Goal: Information Seeking & Learning: Learn about a topic

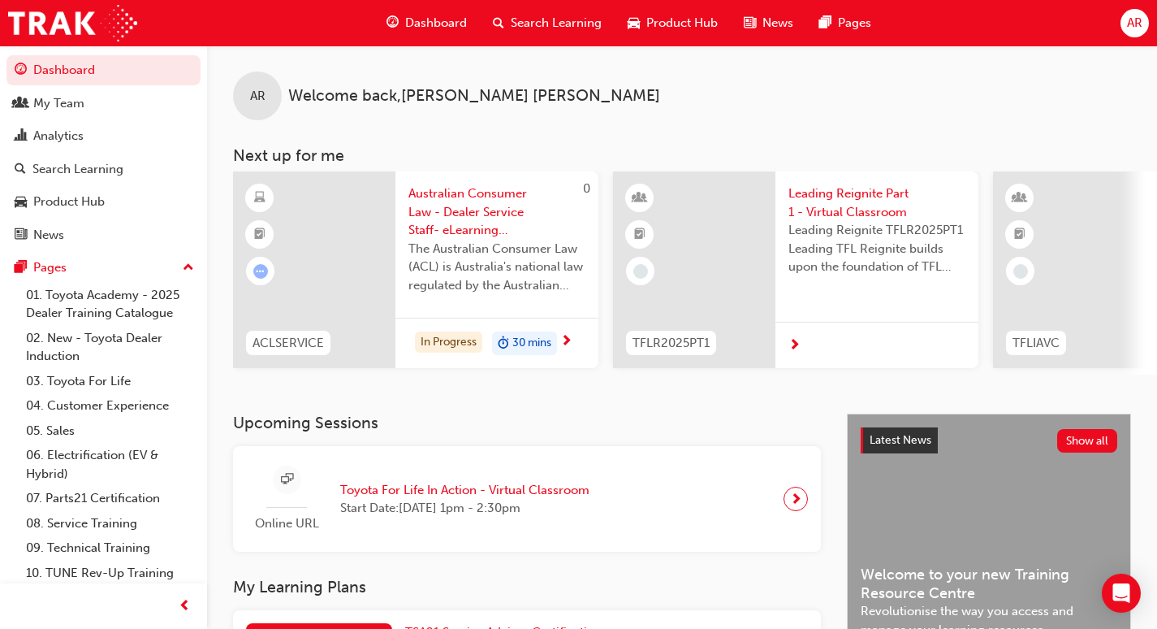
click at [472, 231] on span "Australian Consumer Law - Dealer Service Staff- eLearning Module" at bounding box center [497, 211] width 177 height 55
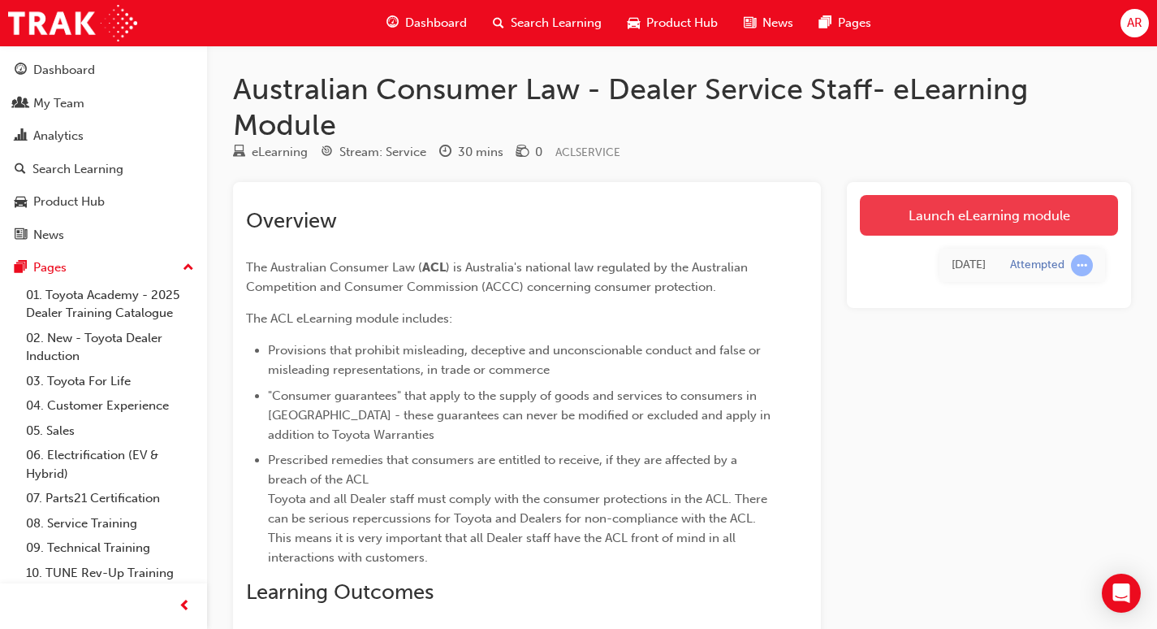
click at [972, 216] on link "Launch eLearning module" at bounding box center [989, 215] width 258 height 41
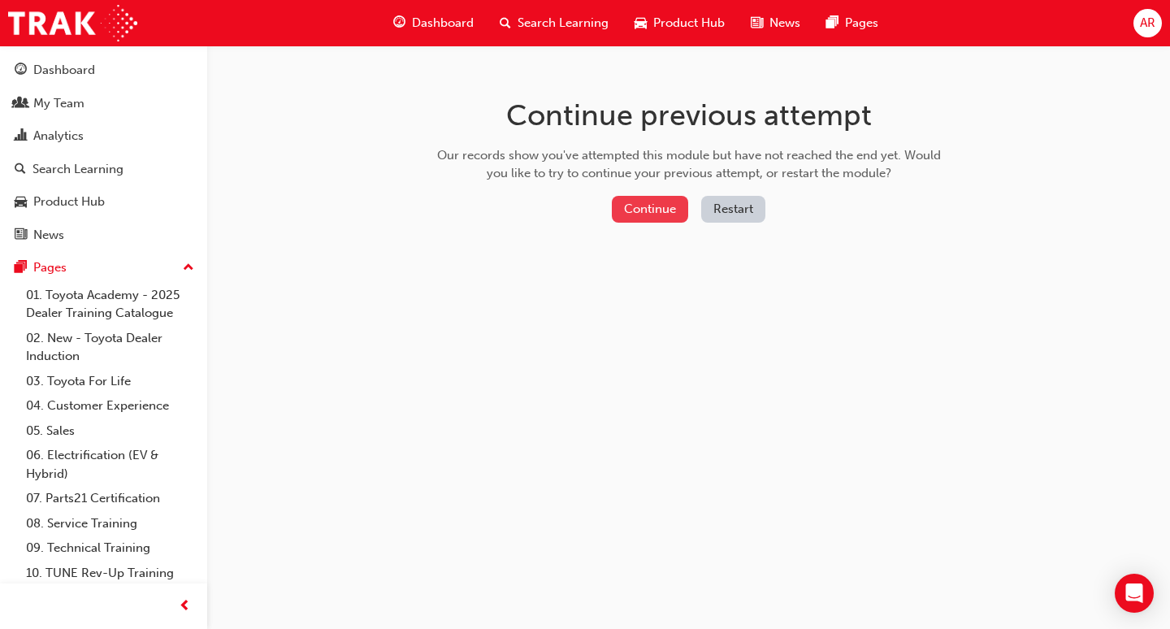
click at [658, 209] on button "Continue" at bounding box center [650, 209] width 76 height 27
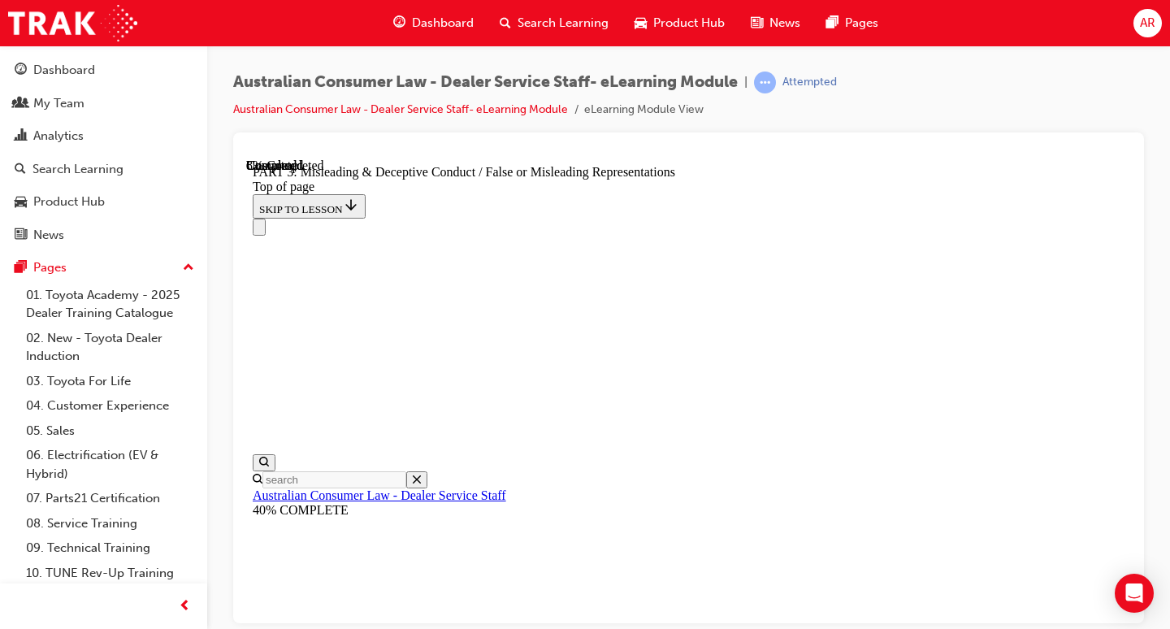
scroll to position [1296, 0]
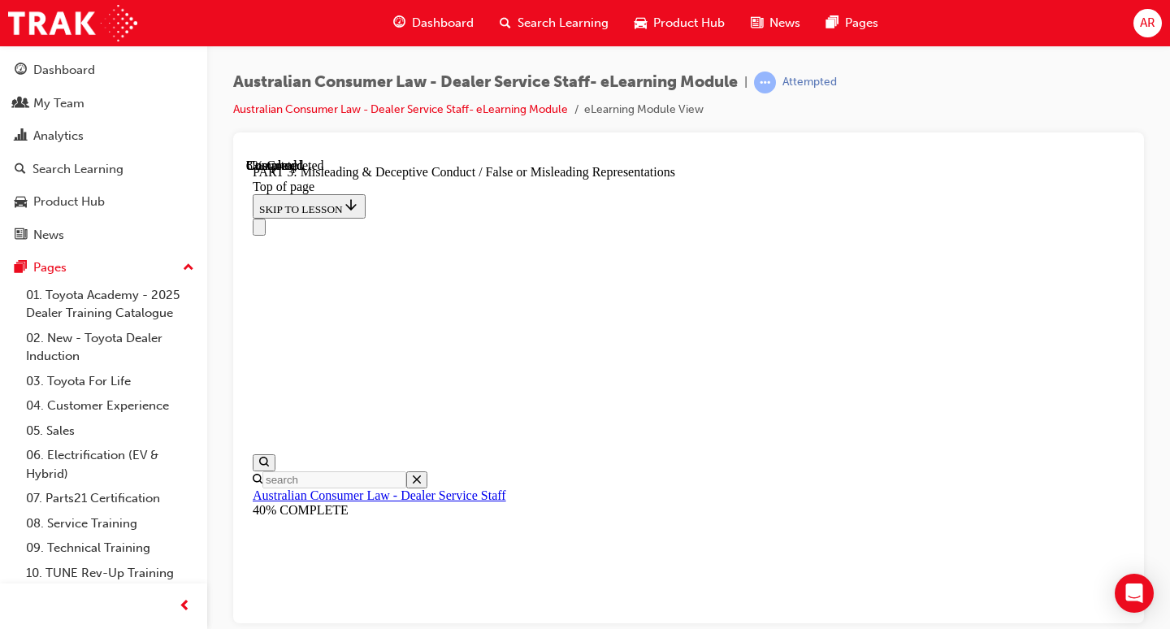
scroll to position [1429, 0]
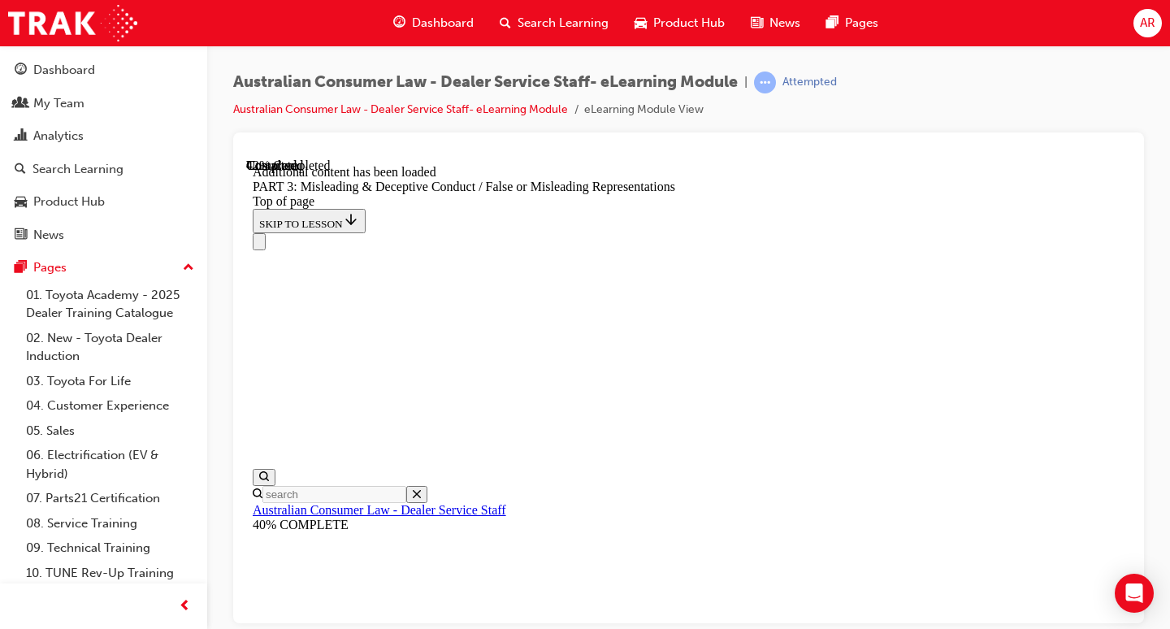
scroll to position [4306, 0]
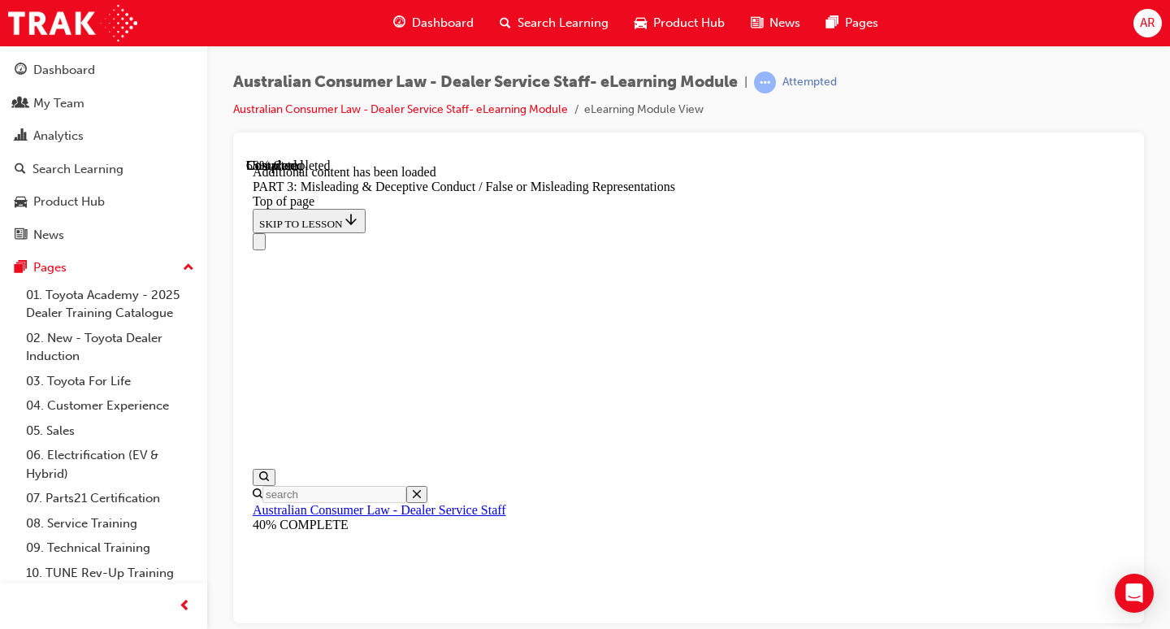
scroll to position [5479, 0]
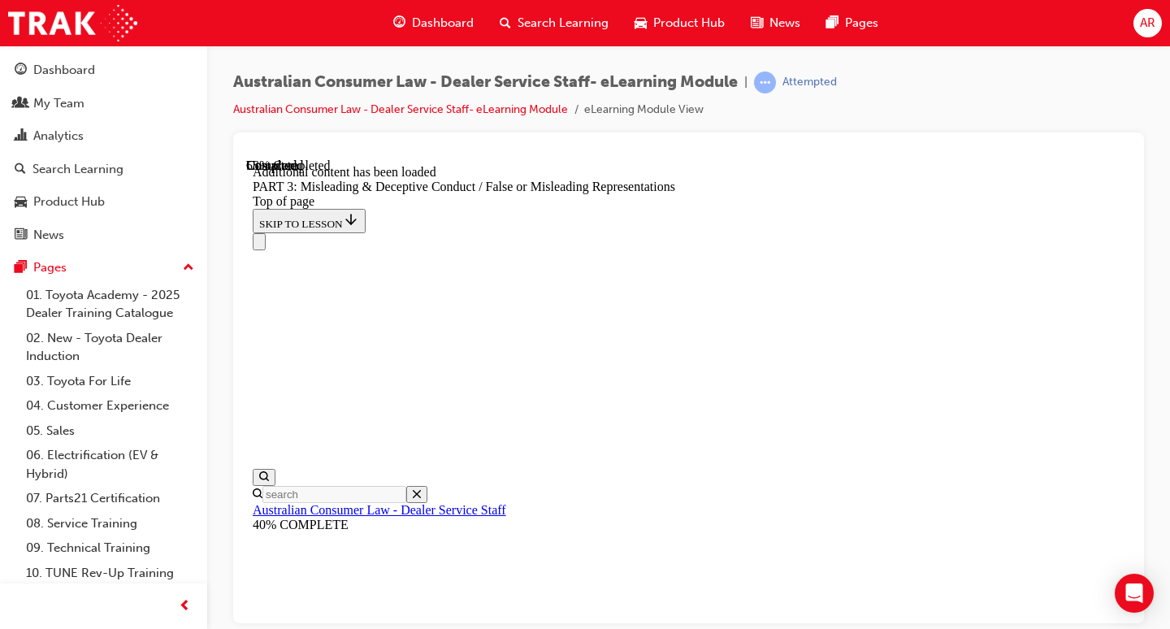
scroll to position [5592, 0]
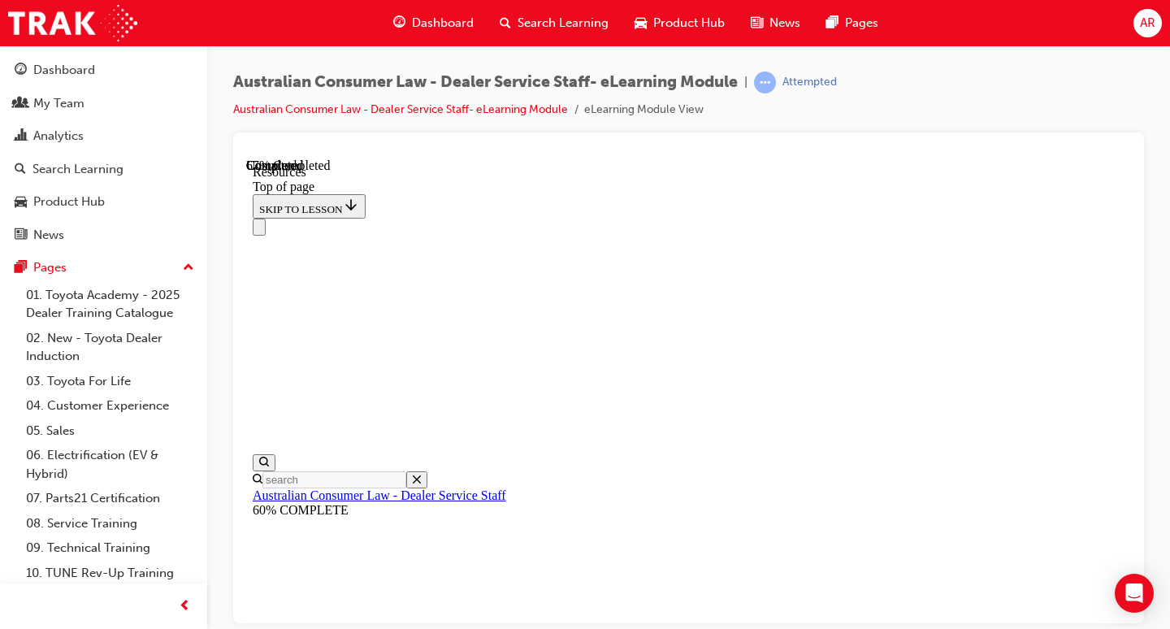
scroll to position [999, 0]
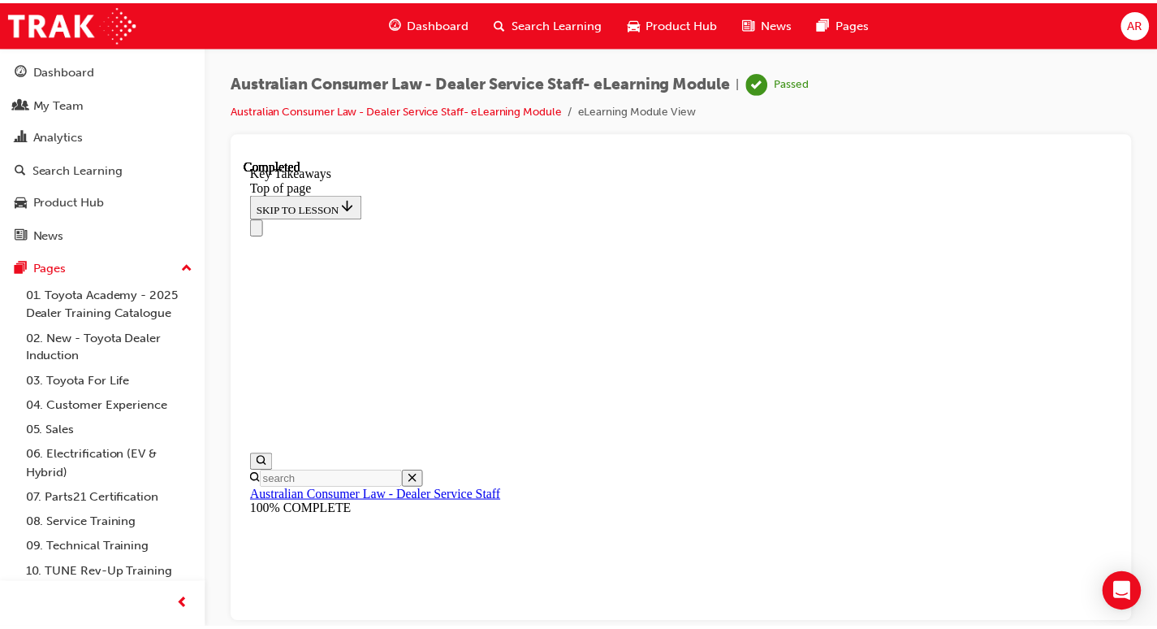
scroll to position [0, 0]
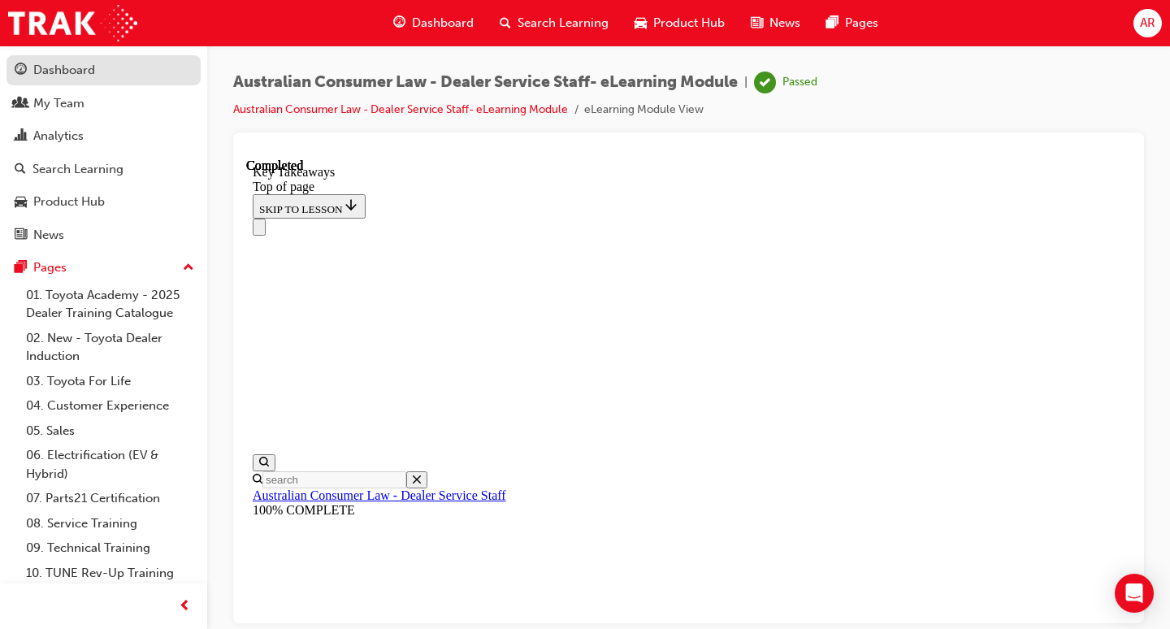
click at [103, 77] on div "Dashboard" at bounding box center [104, 70] width 178 height 20
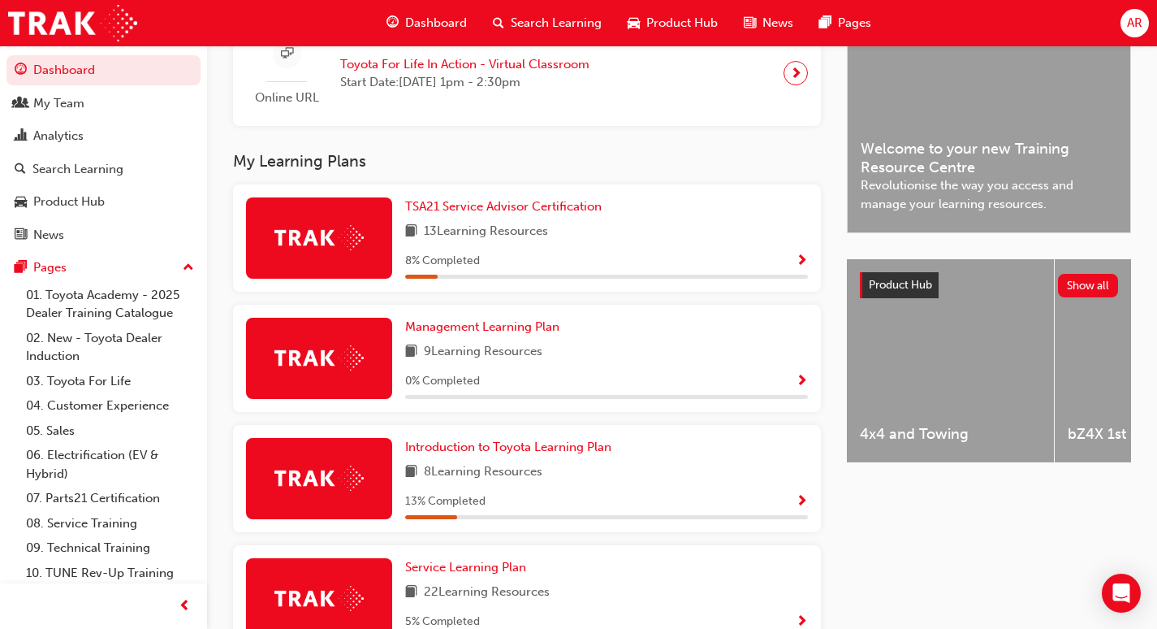
scroll to position [423, 0]
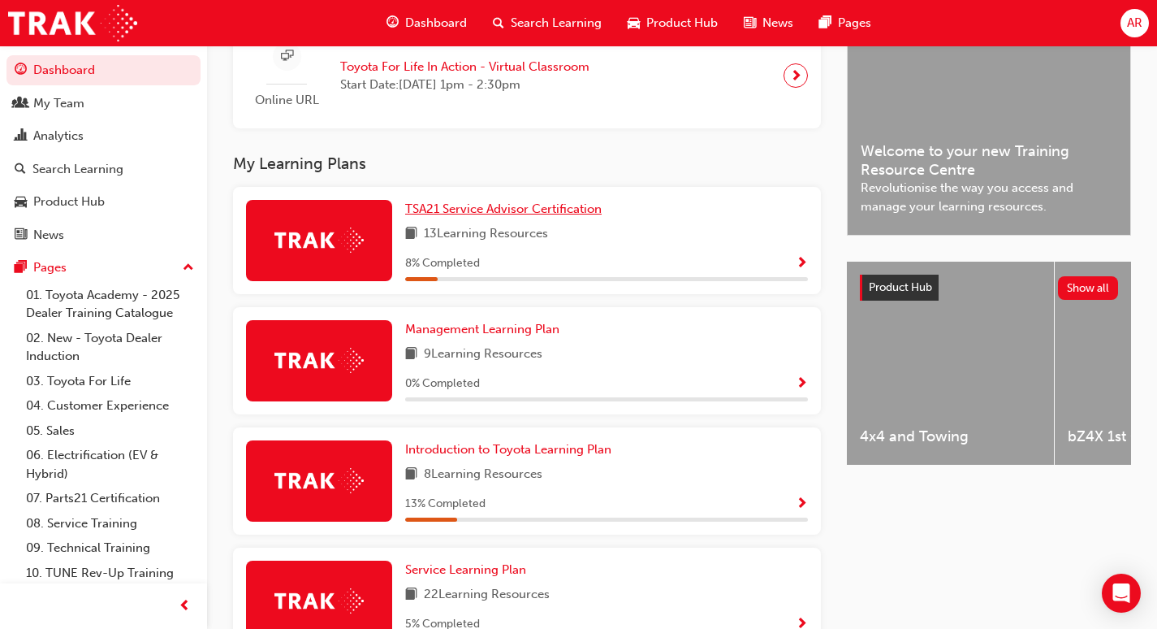
click at [563, 216] on span "TSA21 Service Advisor Certification" at bounding box center [503, 208] width 197 height 15
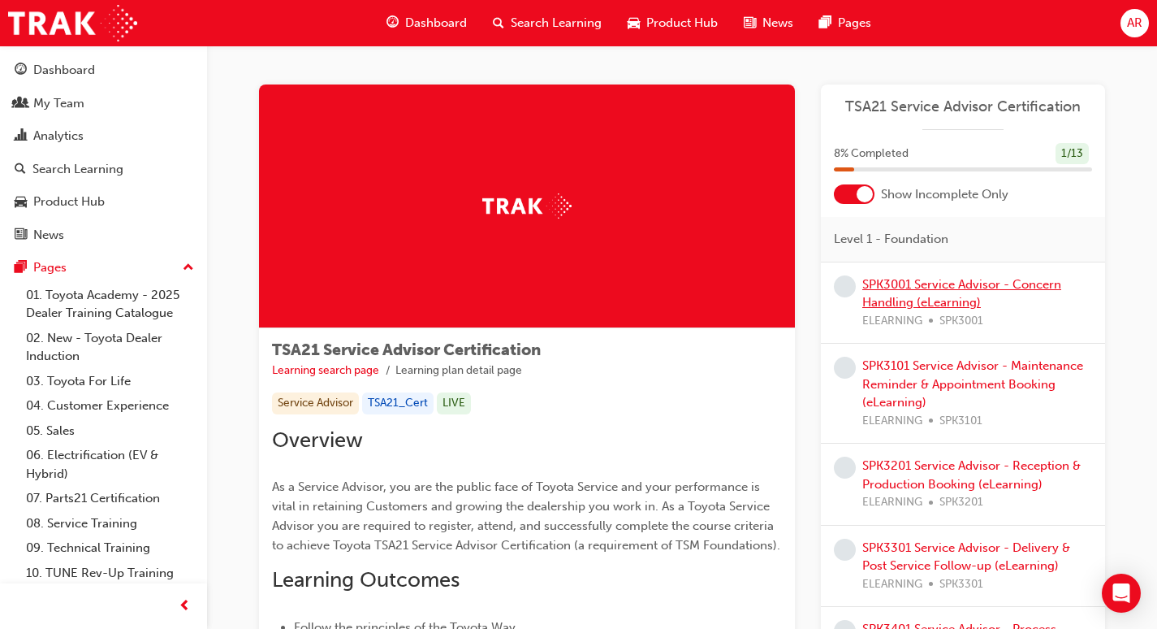
click at [937, 294] on link "SPK3001 Service Advisor - Concern Handling (eLearning)" at bounding box center [962, 293] width 199 height 33
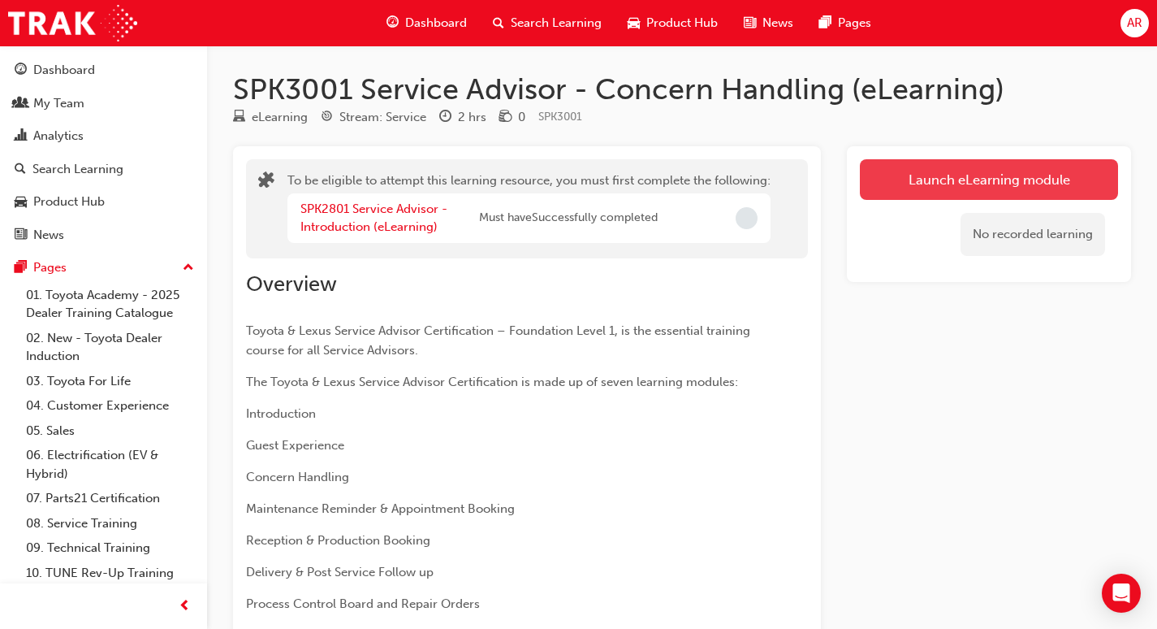
click at [1015, 176] on button "Launch eLearning module" at bounding box center [989, 179] width 258 height 41
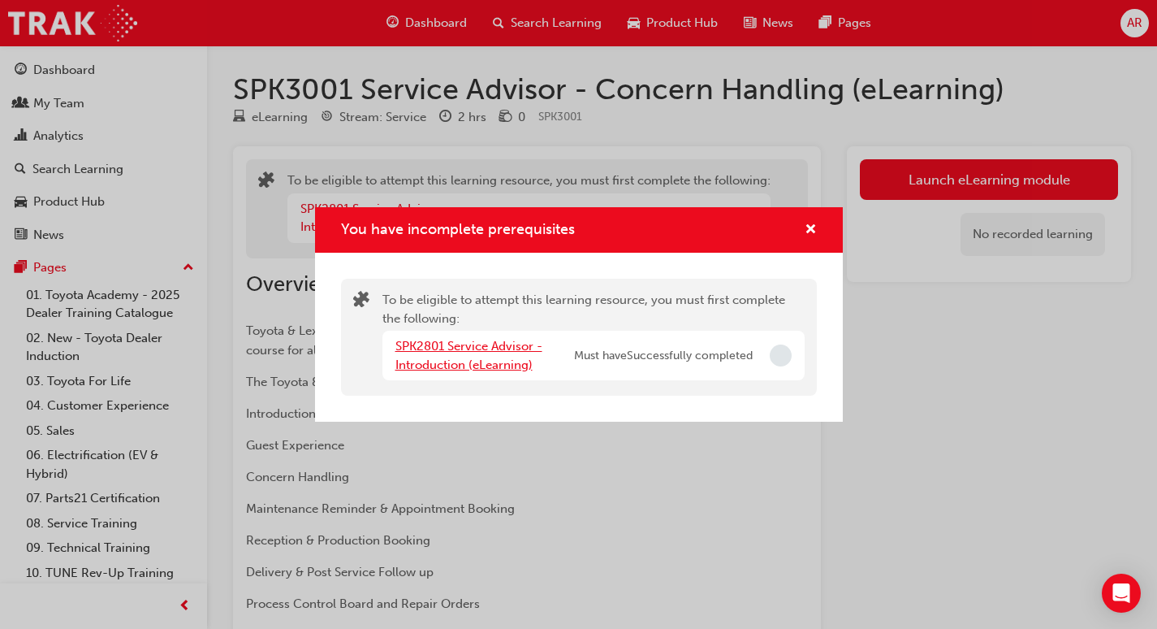
click at [495, 362] on link "SPK2801 Service Advisor - Introduction (eLearning)" at bounding box center [469, 355] width 147 height 33
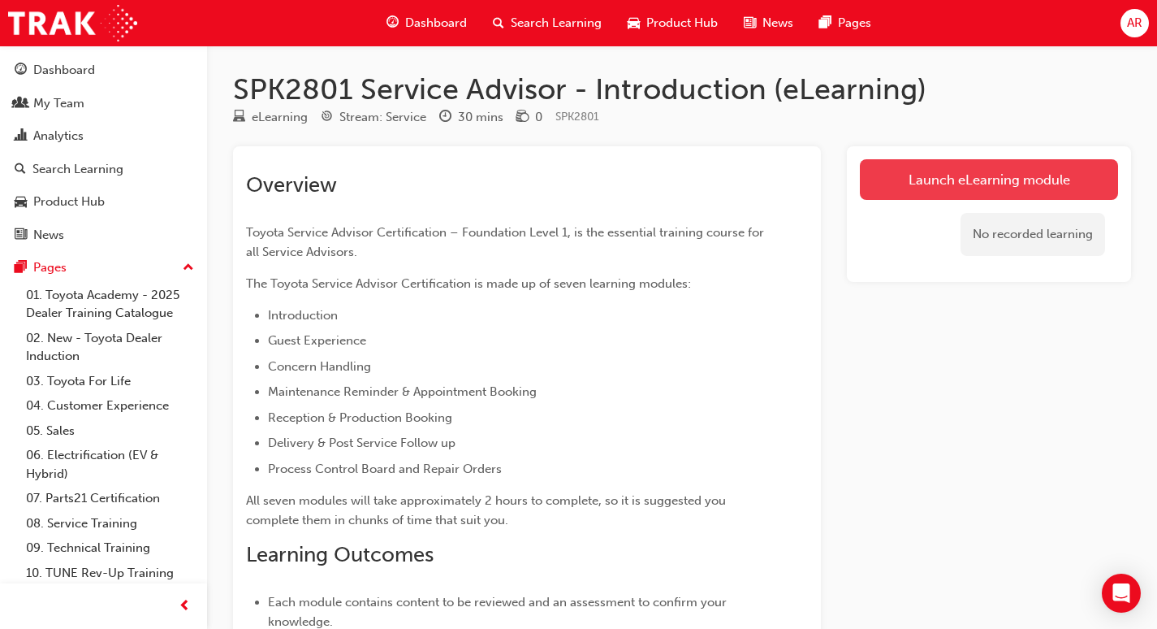
click at [983, 188] on link "Launch eLearning module" at bounding box center [989, 179] width 258 height 41
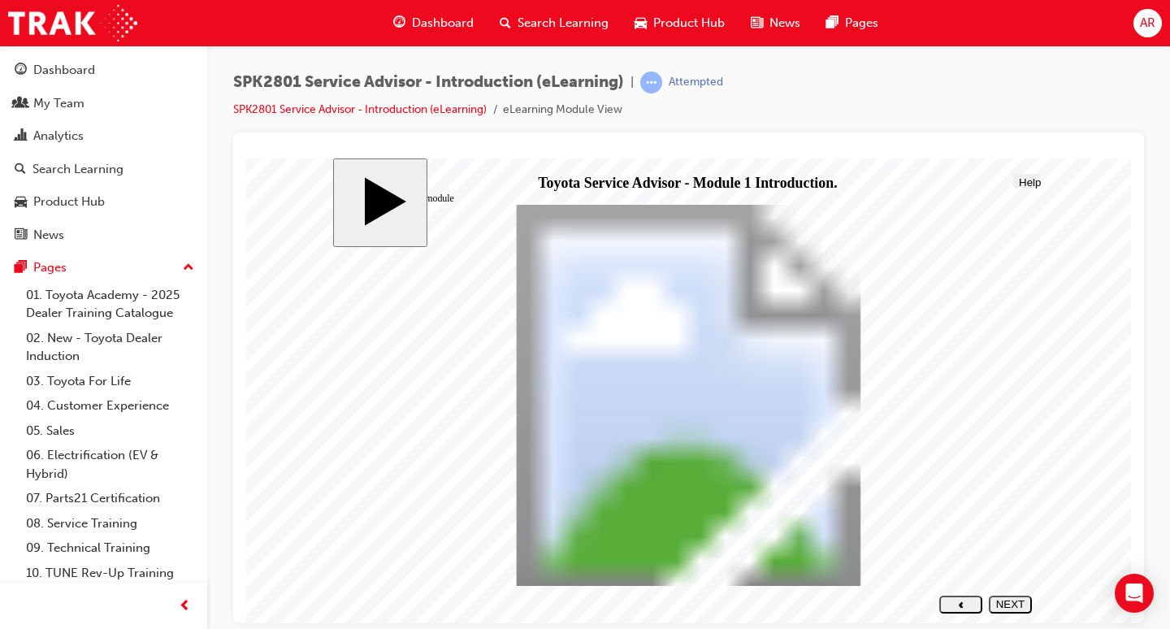
click at [1008, 599] on div "NEXT" at bounding box center [1010, 609] width 30 height 24
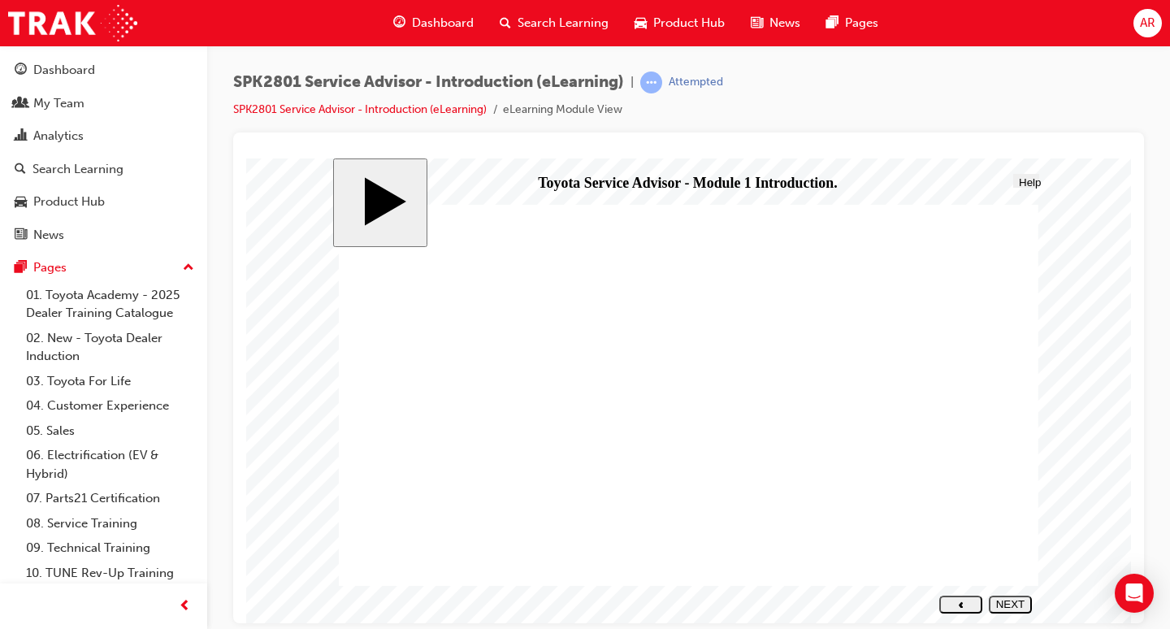
click at [1008, 599] on div "NEXT" at bounding box center [1010, 609] width 30 height 24
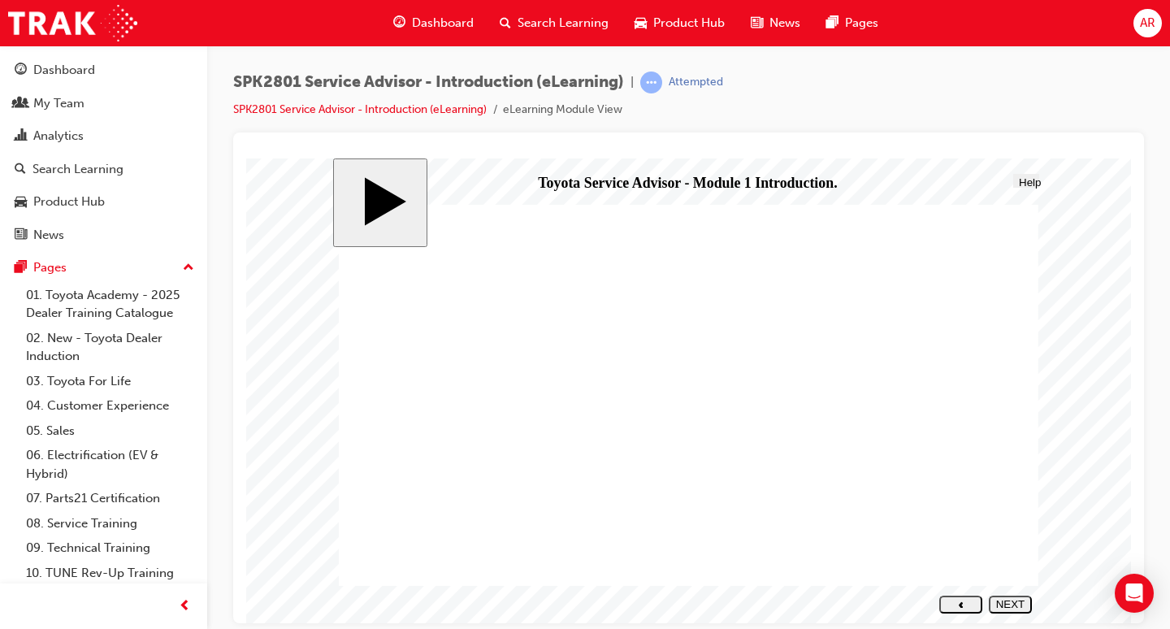
click at [1015, 603] on div "NEXT" at bounding box center [1010, 609] width 30 height 24
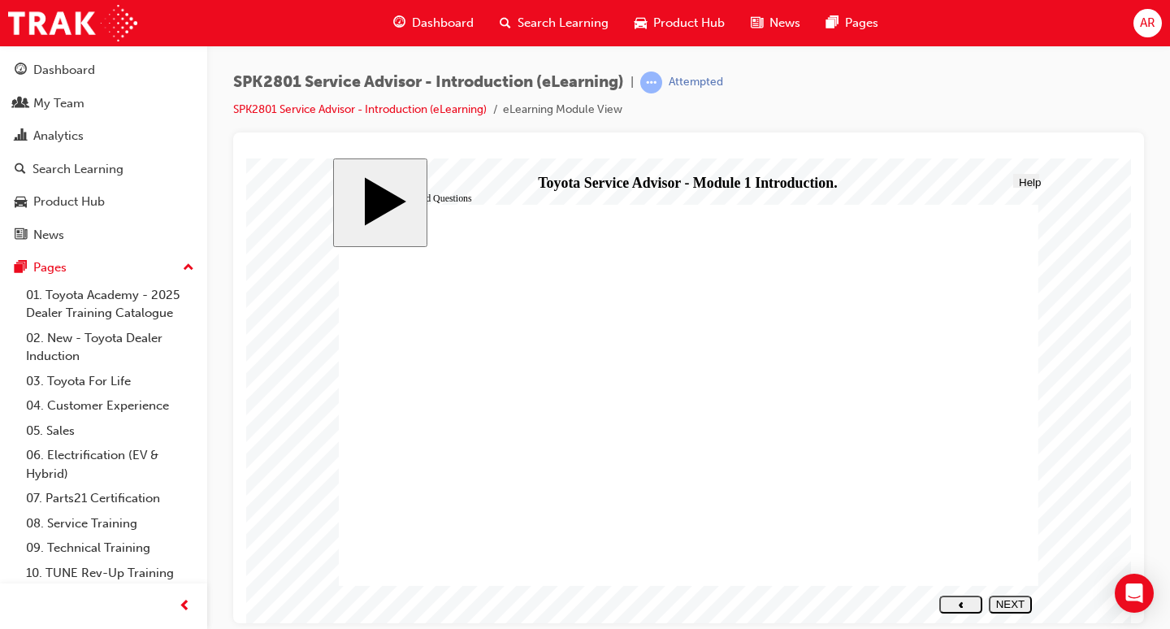
click at [1006, 603] on div "NEXT" at bounding box center [1010, 609] width 30 height 24
click at [1013, 612] on icon "next" at bounding box center [1010, 615] width 5 height 6
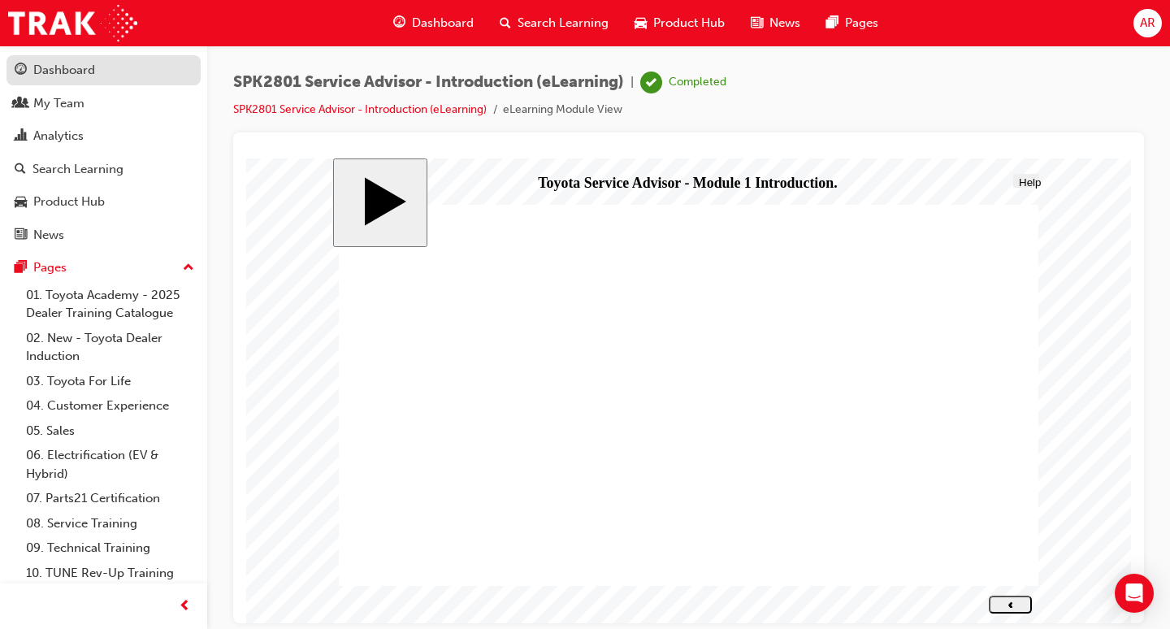
click at [108, 81] on link "Dashboard" at bounding box center [103, 70] width 194 height 30
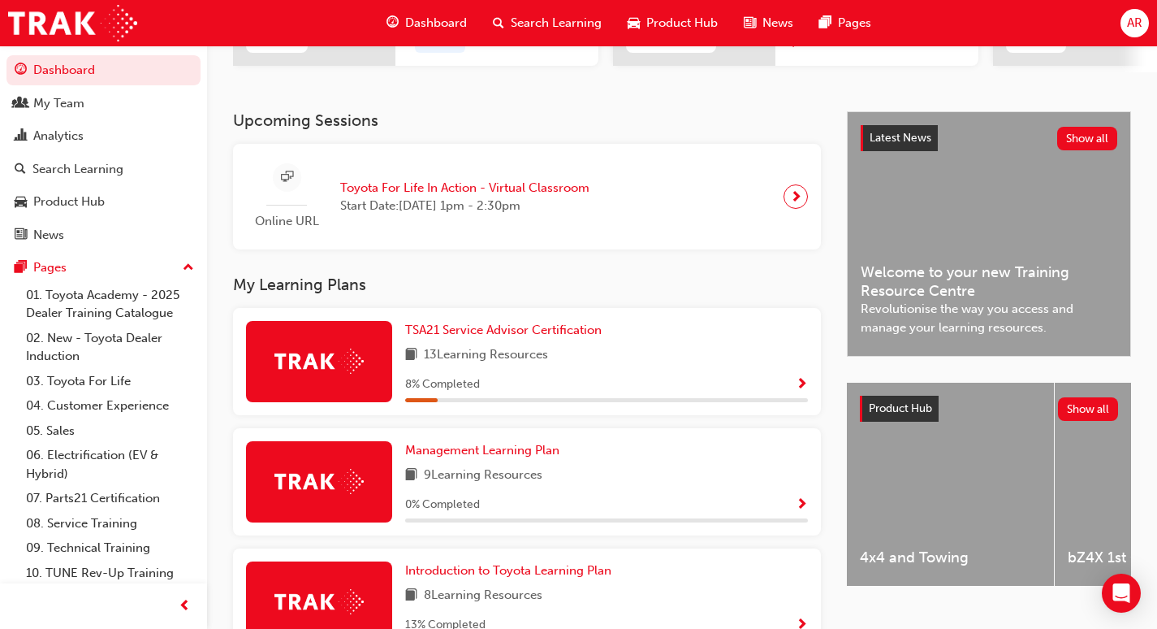
scroll to position [303, 0]
click at [539, 349] on div "TSA21 Service Advisor Certification 13 Learning Resources 8 % Completed" at bounding box center [606, 360] width 403 height 81
click at [526, 336] on span "TSA21 Service Advisor Certification" at bounding box center [503, 329] width 197 height 15
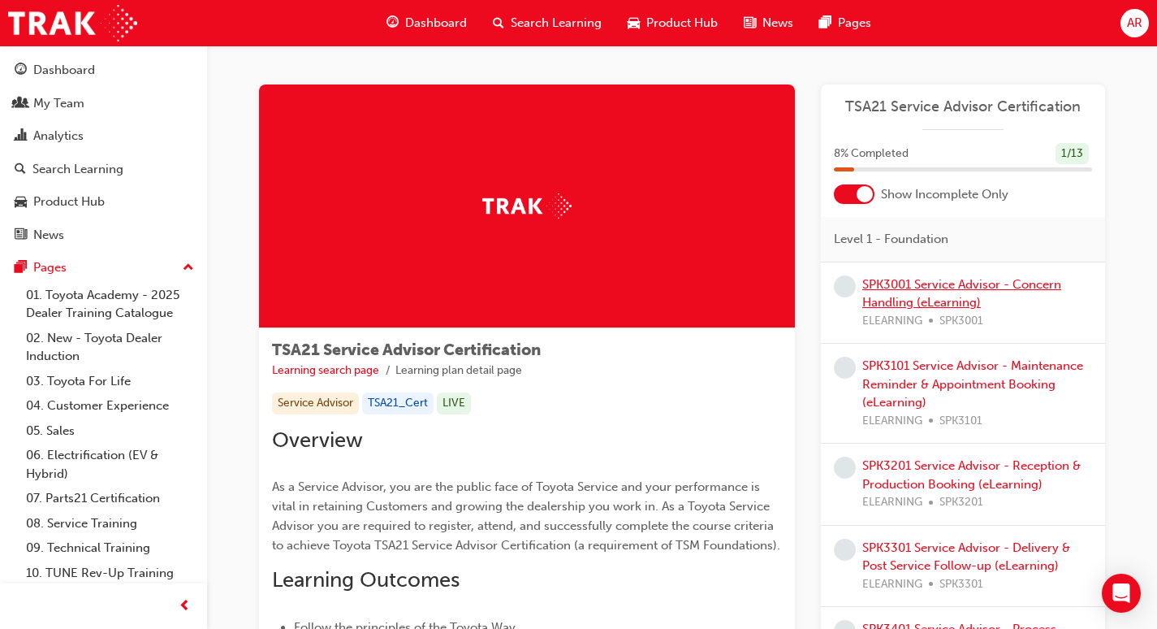
click at [970, 289] on link "SPK3001 Service Advisor - Concern Handling (eLearning)" at bounding box center [962, 293] width 199 height 33
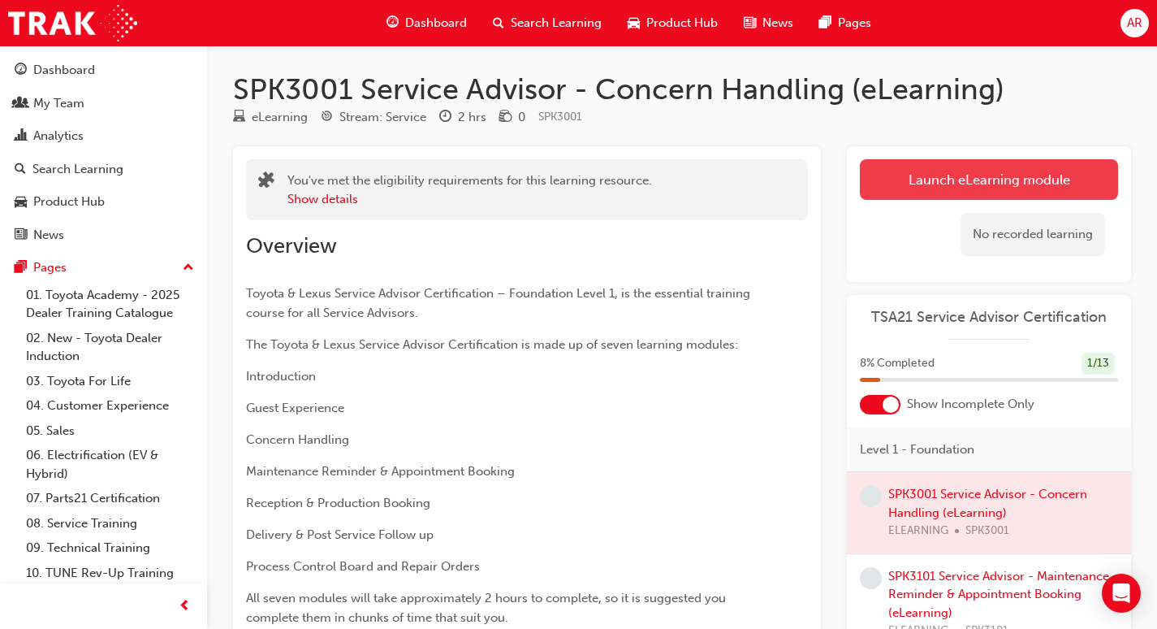
click at [986, 179] on link "Launch eLearning module" at bounding box center [989, 179] width 258 height 41
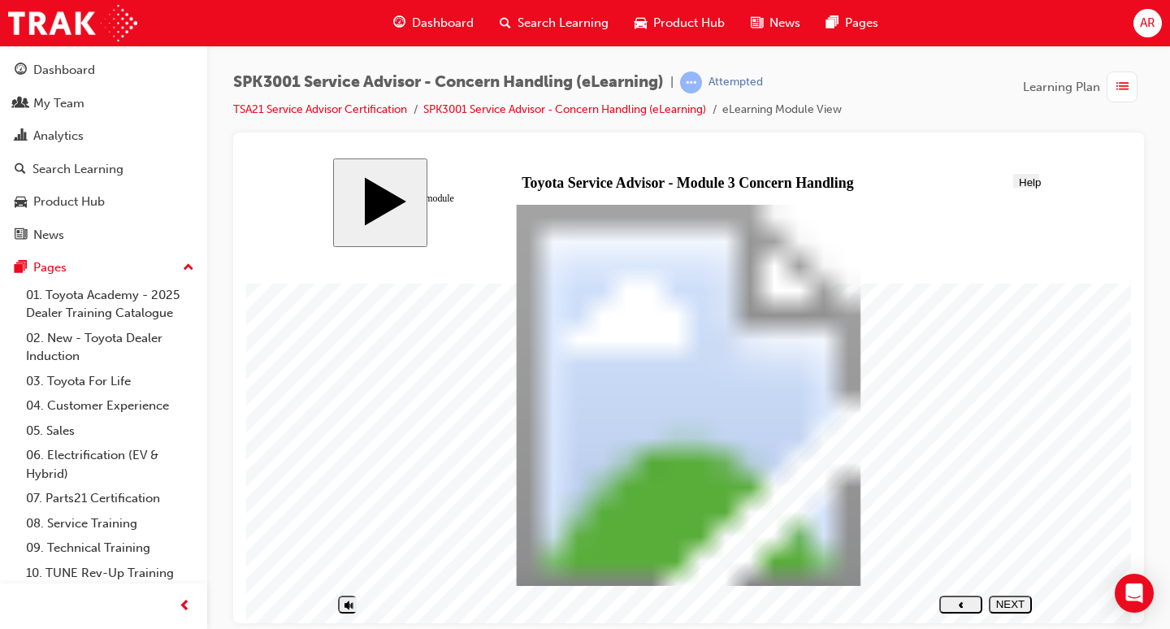
click at [1014, 607] on div "NEXT" at bounding box center [1010, 609] width 30 height 24
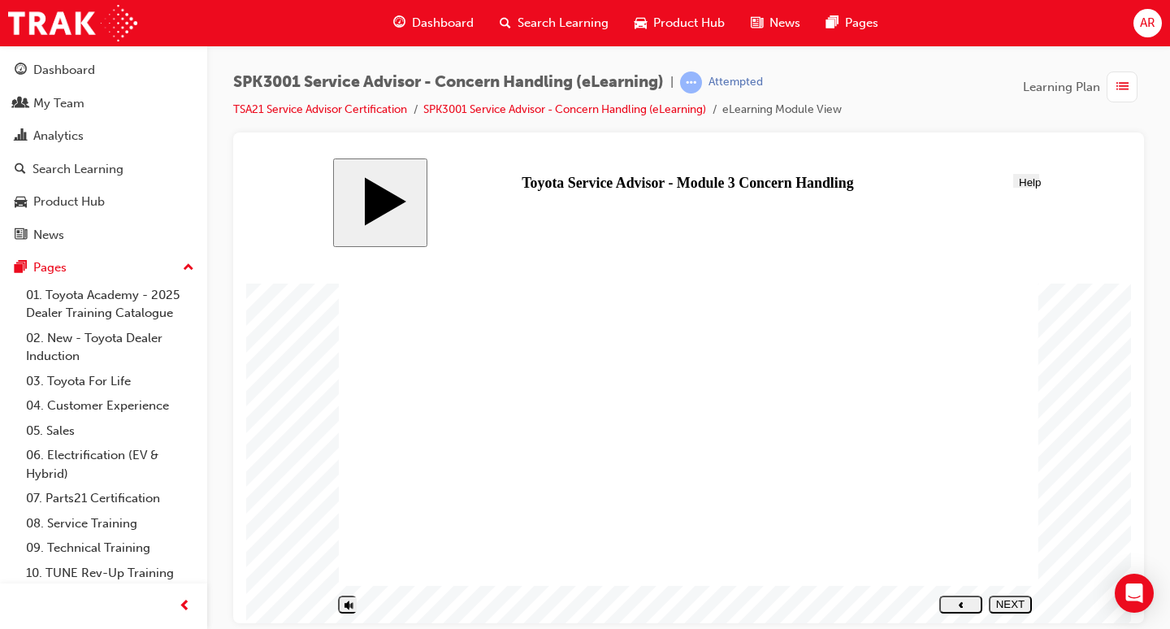
click at [1014, 607] on div "NEXT" at bounding box center [1010, 609] width 30 height 24
click at [1009, 605] on div "NEXT" at bounding box center [1010, 609] width 30 height 24
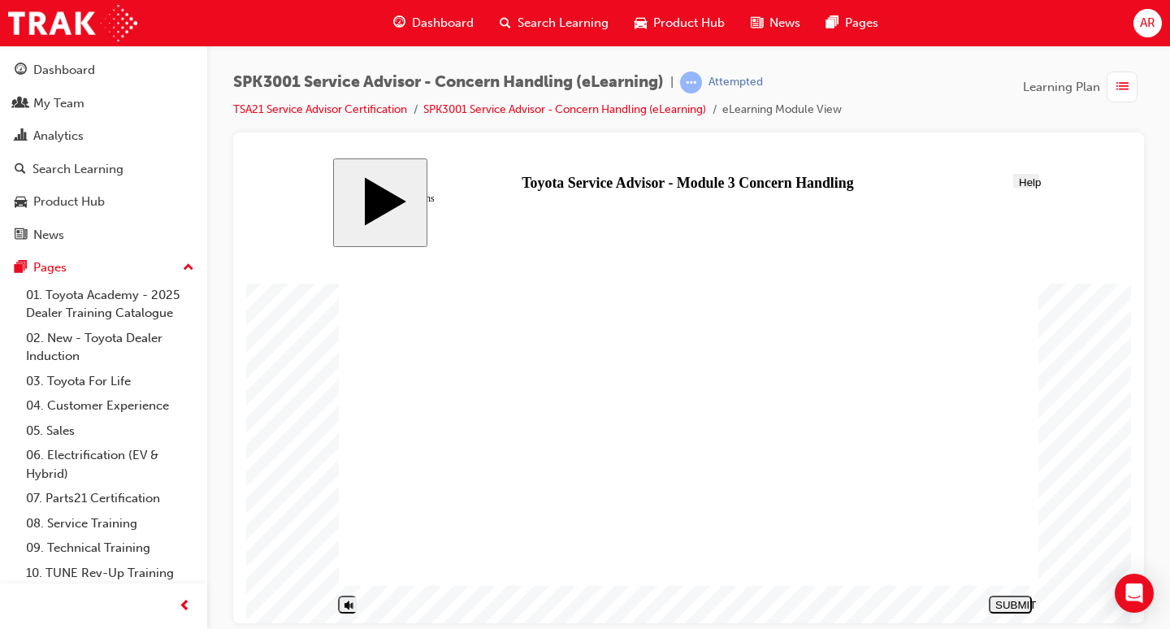
drag, startPoint x: 725, startPoint y: 316, endPoint x: 958, endPoint y: 318, distance: 233.1
drag, startPoint x: 730, startPoint y: 409, endPoint x: 915, endPoint y: 405, distance: 184.4
drag, startPoint x: 894, startPoint y: 312, endPoint x: 888, endPoint y: 295, distance: 18.0
drag, startPoint x: 910, startPoint y: 392, endPoint x: 904, endPoint y: 477, distance: 84.7
drag, startPoint x: 905, startPoint y: 325, endPoint x: 906, endPoint y: 404, distance: 78.8
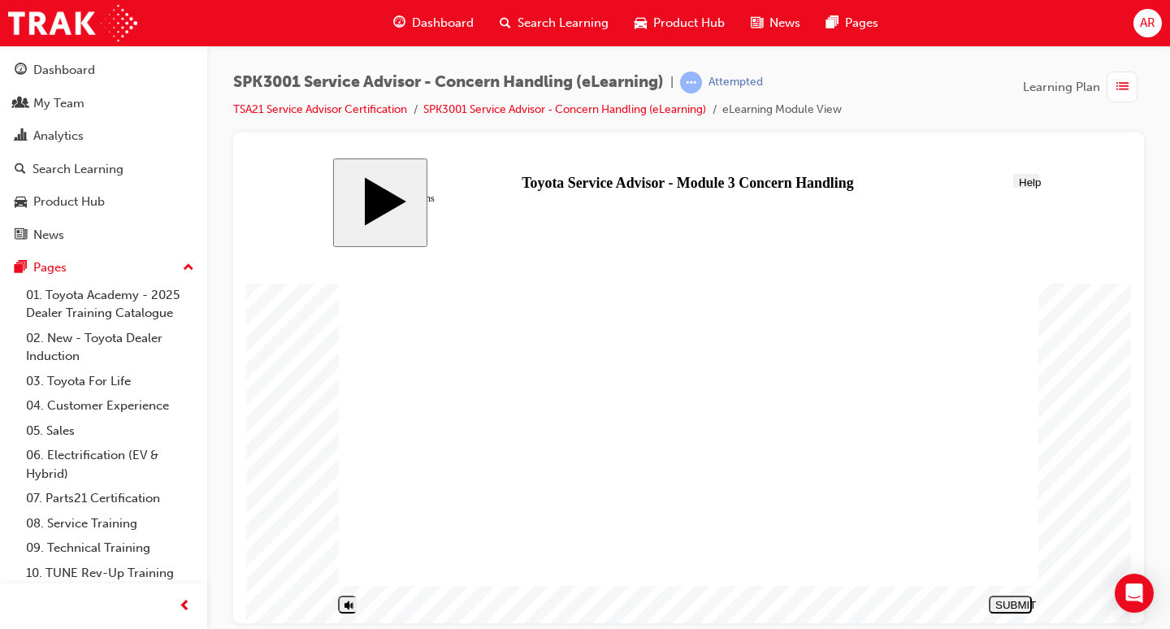
drag, startPoint x: 725, startPoint y: 515, endPoint x: 859, endPoint y: 335, distance: 224.0
click at [1015, 609] on button "NEXT" at bounding box center [1010, 604] width 43 height 18
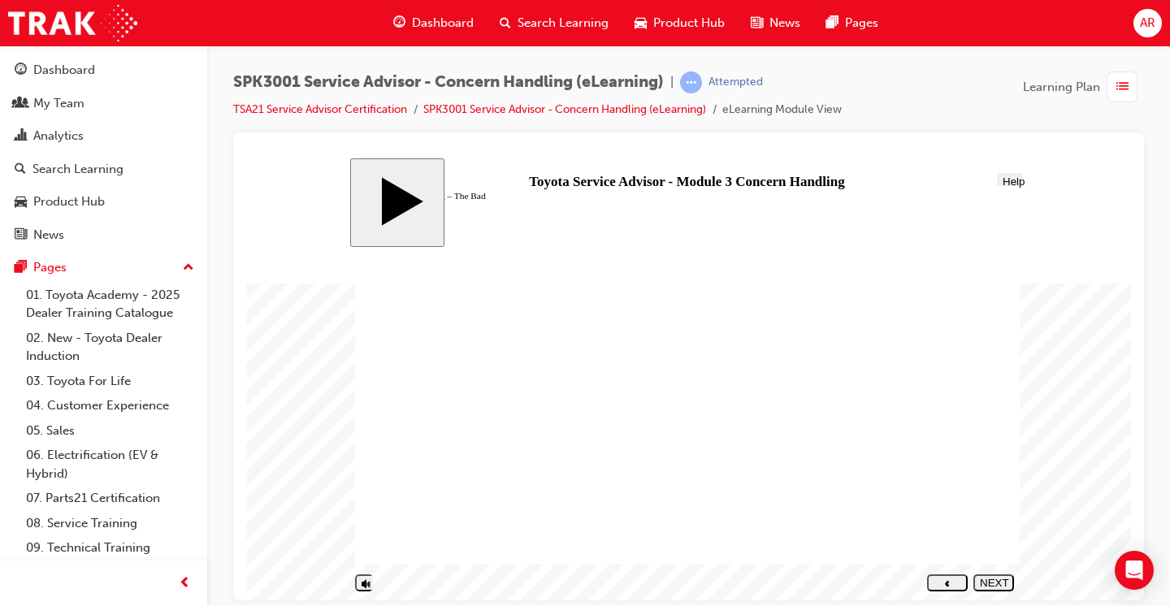
click at [997, 584] on div "NEXT" at bounding box center [994, 588] width 28 height 24
click at [1000, 582] on div "NEXT" at bounding box center [994, 588] width 28 height 24
click at [997, 579] on div "NEXT" at bounding box center [994, 588] width 28 height 24
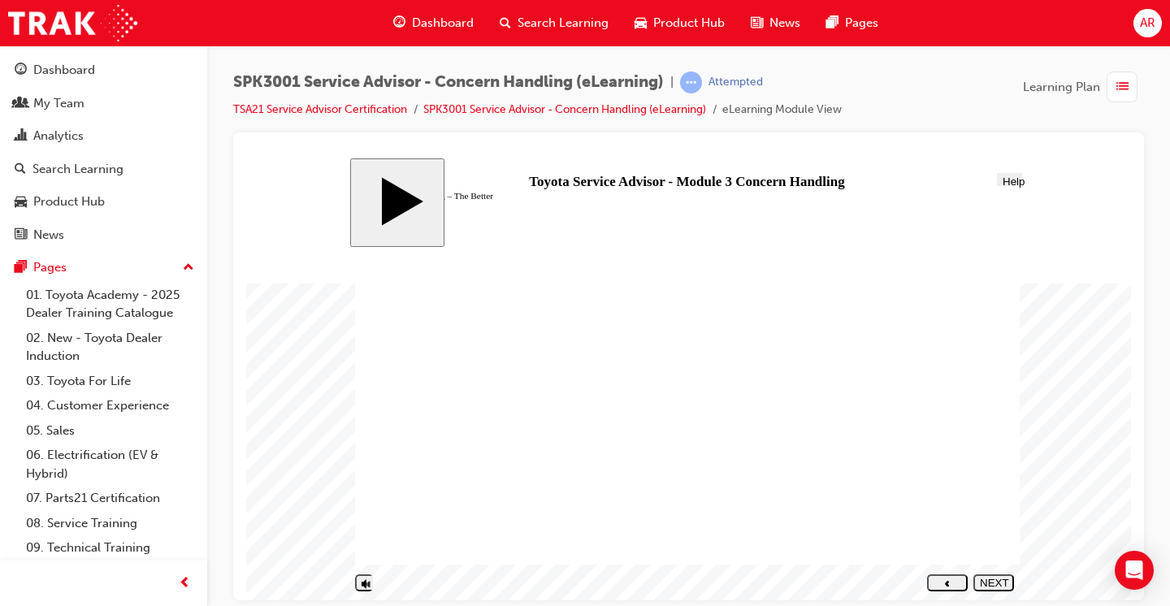
click at [951, 577] on button "PREV" at bounding box center [947, 581] width 41 height 17
click at [993, 579] on div "NEXT" at bounding box center [994, 588] width 28 height 24
click at [1000, 589] on button "NEXT" at bounding box center [993, 581] width 41 height 17
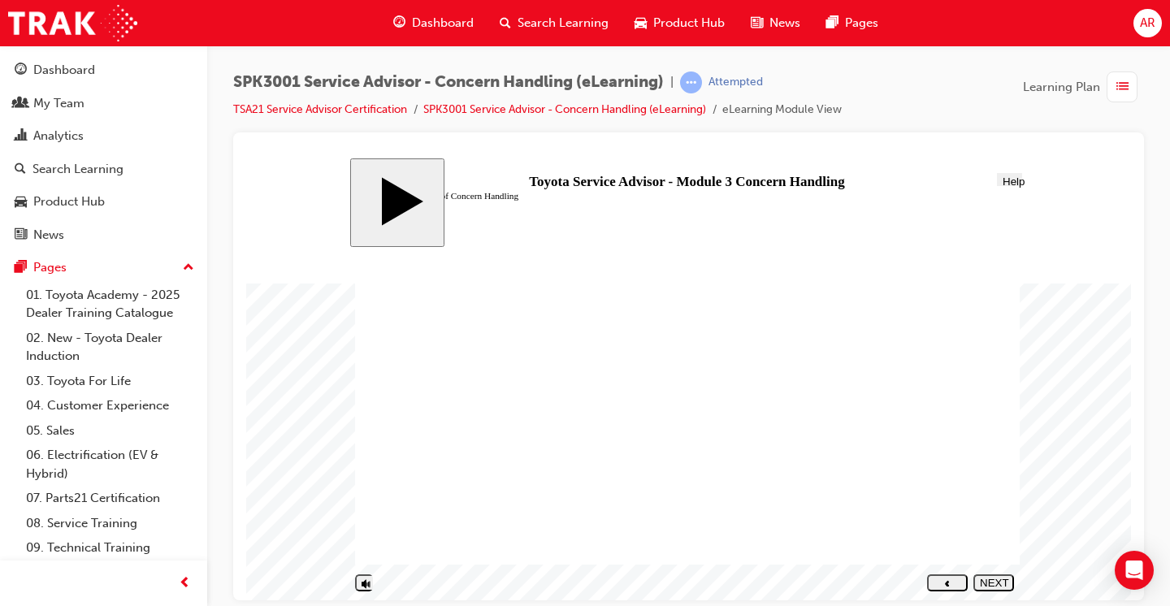
click at [996, 585] on div "NEXT" at bounding box center [994, 588] width 28 height 24
drag, startPoint x: 536, startPoint y: 460, endPoint x: 834, endPoint y: 314, distance: 331.7
drag, startPoint x: 565, startPoint y: 431, endPoint x: 846, endPoint y: 345, distance: 294.5
drag, startPoint x: 524, startPoint y: 485, endPoint x: 866, endPoint y: 341, distance: 371.0
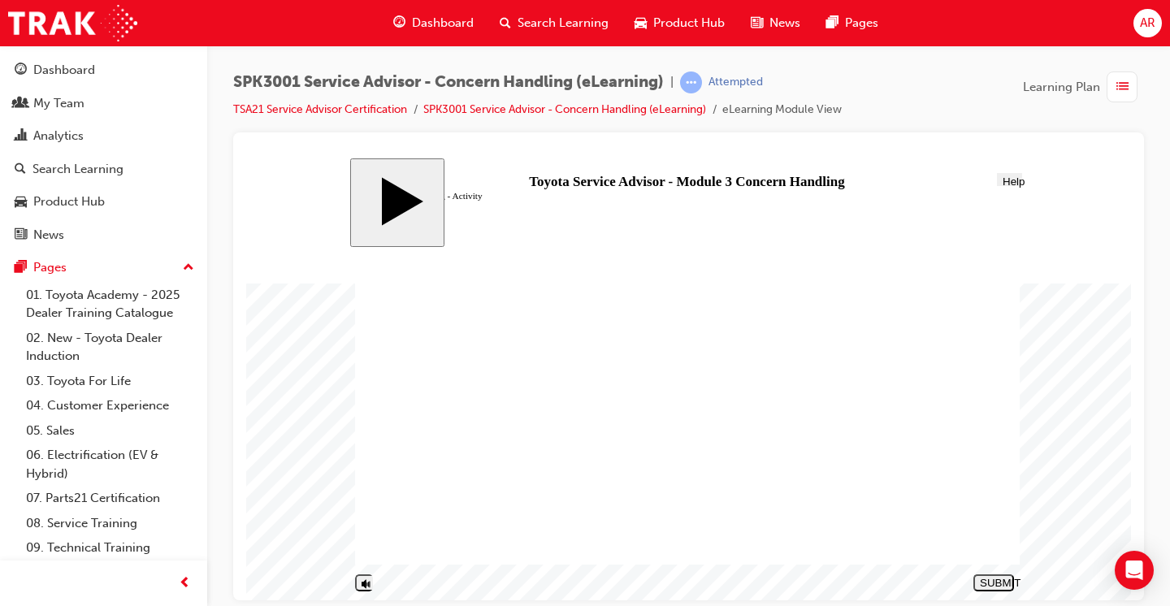
drag, startPoint x: 532, startPoint y: 515, endPoint x: 839, endPoint y: 340, distance: 353.6
drag, startPoint x: 505, startPoint y: 482, endPoint x: 849, endPoint y: 367, distance: 362.2
drag, startPoint x: 511, startPoint y: 433, endPoint x: 846, endPoint y: 377, distance: 340.1
drag, startPoint x: 471, startPoint y: 484, endPoint x: 785, endPoint y: 410, distance: 322.9
drag, startPoint x: 496, startPoint y: 538, endPoint x: 806, endPoint y: 442, distance: 324.0
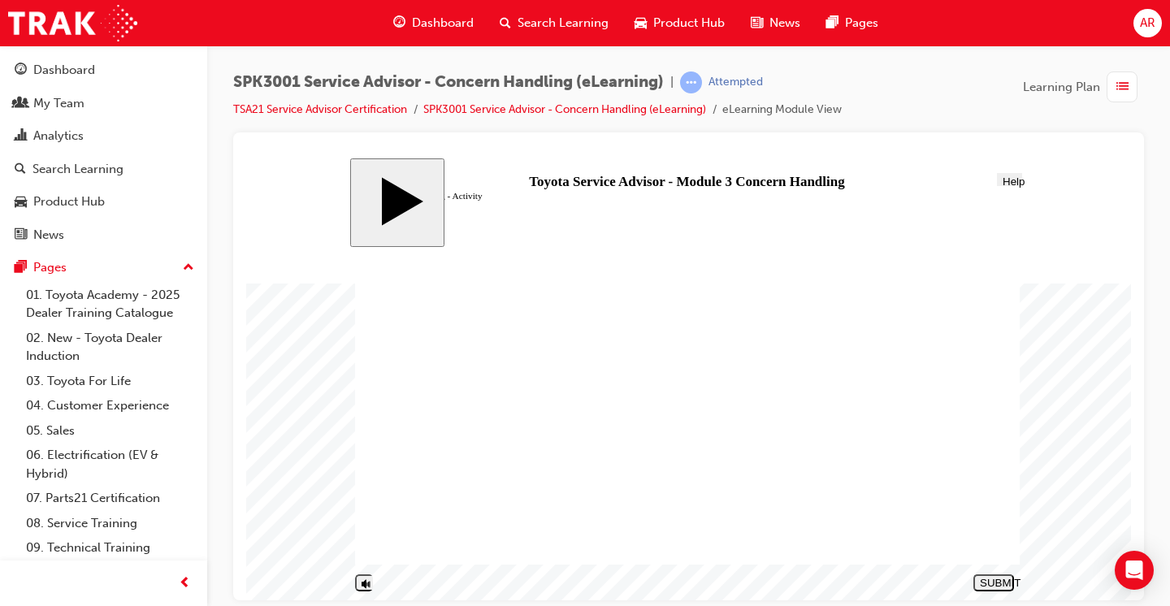
drag, startPoint x: 526, startPoint y: 400, endPoint x: 730, endPoint y: 448, distance: 210.0
drag, startPoint x: 469, startPoint y: 405, endPoint x: 811, endPoint y: 474, distance: 349.5
drag, startPoint x: 543, startPoint y: 377, endPoint x: 889, endPoint y: 502, distance: 367.9
click at [999, 585] on div "SUBMIT" at bounding box center [994, 582] width 28 height 12
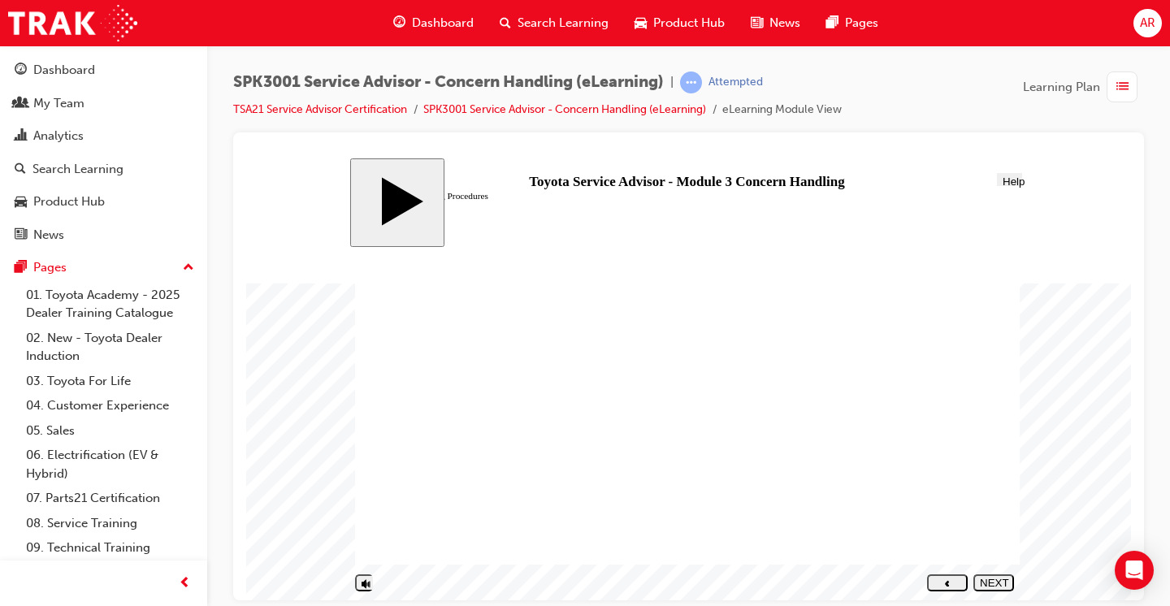
click at [997, 581] on div "NEXT" at bounding box center [994, 588] width 28 height 24
radio input "true"
click at [992, 586] on div "SUBMIT" at bounding box center [994, 582] width 28 height 12
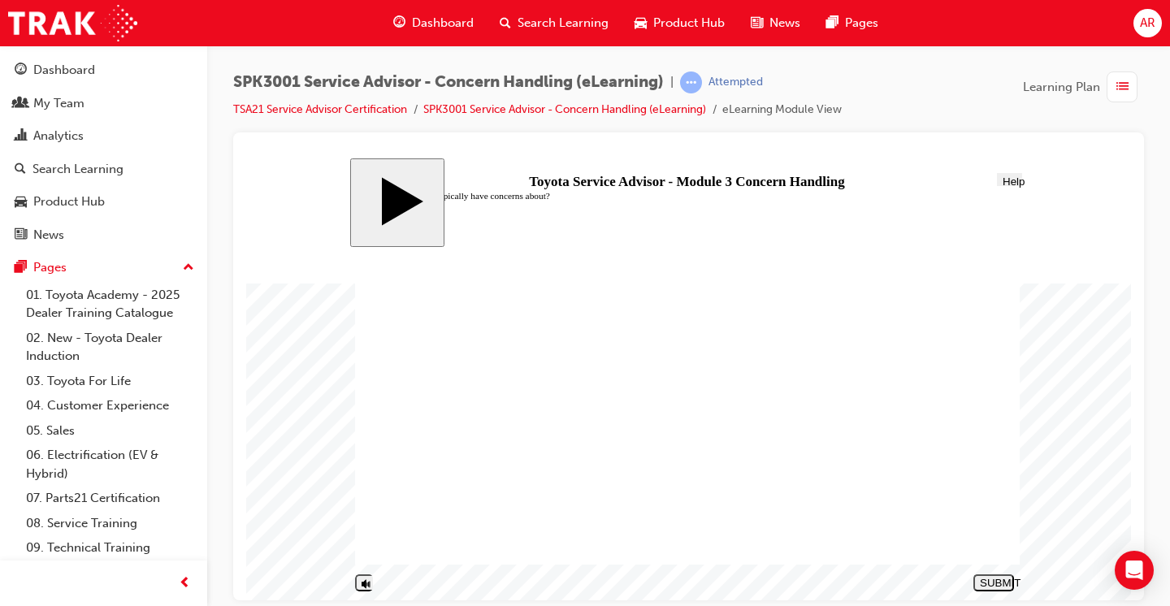
radio input "true"
click at [997, 582] on div "SUBMIT" at bounding box center [994, 582] width 28 height 12
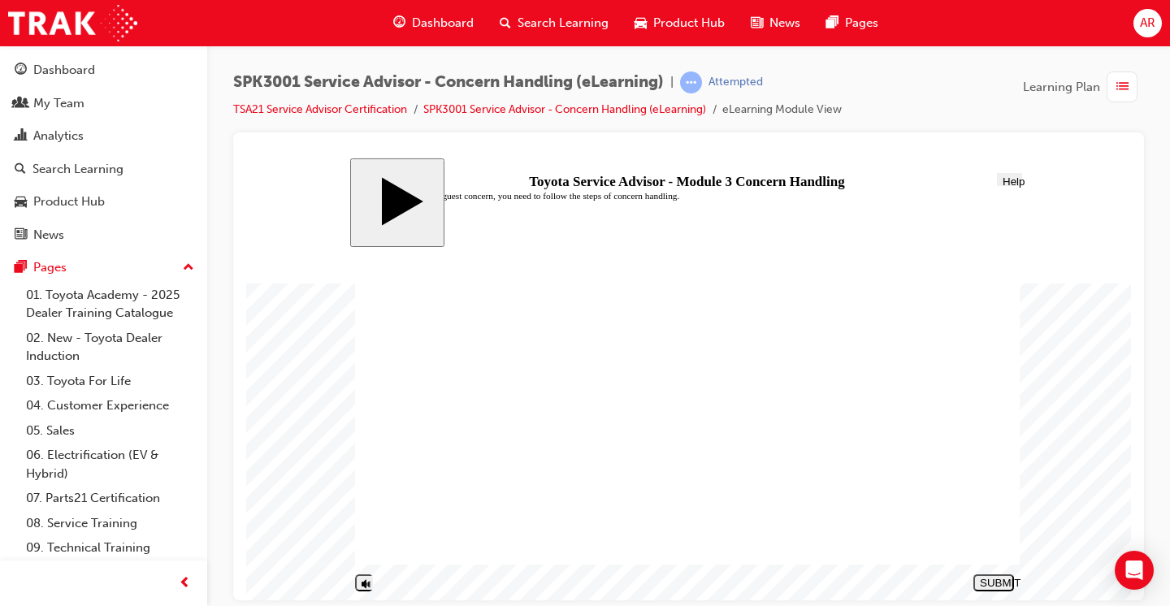
radio input "true"
click at [1003, 579] on div "SUBMIT" at bounding box center [994, 582] width 28 height 12
click at [994, 581] on div "PREV" at bounding box center [994, 588] width 28 height 24
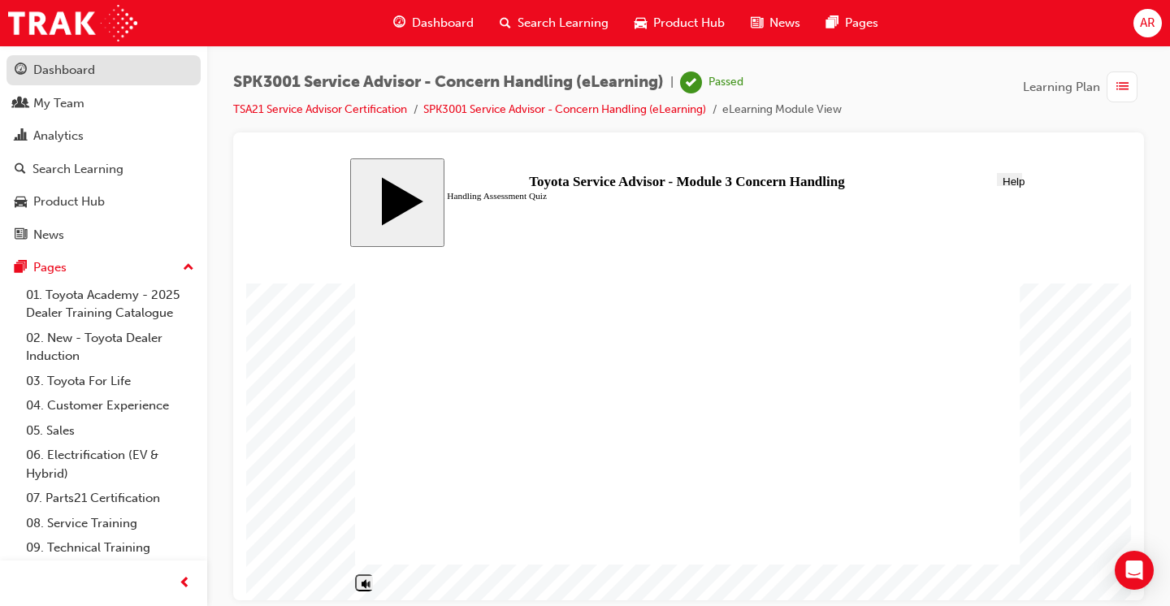
click at [73, 64] on div "Dashboard" at bounding box center [64, 70] width 62 height 19
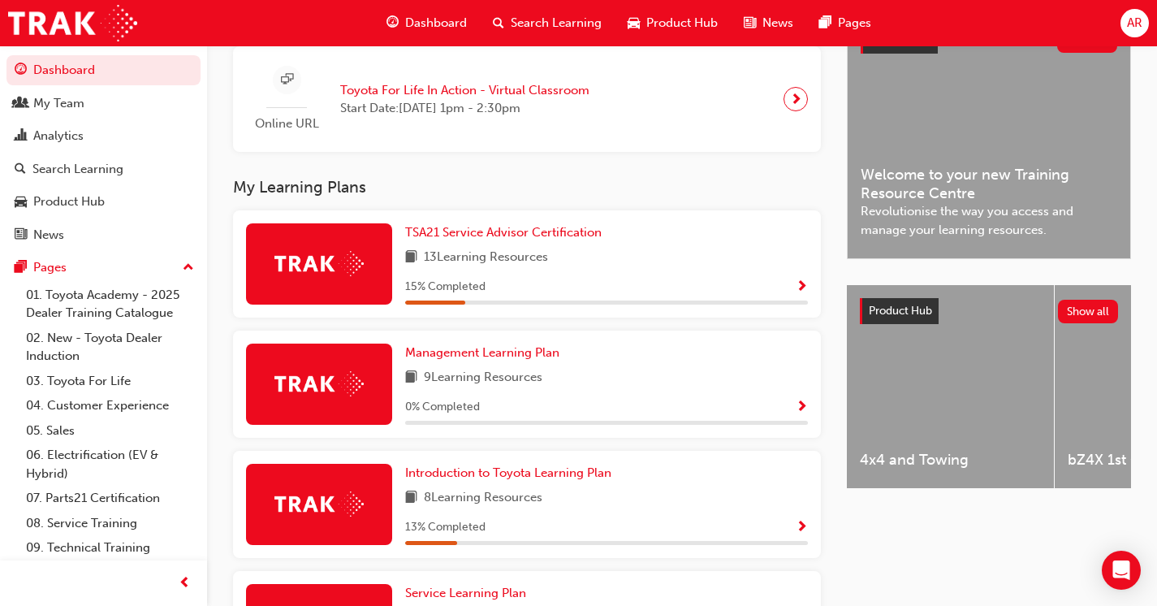
scroll to position [398, 0]
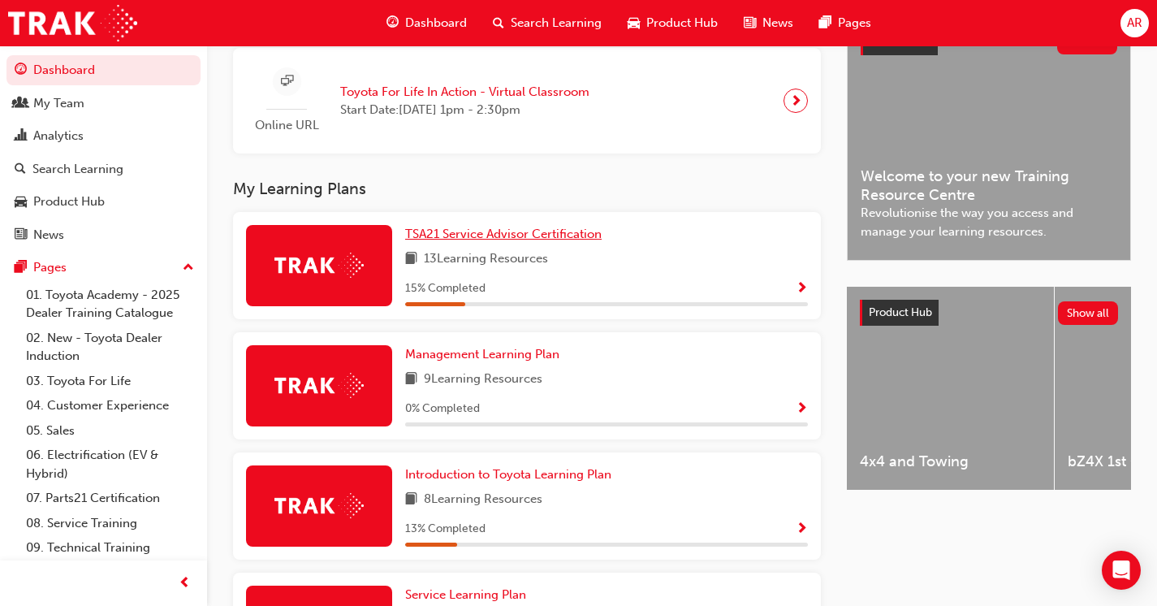
click at [571, 241] on span "TSA21 Service Advisor Certification" at bounding box center [503, 234] width 197 height 15
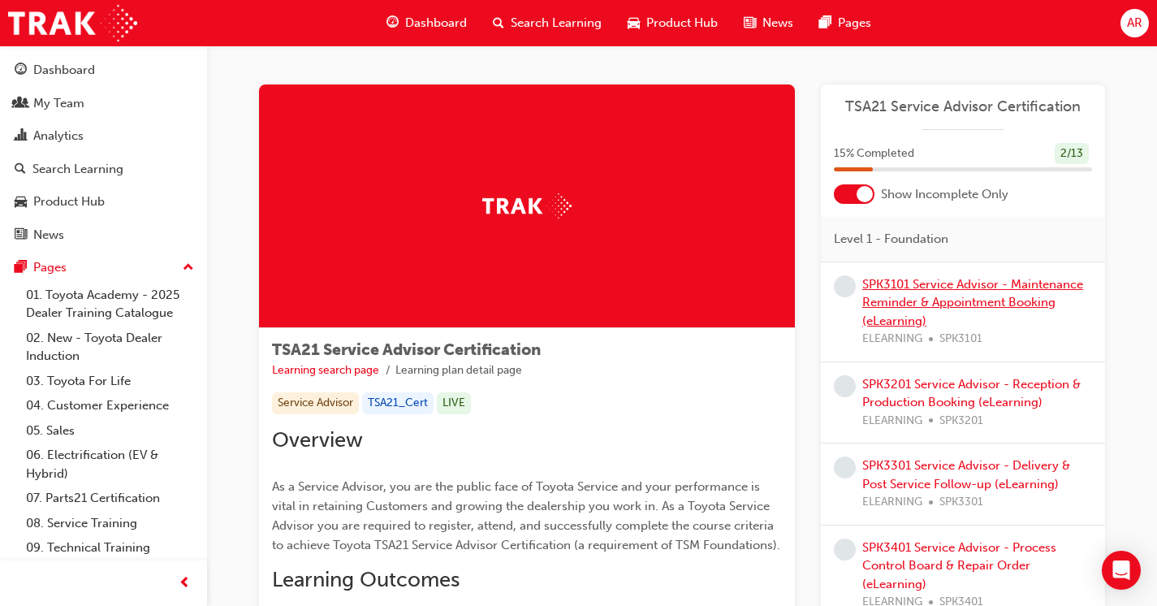
click at [957, 298] on link "SPK3101 Service Advisor - Maintenance Reminder & Appointment Booking (eLearning)" at bounding box center [973, 302] width 221 height 51
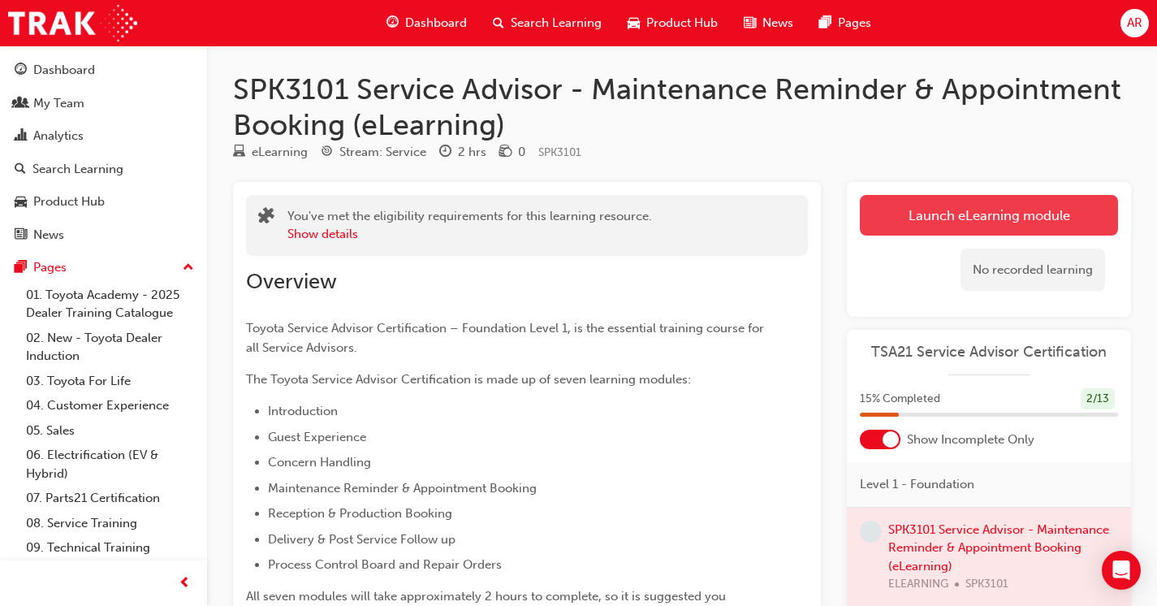
click at [1067, 218] on link "Launch eLearning module" at bounding box center [989, 215] width 258 height 41
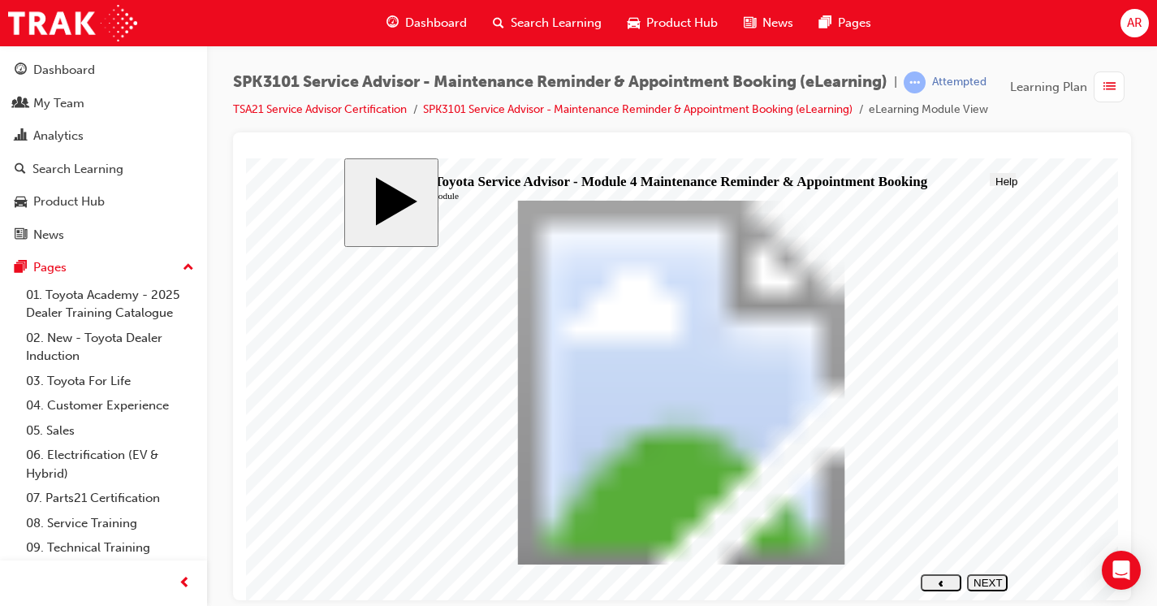
scroll to position [26, 0]
click at [989, 575] on button "NEXT" at bounding box center [987, 581] width 41 height 17
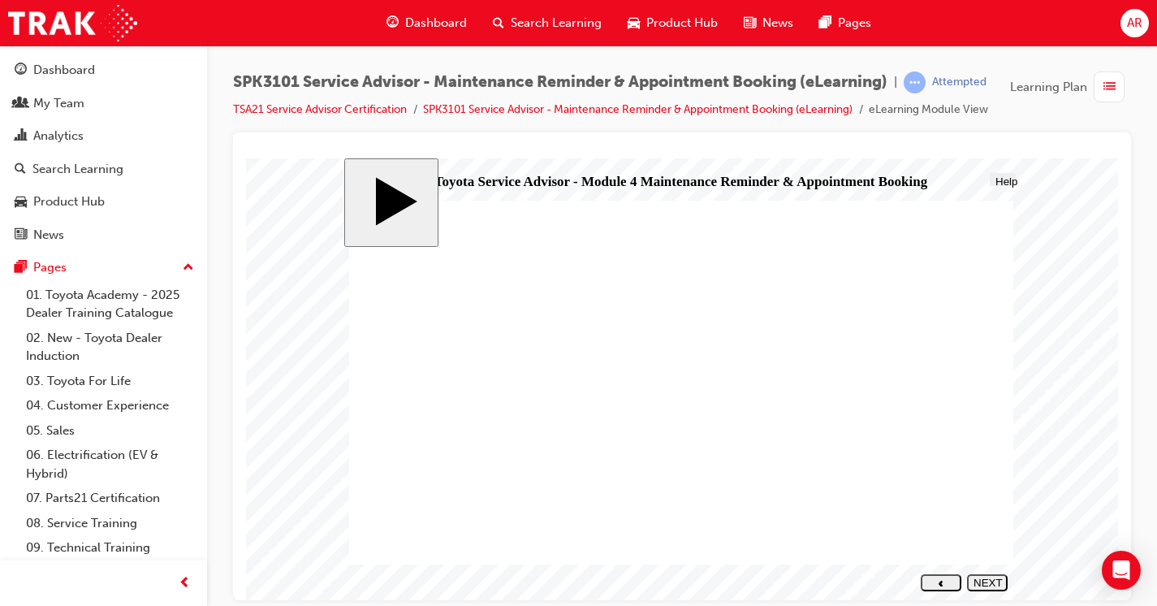
click at [990, 584] on div "NEXT" at bounding box center [988, 588] width 28 height 24
click at [989, 592] on polygon "next" at bounding box center [987, 595] width 4 height 6
click at [984, 585] on div "NEXT" at bounding box center [988, 588] width 28 height 24
click at [983, 585] on div "NEXT" at bounding box center [988, 588] width 28 height 24
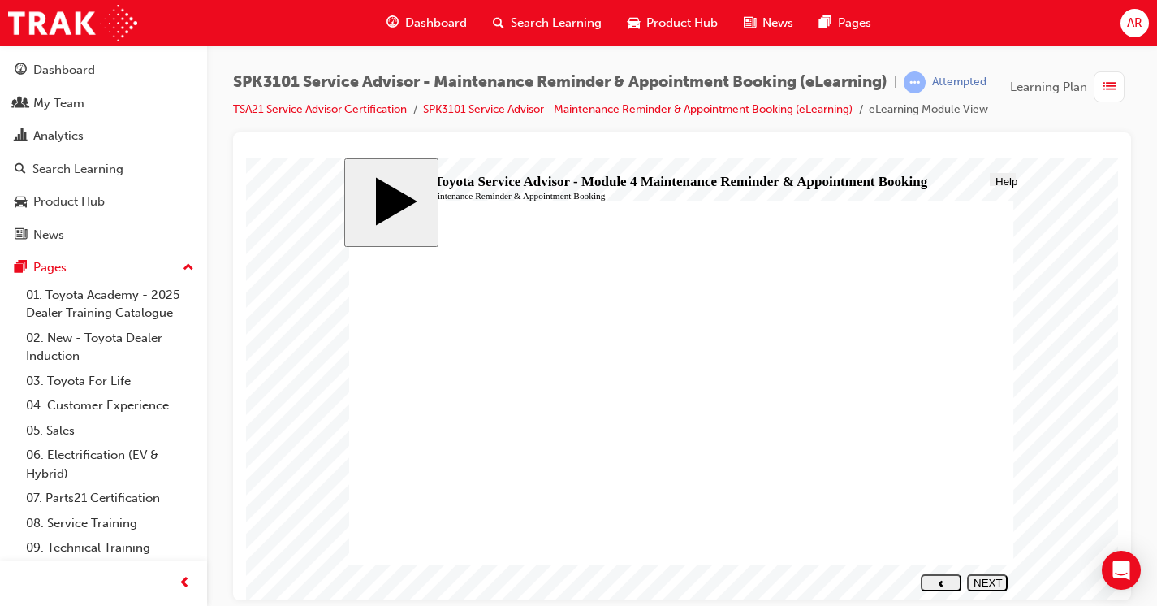
click at [997, 577] on button "NEXT" at bounding box center [987, 581] width 41 height 17
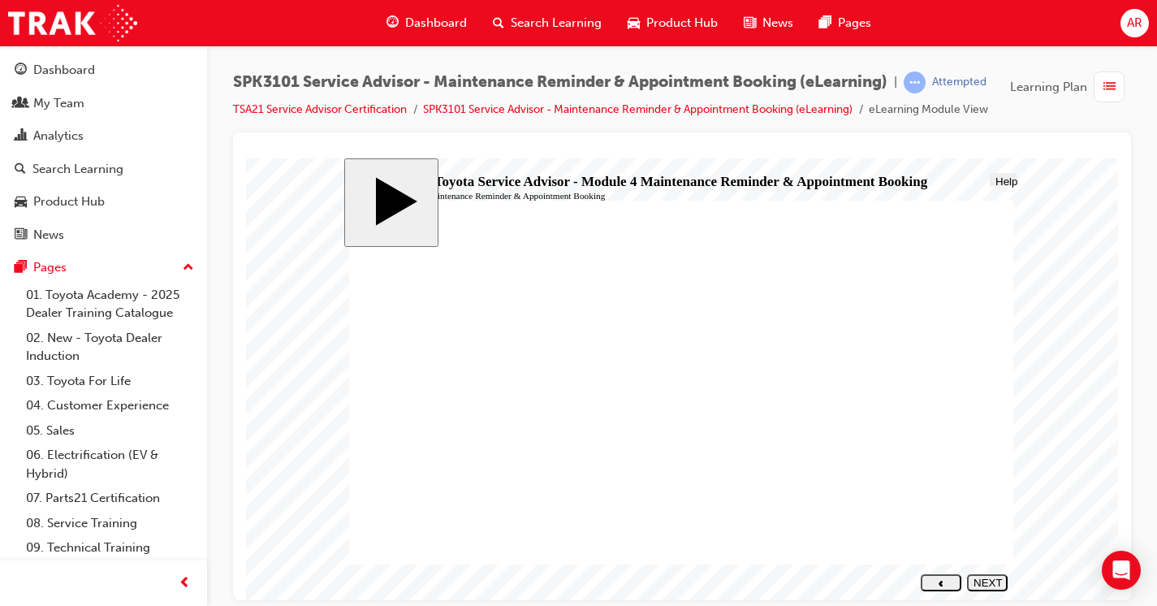
click at [990, 580] on div "NEXT" at bounding box center [988, 588] width 28 height 24
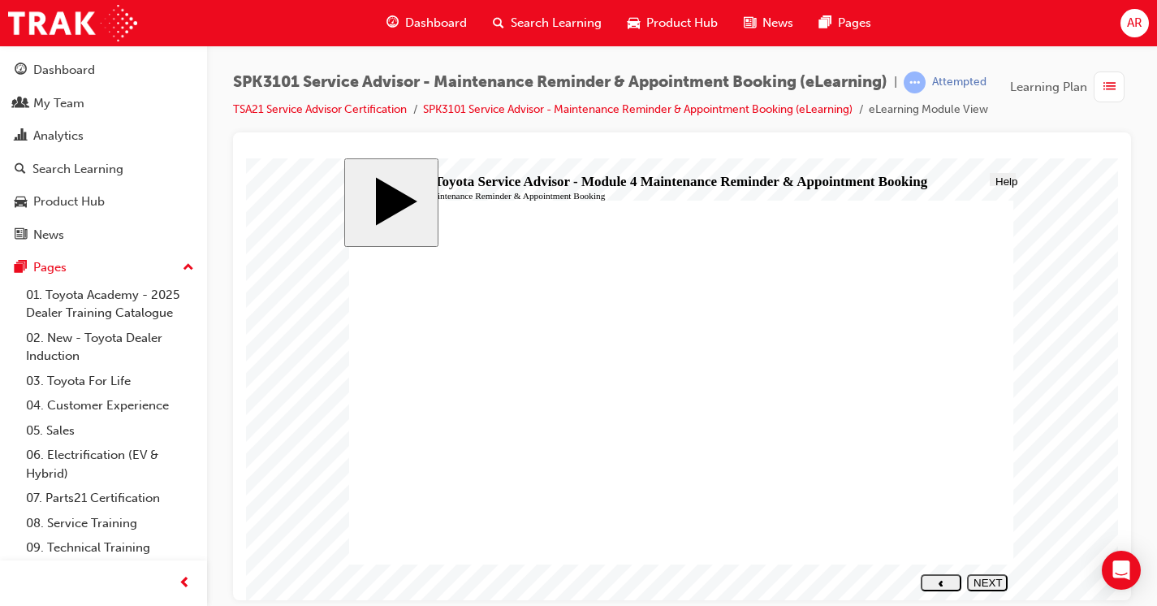
click at [990, 591] on icon "next" at bounding box center [987, 594] width 5 height 6
click at [986, 582] on div "NEXT" at bounding box center [988, 588] width 28 height 24
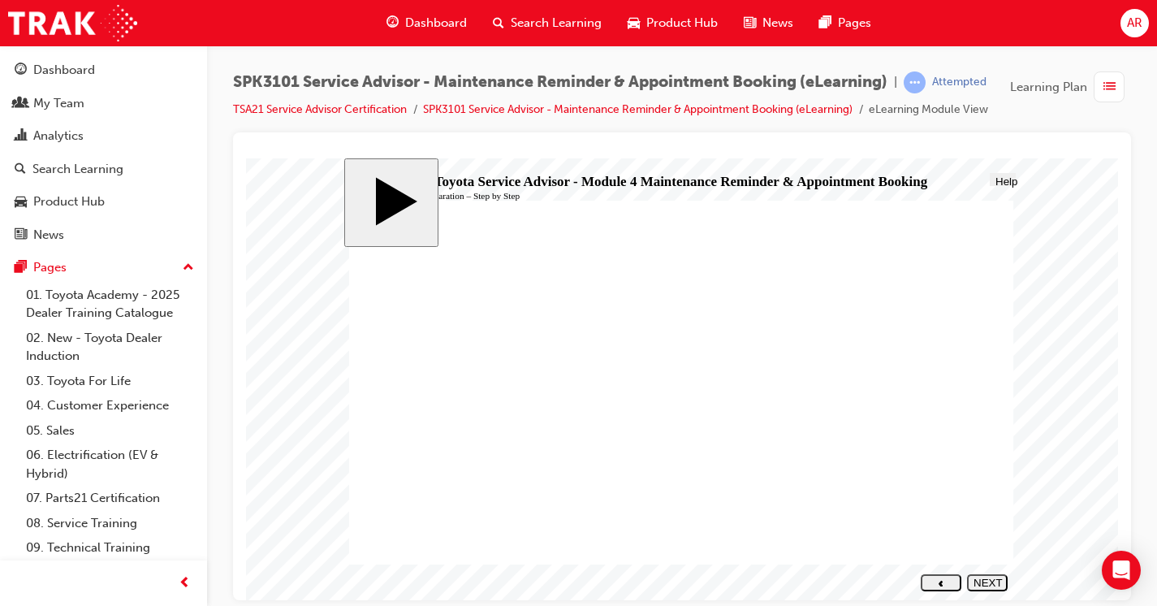
click at [989, 579] on div "NEXT" at bounding box center [988, 588] width 28 height 24
radio input "true"
click at [994, 582] on div "SUBMIT" at bounding box center [988, 582] width 28 height 12
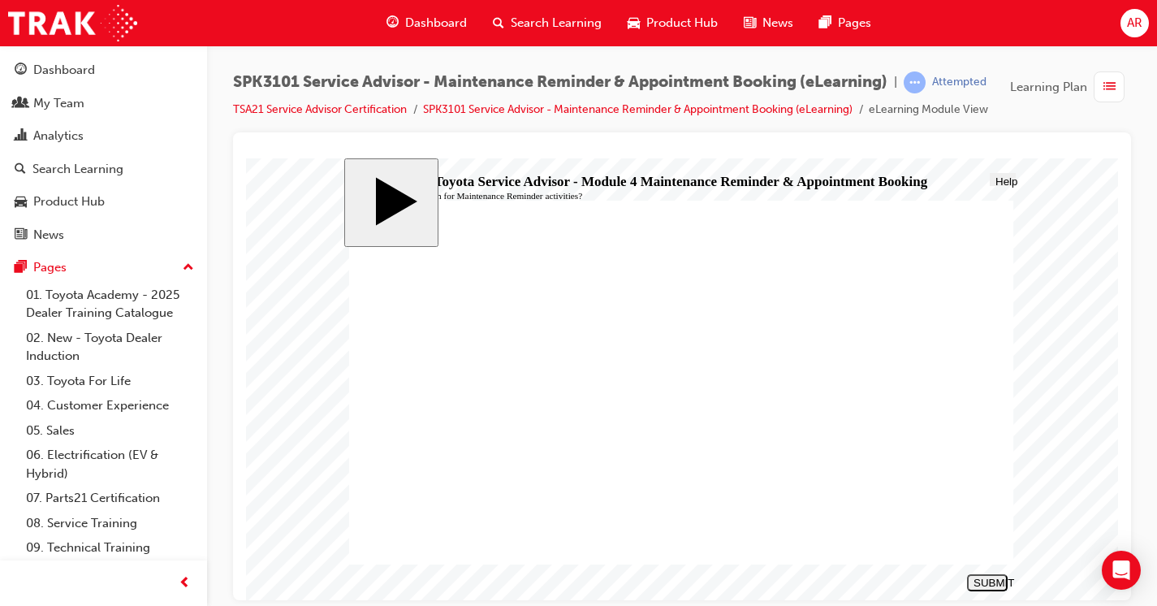
radio input "true"
click at [989, 586] on div "SUBMIT" at bounding box center [988, 582] width 28 height 12
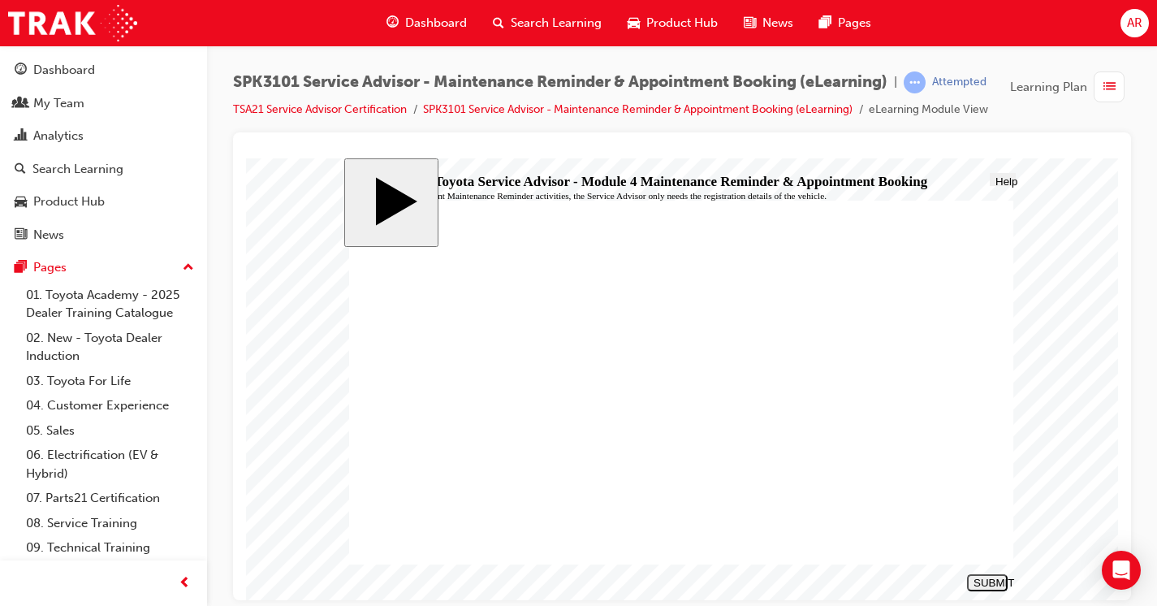
radio input "true"
click at [989, 580] on div "SUBMIT" at bounding box center [988, 582] width 28 height 12
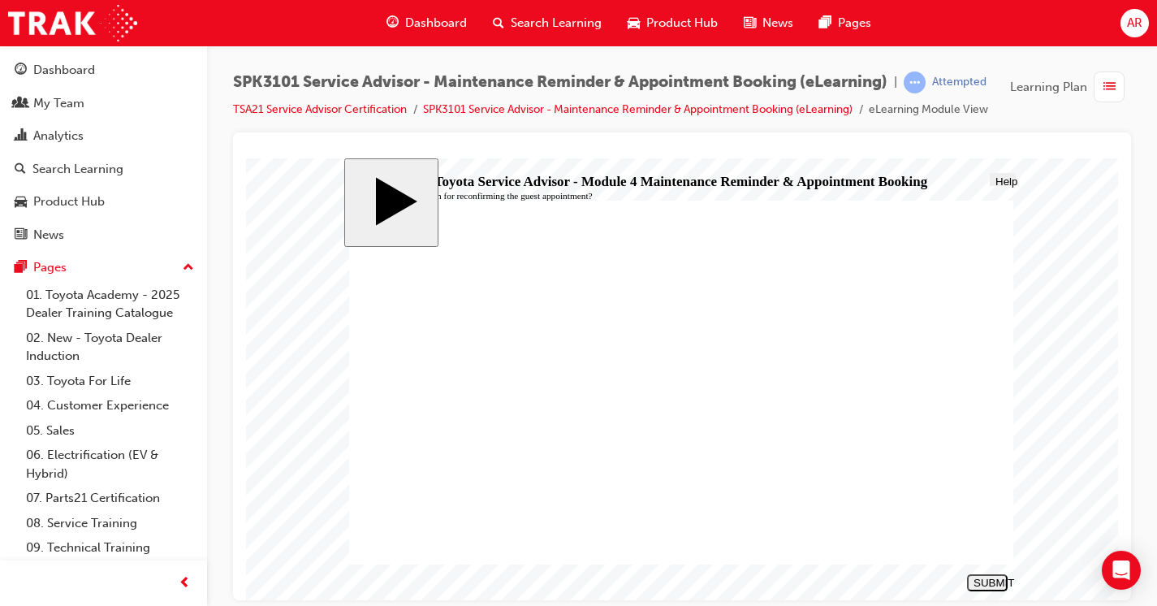
radio input "true"
click at [980, 592] on nav "SUBMIT NEXT PREV" at bounding box center [985, 582] width 46 height 27
click at [986, 582] on div "SUBMIT" at bounding box center [988, 582] width 28 height 12
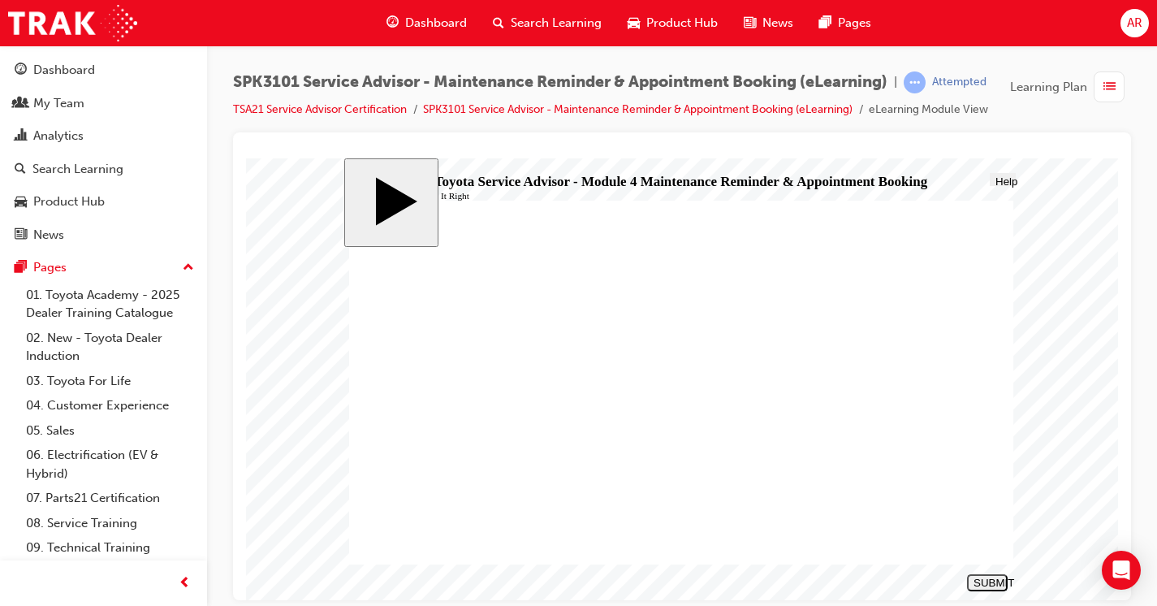
radio input "true"
click at [993, 583] on div "SUBMIT" at bounding box center [988, 582] width 28 height 12
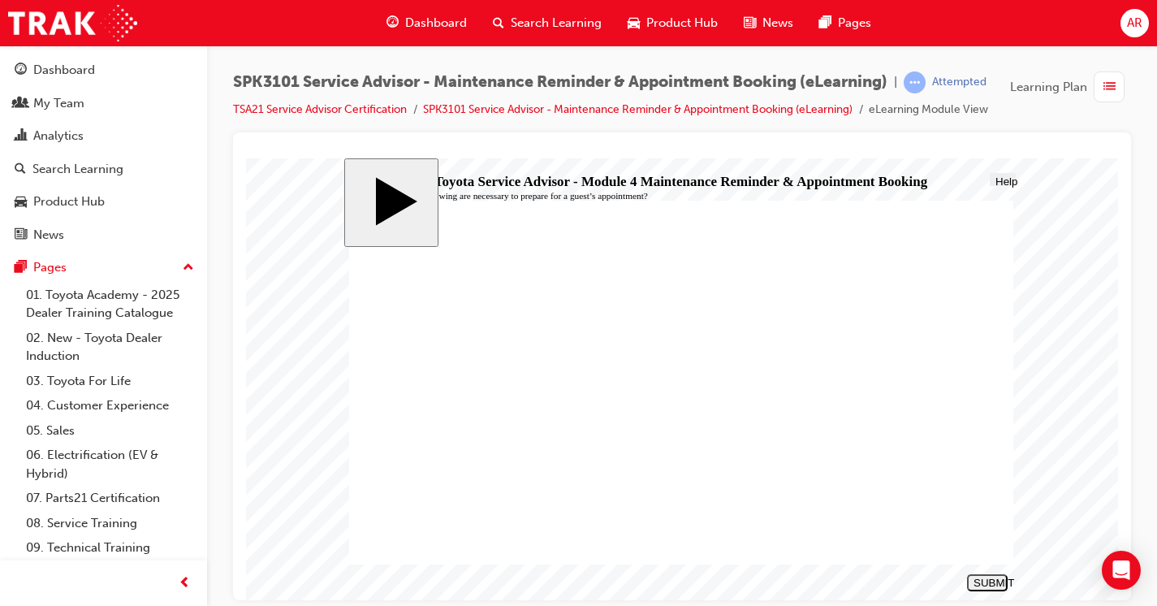
radio input "true"
click at [975, 581] on div "SUBMIT" at bounding box center [988, 582] width 28 height 12
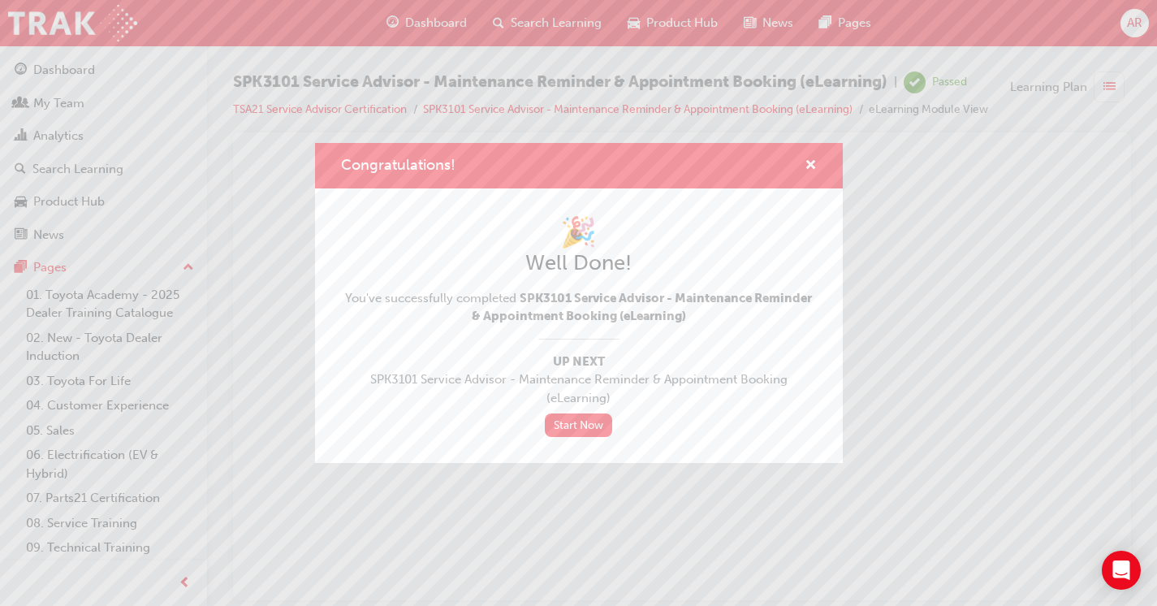
scroll to position [0, 0]
click at [580, 429] on link "Start Now" at bounding box center [579, 425] width 68 height 24
click at [581, 433] on link "Start Now" at bounding box center [579, 425] width 68 height 24
click at [587, 426] on link "Start Now" at bounding box center [579, 425] width 68 height 24
click at [574, 437] on link "Start Now" at bounding box center [579, 425] width 68 height 24
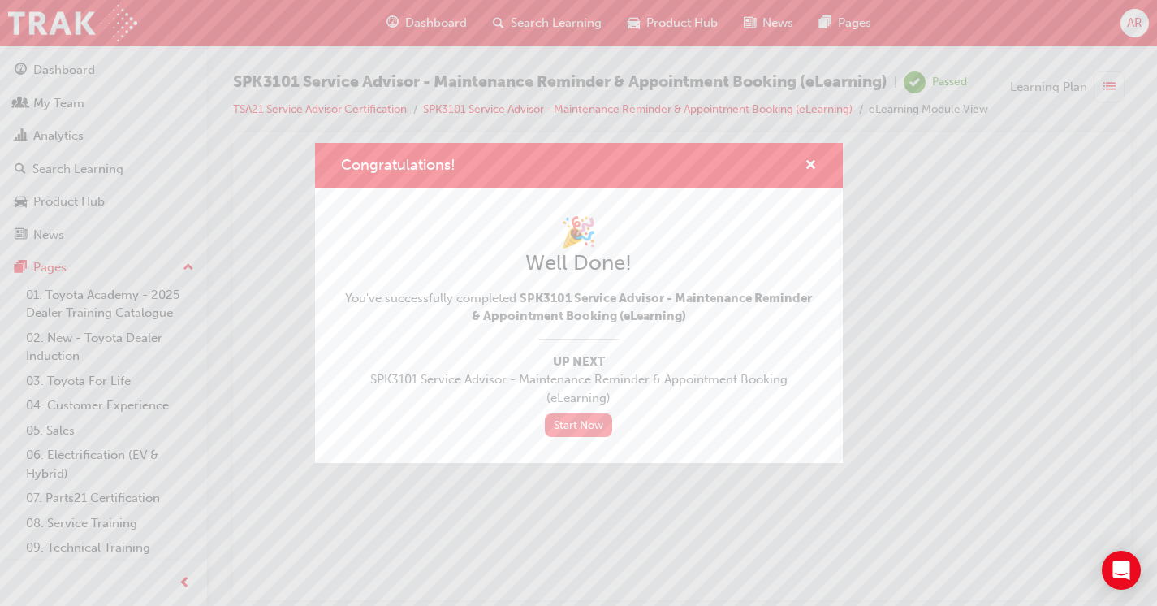
click at [577, 419] on link "Start Now" at bounding box center [579, 425] width 68 height 24
click at [820, 165] on div "Congratulations!" at bounding box center [579, 166] width 528 height 46
click at [810, 166] on span "cross-icon" at bounding box center [811, 166] width 12 height 15
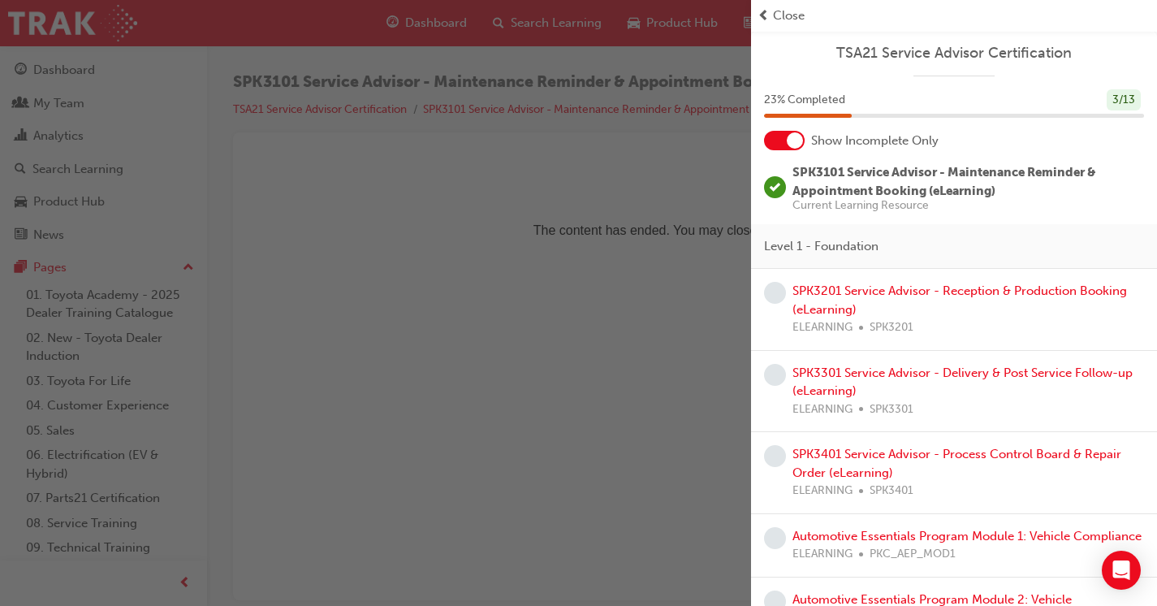
click at [790, 141] on div at bounding box center [795, 140] width 16 height 16
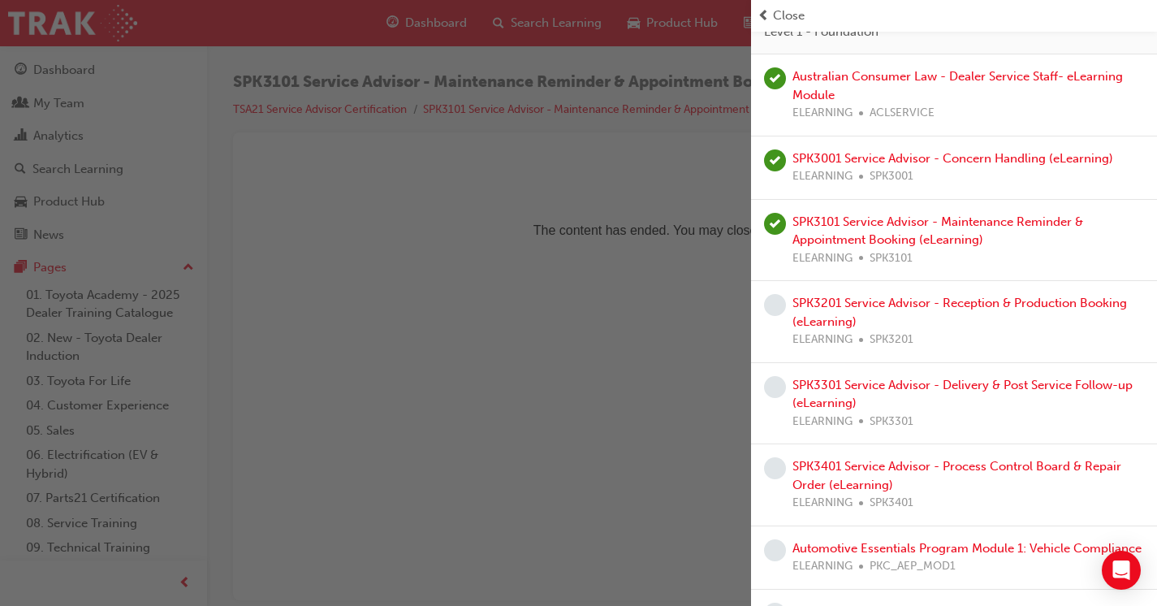
scroll to position [216, 0]
click at [1006, 294] on link "SPK3201 Service Advisor - Reception & Production Booking (eLearning)" at bounding box center [960, 310] width 335 height 33
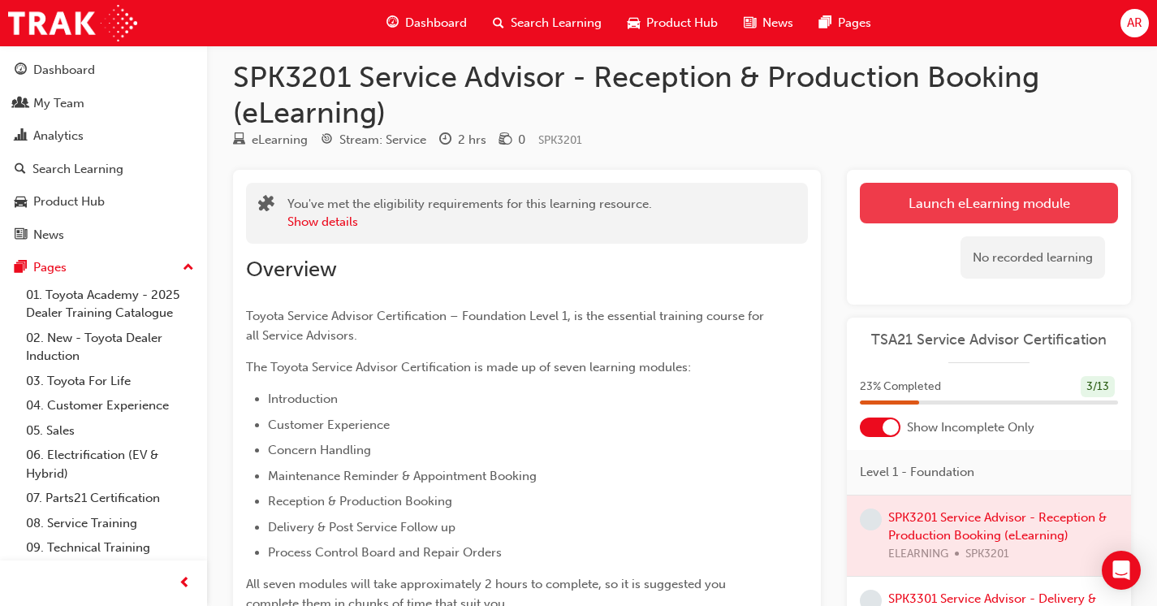
click at [978, 209] on link "Launch eLearning module" at bounding box center [989, 203] width 258 height 41
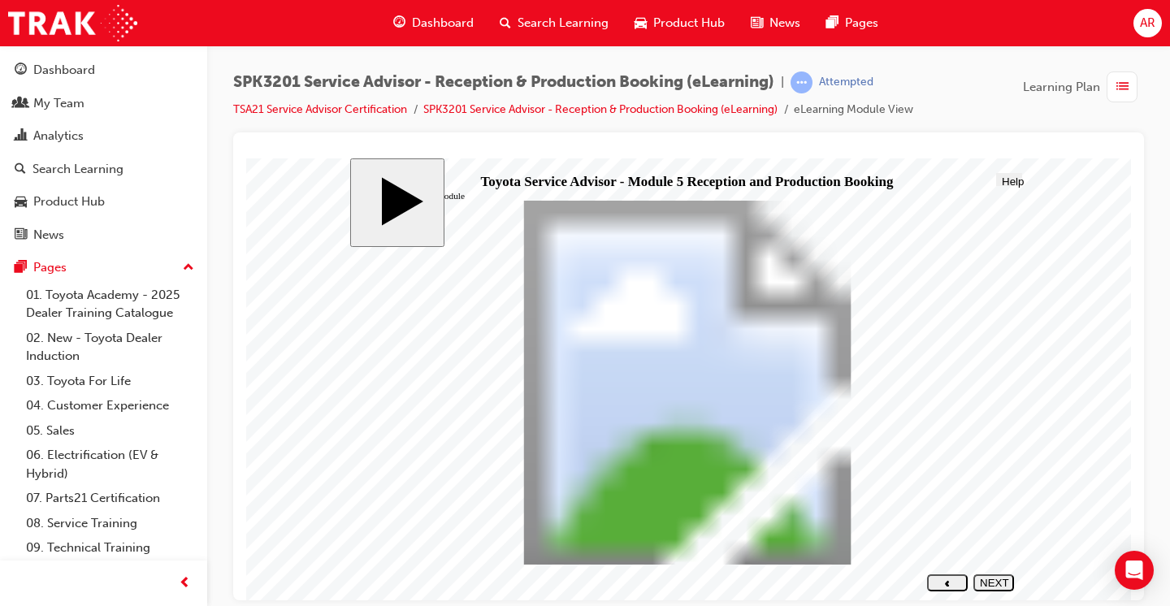
click at [989, 580] on div "NEXT" at bounding box center [994, 588] width 28 height 24
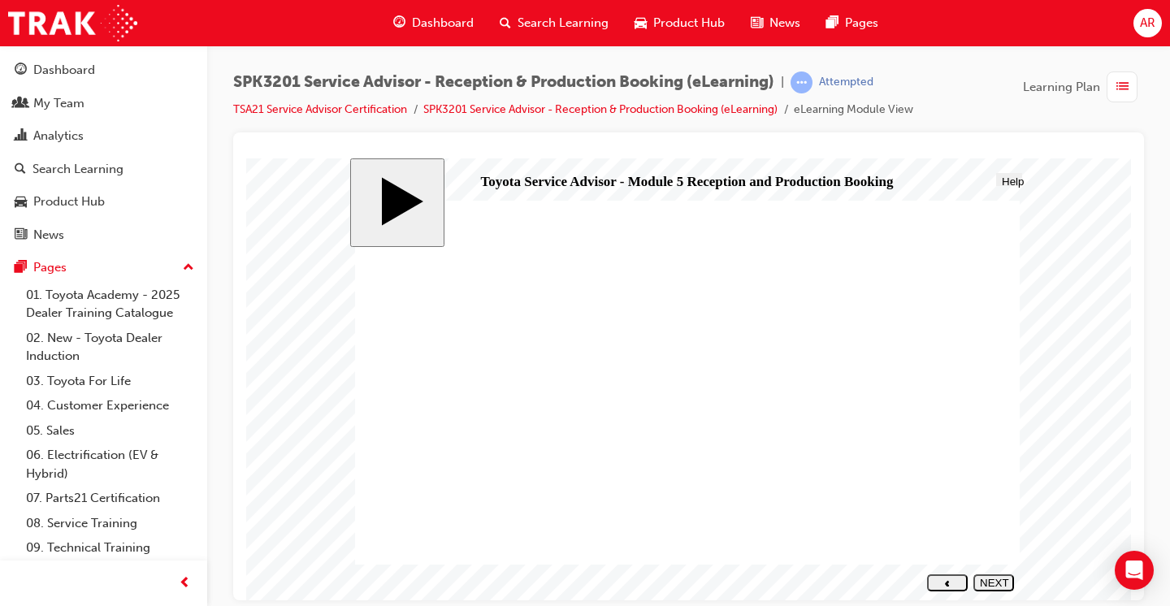
click at [999, 582] on div "NEXT" at bounding box center [994, 588] width 28 height 24
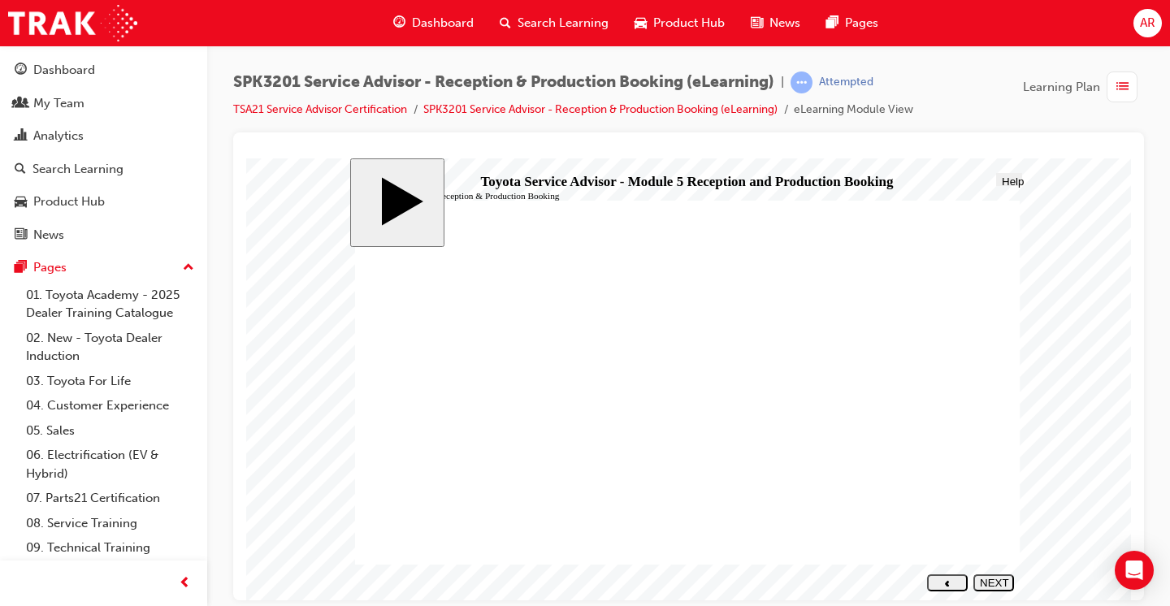
click at [994, 580] on div "NEXT" at bounding box center [994, 588] width 28 height 24
click at [946, 582] on div "PREV" at bounding box center [947, 588] width 28 height 24
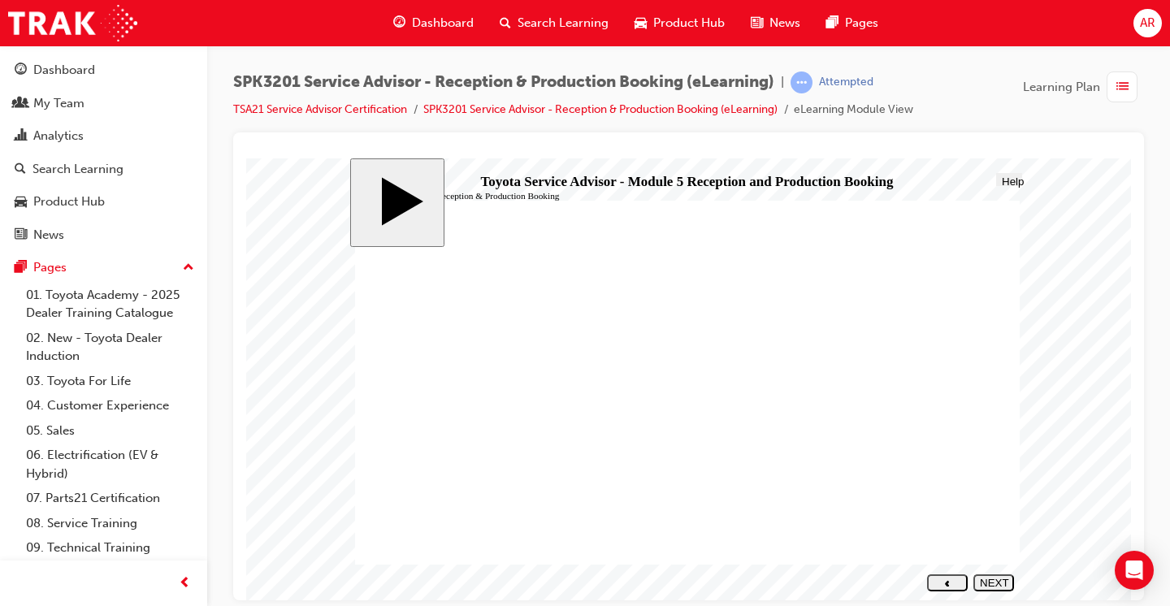
click at [999, 581] on div "NEXT" at bounding box center [994, 588] width 28 height 24
drag, startPoint x: 504, startPoint y: 490, endPoint x: 805, endPoint y: 361, distance: 327.9
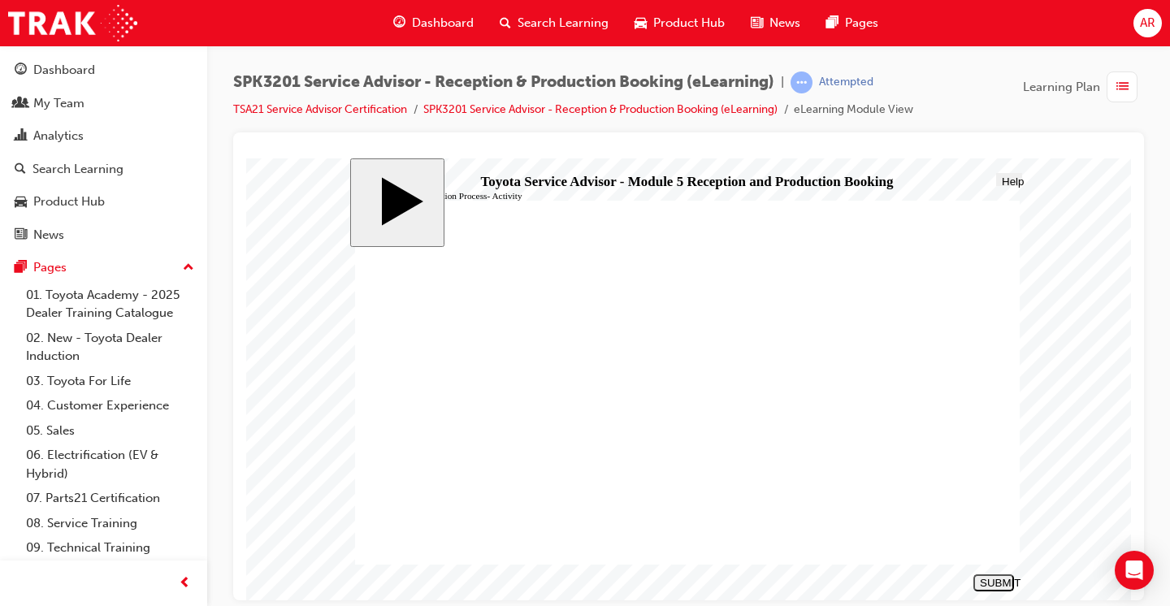
drag, startPoint x: 525, startPoint y: 452, endPoint x: 861, endPoint y: 383, distance: 343.1
drag, startPoint x: 565, startPoint y: 412, endPoint x: 874, endPoint y: 368, distance: 312.6
drag, startPoint x: 463, startPoint y: 349, endPoint x: 810, endPoint y: 417, distance: 353.3
drag, startPoint x: 580, startPoint y: 454, endPoint x: 946, endPoint y: 462, distance: 366.4
drag, startPoint x: 612, startPoint y: 385, endPoint x: 901, endPoint y: 469, distance: 300.5
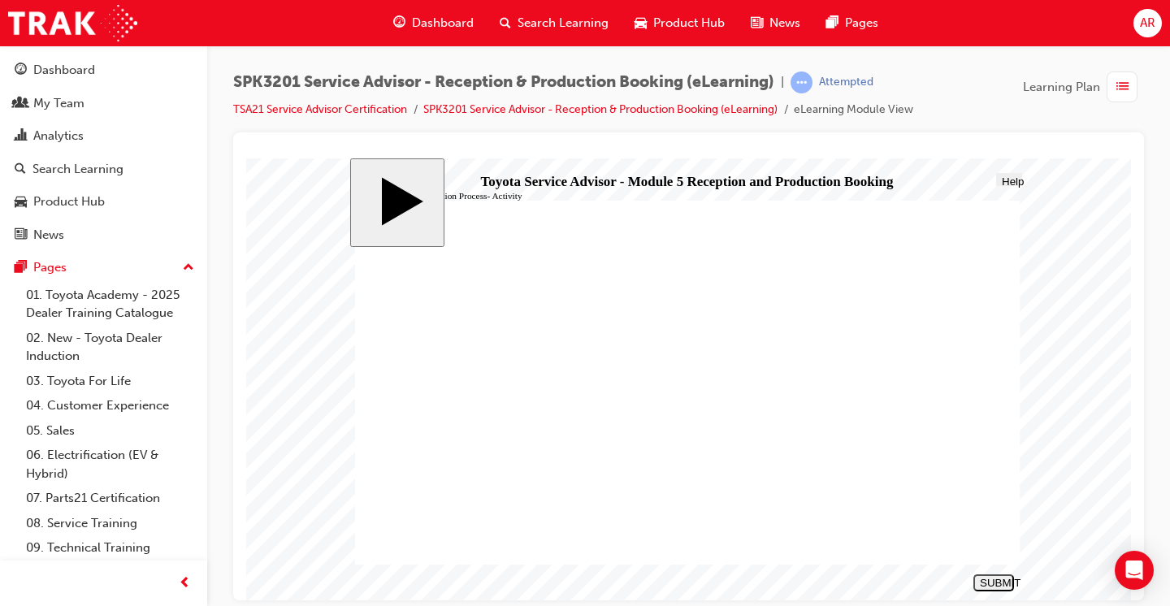
click at [999, 578] on div "SUBMIT" at bounding box center [994, 582] width 28 height 12
click at [997, 581] on div "NEXT" at bounding box center [994, 588] width 28 height 24
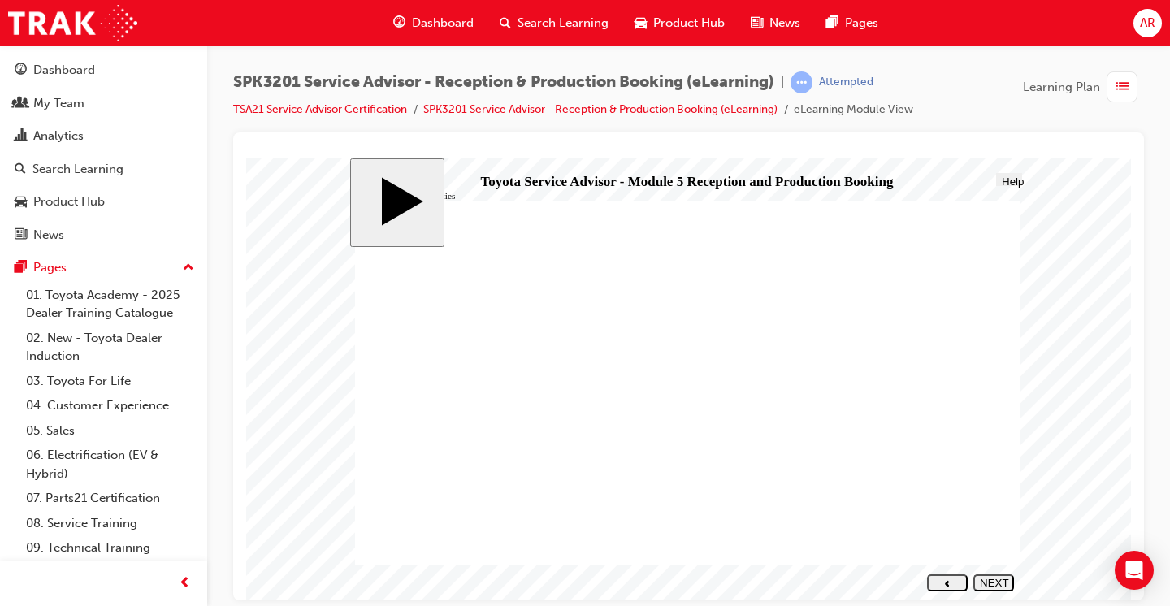
click at [997, 579] on div "NEXT" at bounding box center [994, 588] width 28 height 24
radio input "true"
click at [990, 582] on div "SUBMIT" at bounding box center [994, 582] width 28 height 12
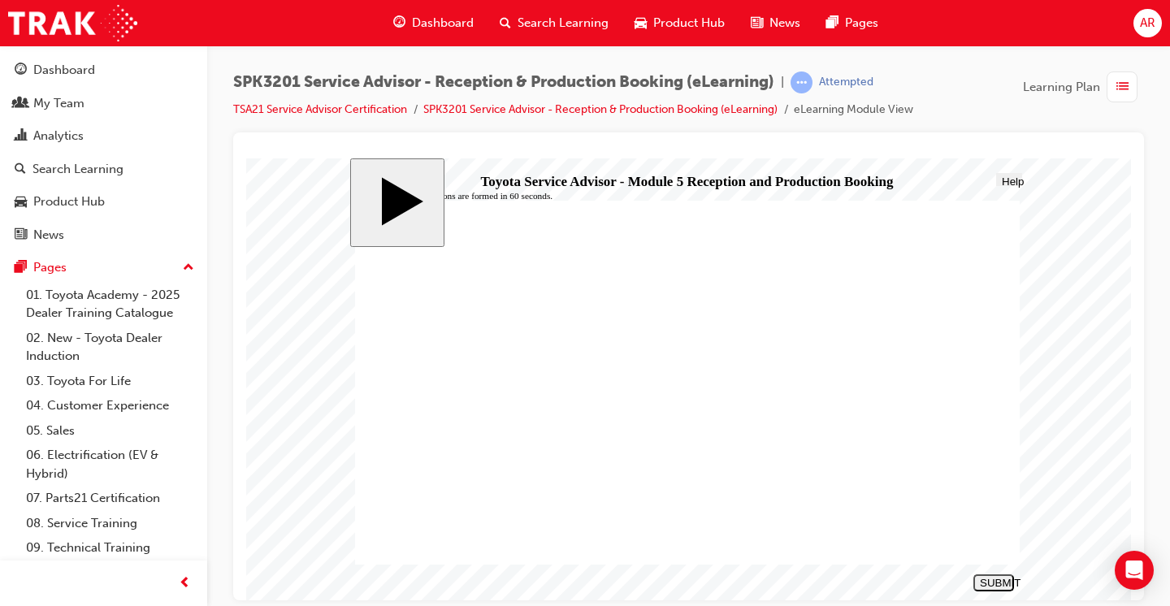
radio input "true"
click at [995, 586] on div "SUBMIT" at bounding box center [994, 582] width 28 height 12
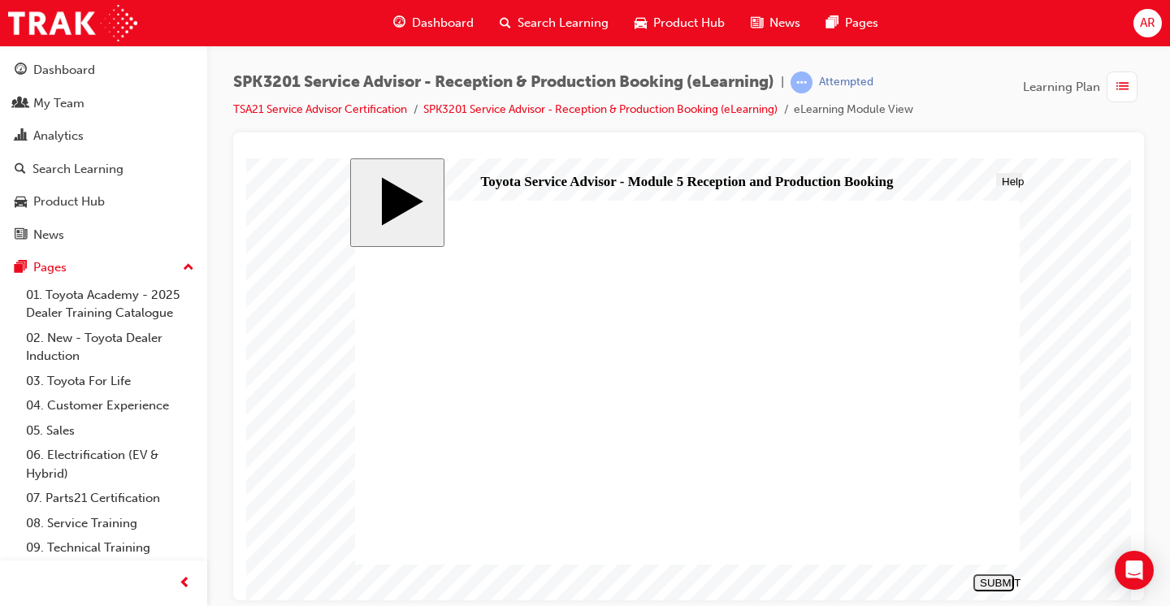
radio input "true"
click at [993, 578] on button "SUBMIT" at bounding box center [993, 581] width 41 height 17
radio input "true"
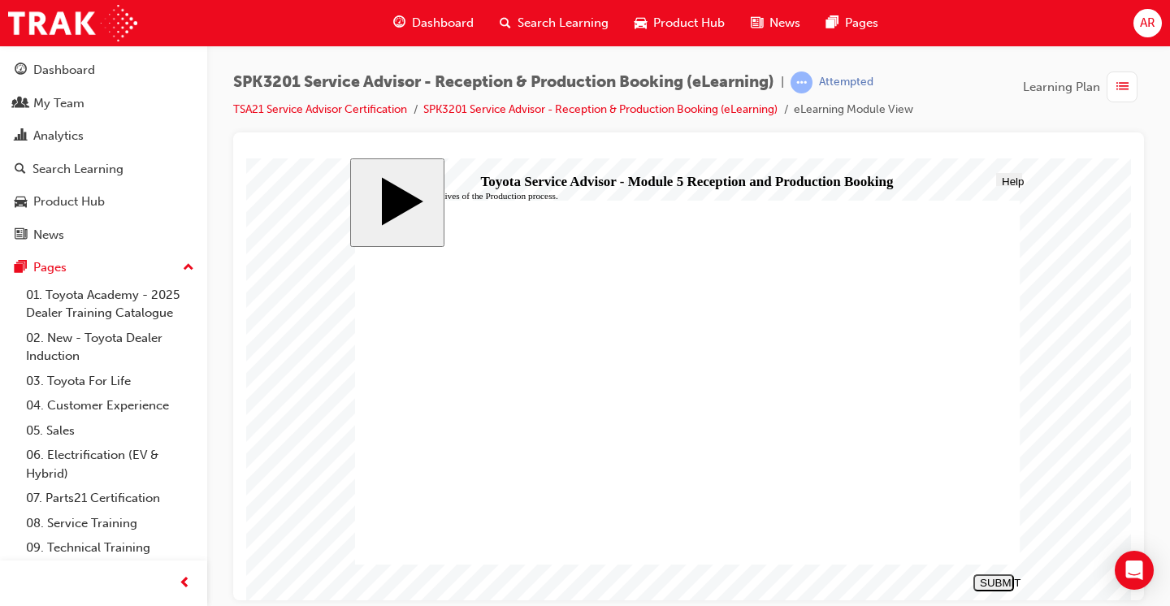
click at [1004, 582] on div "SUBMIT" at bounding box center [994, 582] width 28 height 12
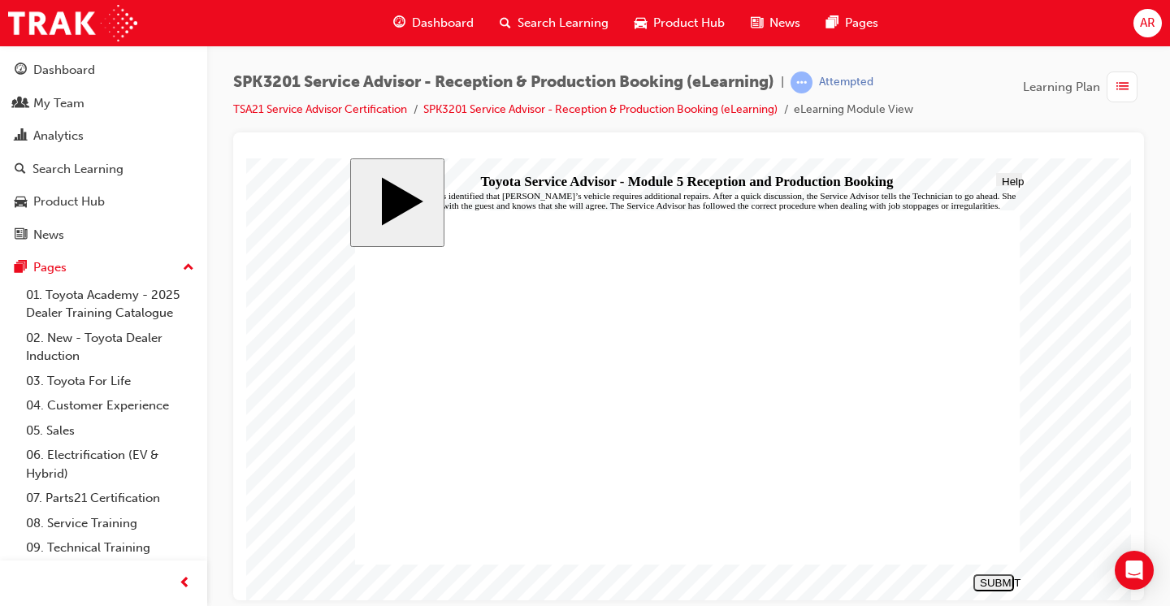
radio input "true"
click at [1002, 584] on div "SUBMIT" at bounding box center [994, 582] width 28 height 12
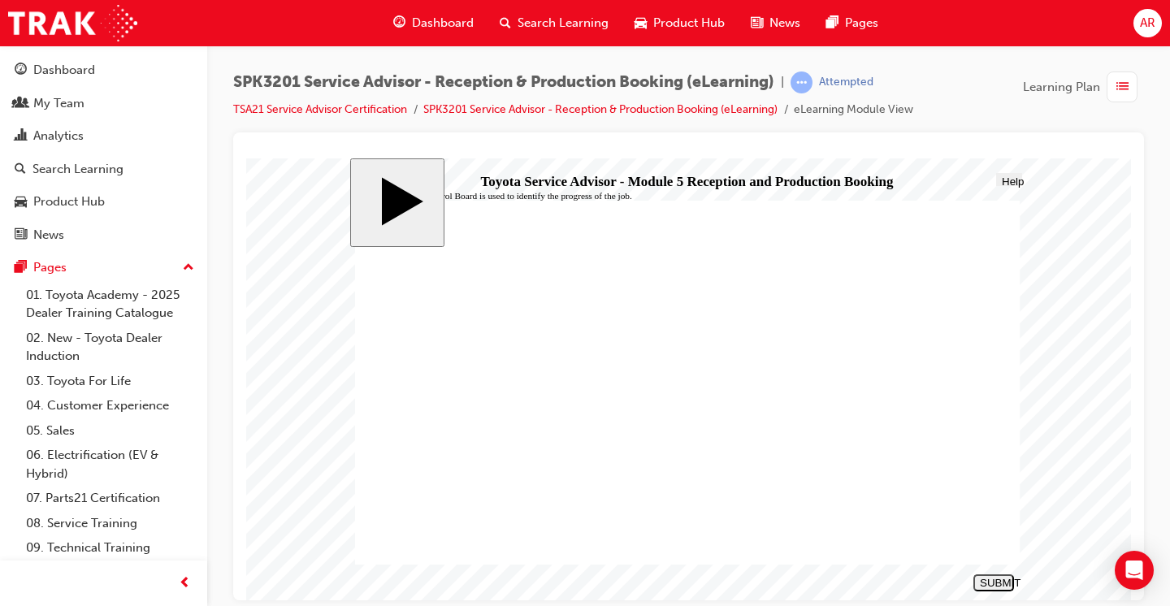
radio input "true"
click at [1002, 581] on div "SUBMIT" at bounding box center [994, 582] width 28 height 12
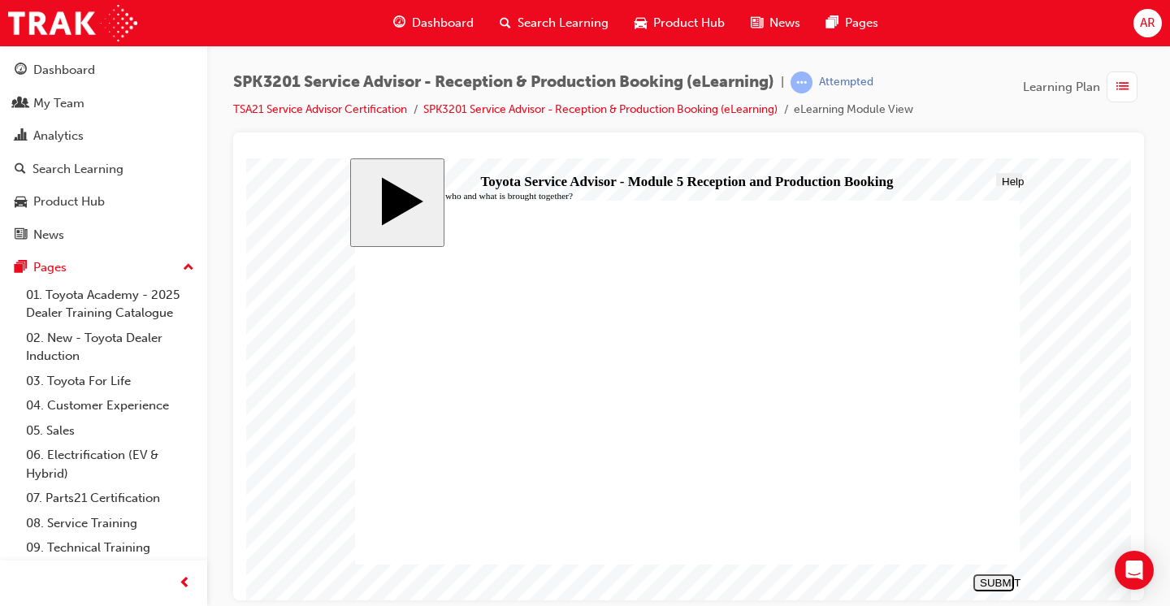
radio input "true"
click at [997, 583] on div "SUBMIT" at bounding box center [994, 582] width 28 height 12
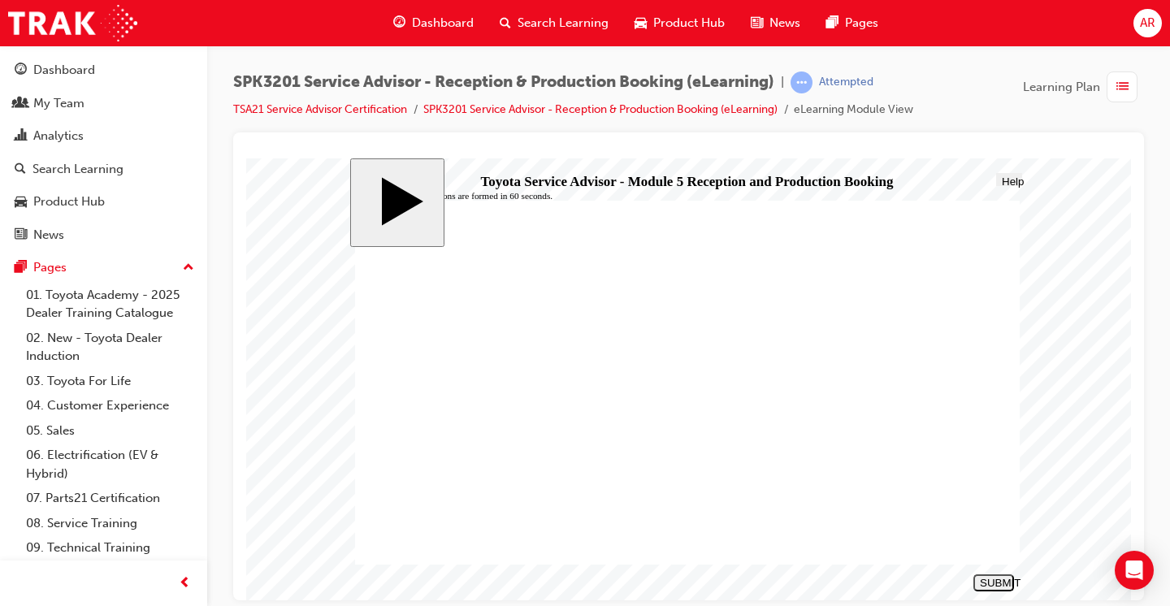
radio input "true"
click at [993, 581] on div "SUBMIT" at bounding box center [994, 582] width 28 height 12
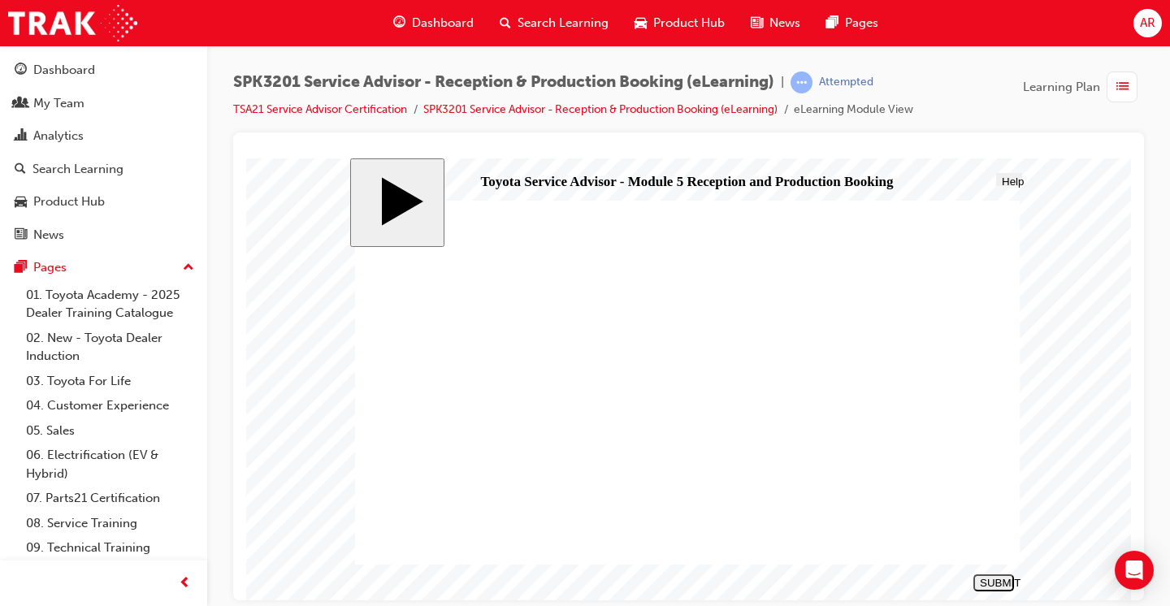
radio input "true"
click at [997, 582] on div "SUBMIT" at bounding box center [994, 582] width 28 height 12
radio input "true"
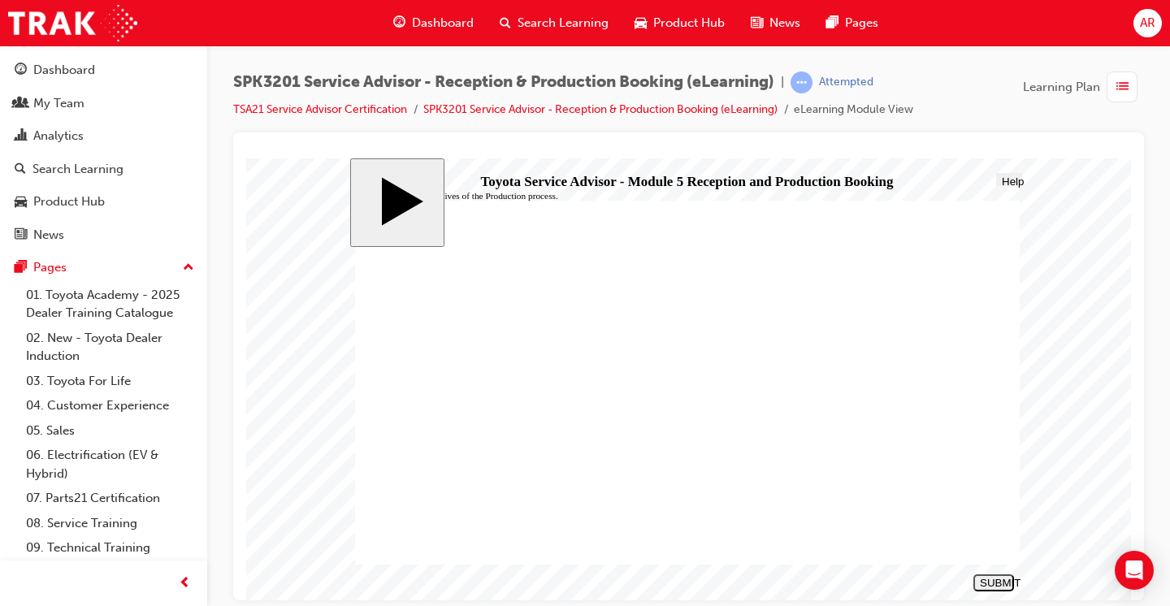
click at [989, 572] on nav "SUBMIT NEXT PREV" at bounding box center [990, 582] width 46 height 27
click at [995, 585] on div "SUBMIT" at bounding box center [994, 582] width 28 height 12
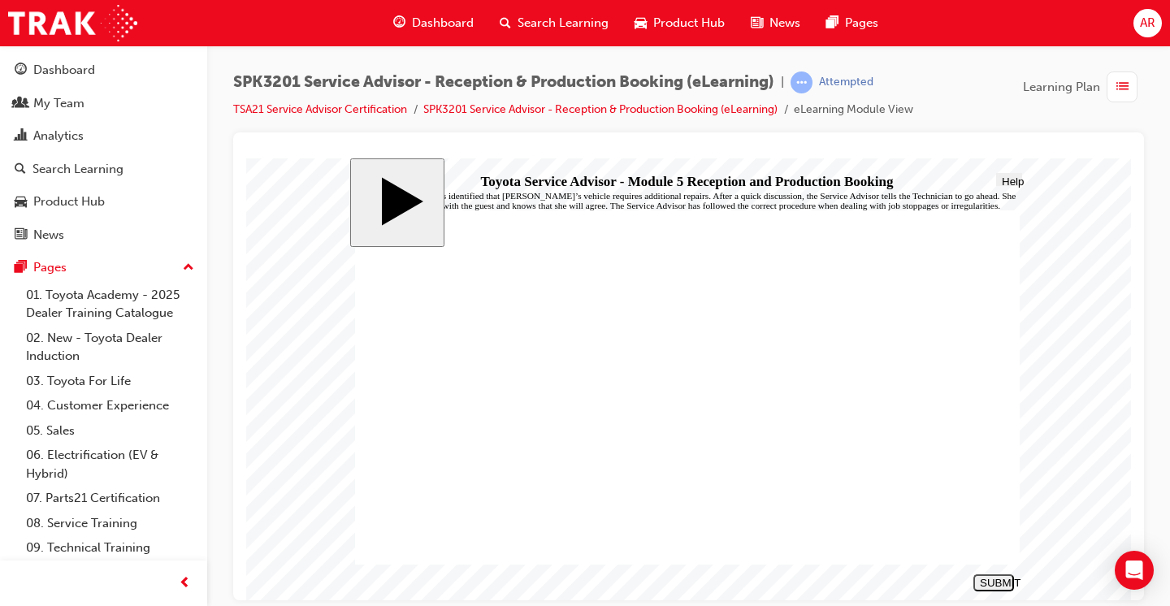
radio input "true"
click at [996, 580] on div "SUBMIT" at bounding box center [994, 582] width 28 height 12
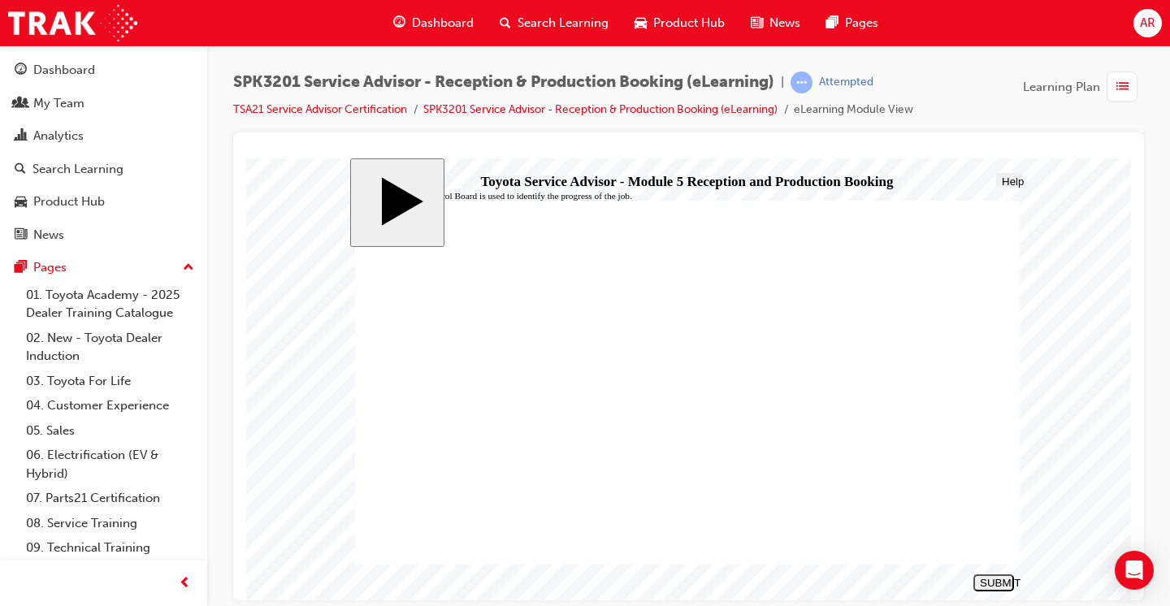
radio input "true"
click at [997, 584] on div "SUBMIT" at bounding box center [994, 582] width 28 height 12
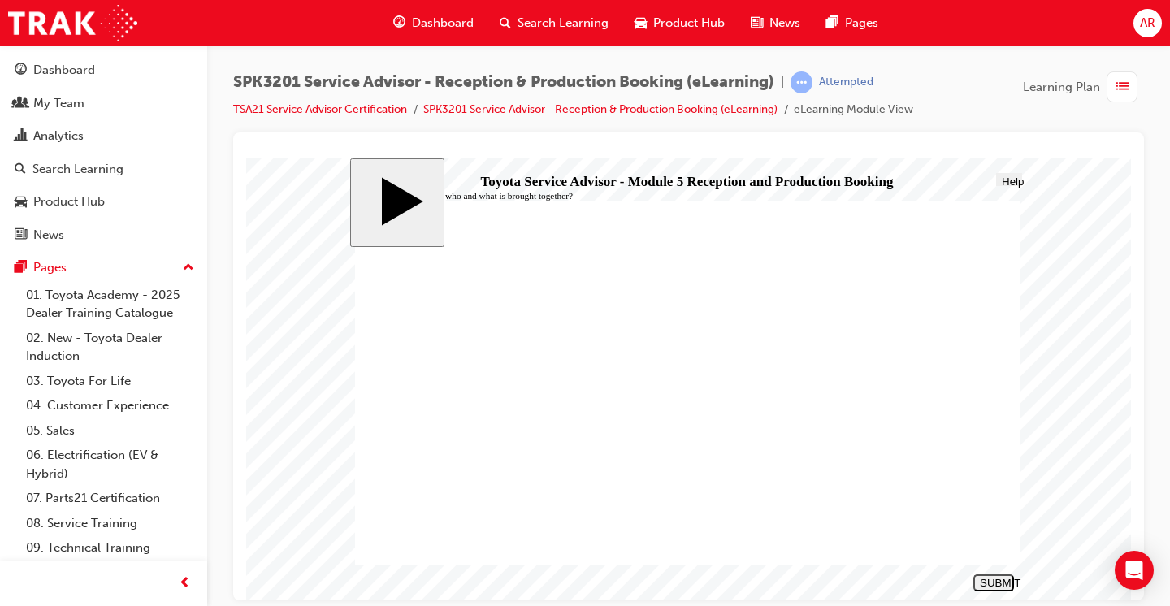
radio input "true"
click at [1002, 579] on div "SUBMIT" at bounding box center [994, 582] width 28 height 12
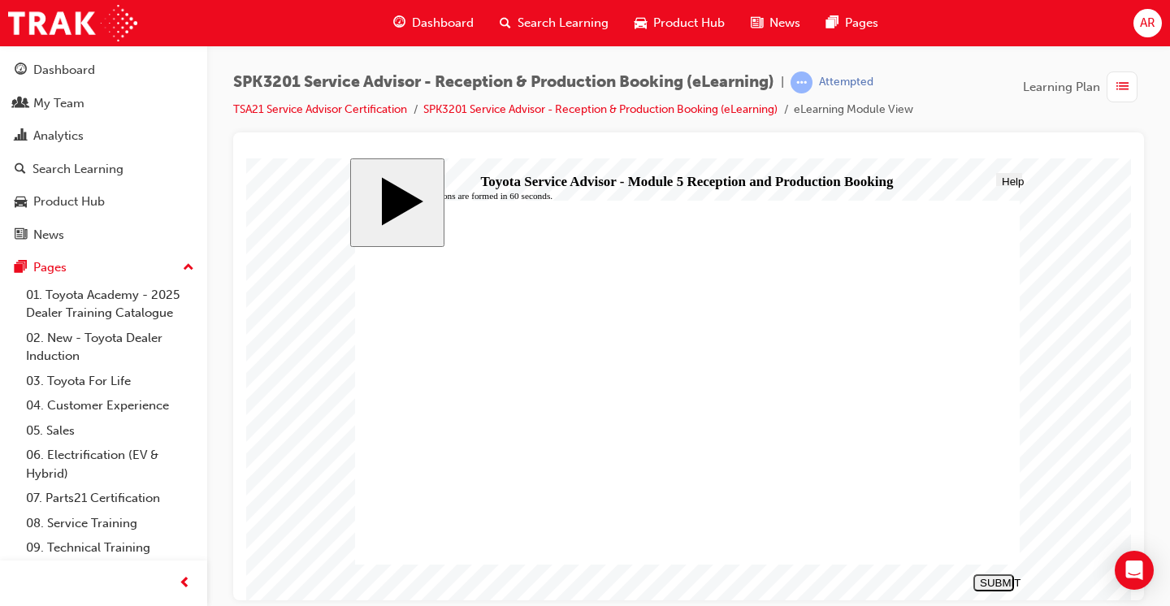
radio input "true"
click at [997, 581] on div "SUBMIT" at bounding box center [994, 582] width 28 height 12
radio input "true"
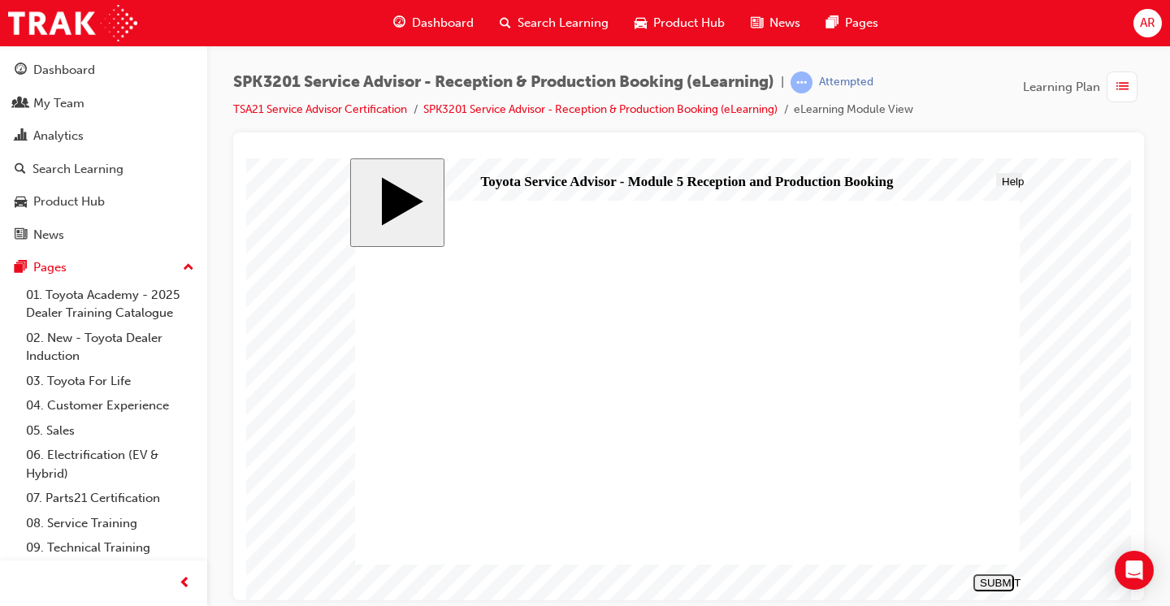
click at [995, 574] on button "SUBMIT" at bounding box center [993, 581] width 41 height 17
radio input "true"
click at [999, 585] on div "SUBMIT" at bounding box center [994, 582] width 28 height 12
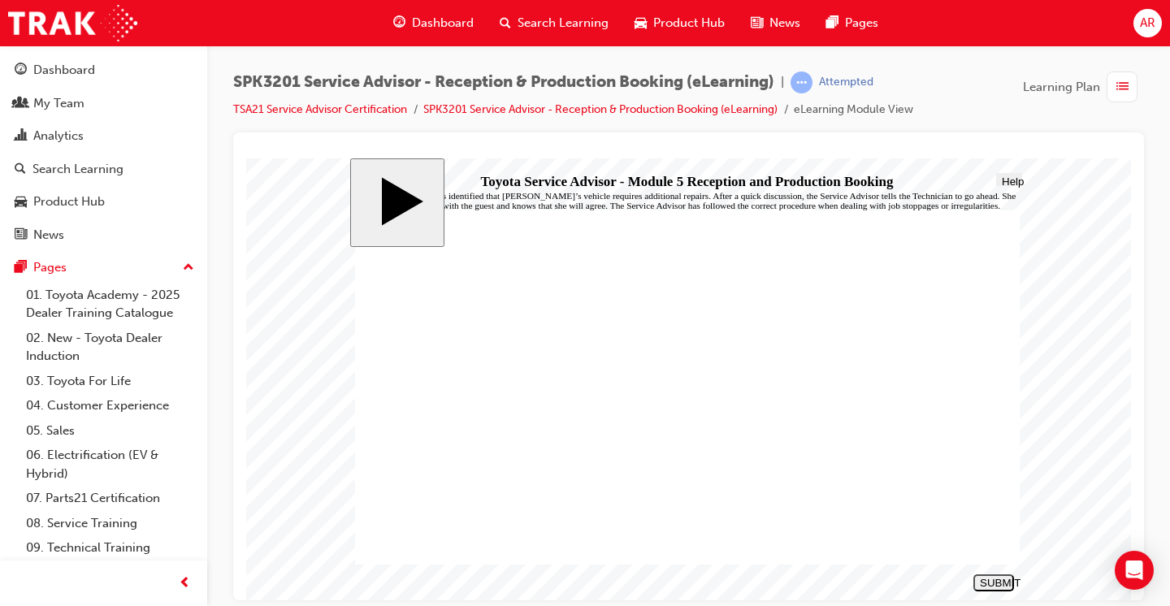
radio input "true"
click at [997, 586] on div "SUBMIT" at bounding box center [994, 582] width 28 height 12
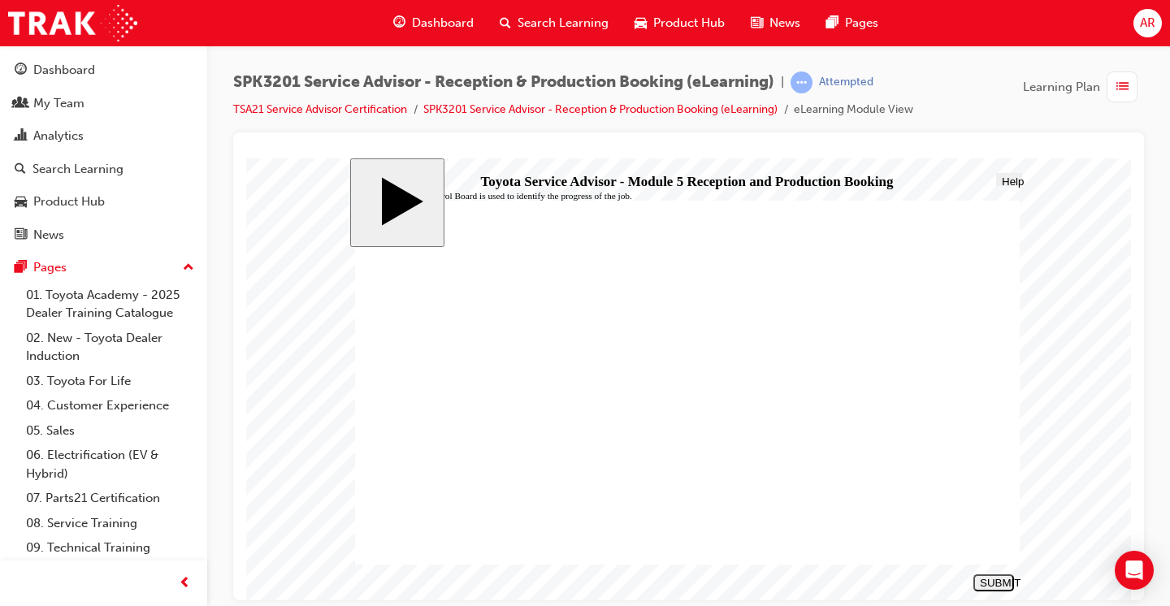
radio input "true"
click at [993, 585] on div "SUBMIT" at bounding box center [994, 582] width 28 height 12
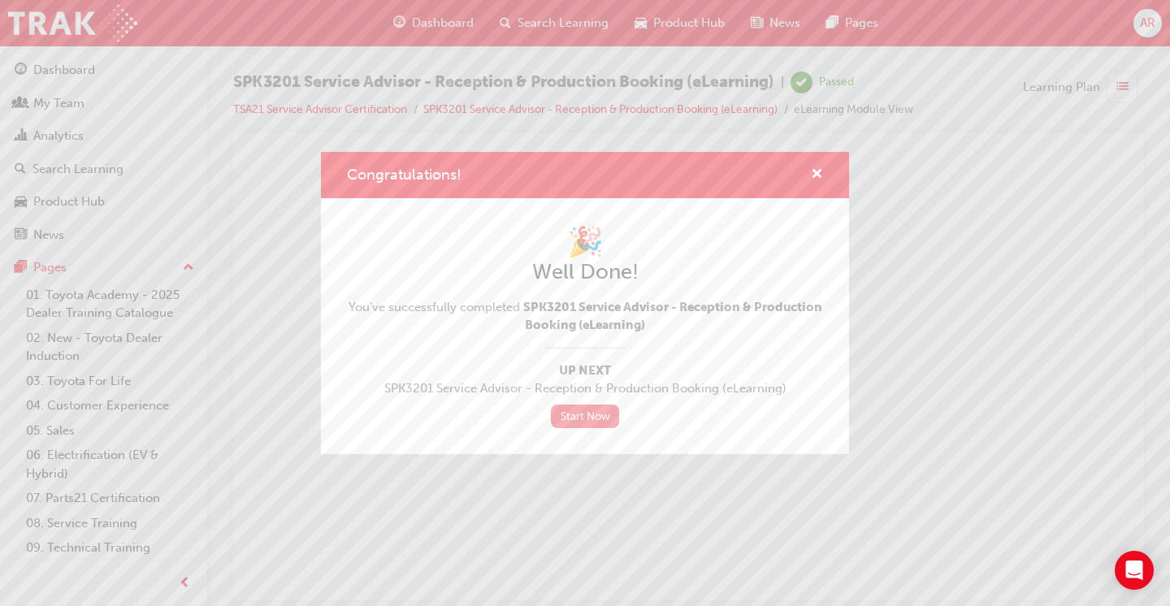
click at [594, 418] on link "Start Now" at bounding box center [585, 417] width 68 height 24
click at [819, 183] on span "cross-icon" at bounding box center [817, 175] width 12 height 15
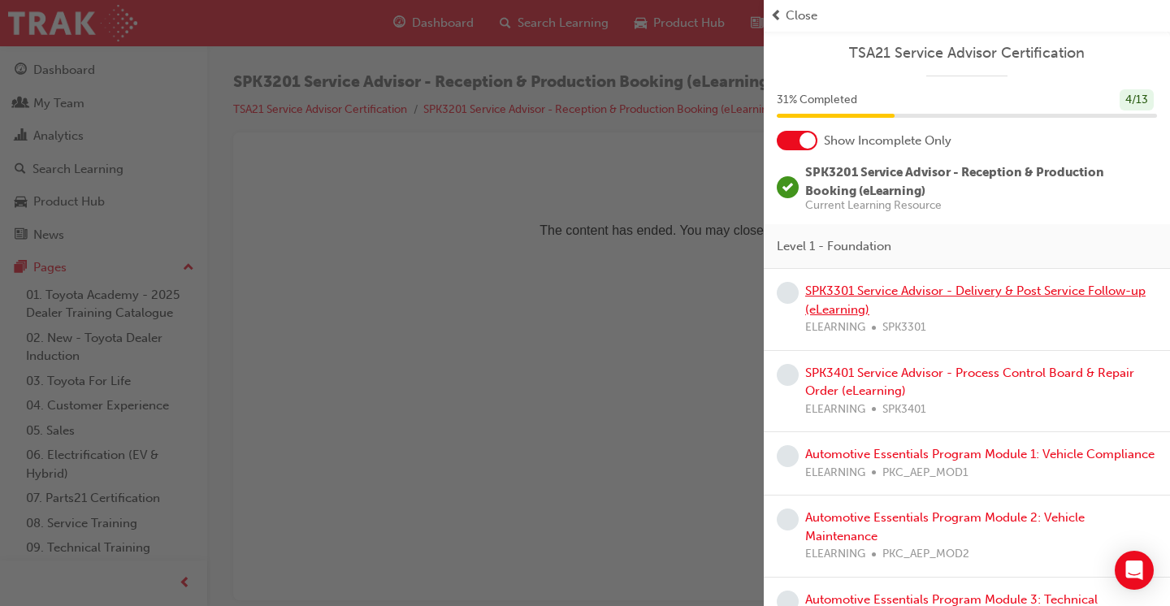
click at [894, 292] on link "SPK3301 Service Advisor - Delivery & Post Service Follow-up (eLearning)" at bounding box center [975, 299] width 340 height 33
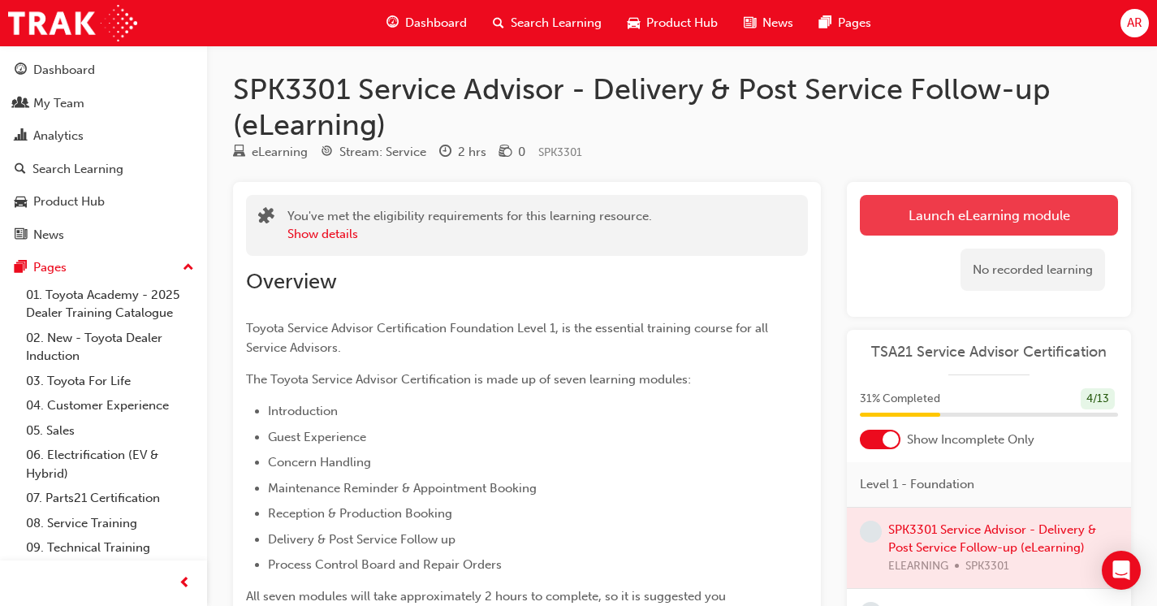
click at [1032, 225] on link "Launch eLearning module" at bounding box center [989, 215] width 258 height 41
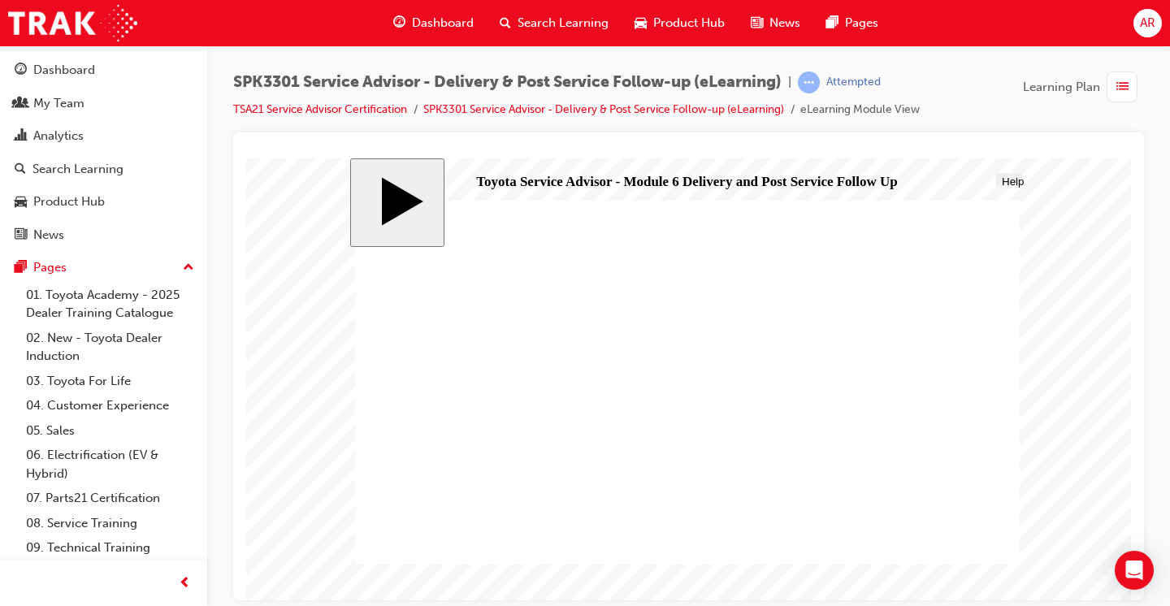
drag, startPoint x: 528, startPoint y: 429, endPoint x: 544, endPoint y: 445, distance: 23.0
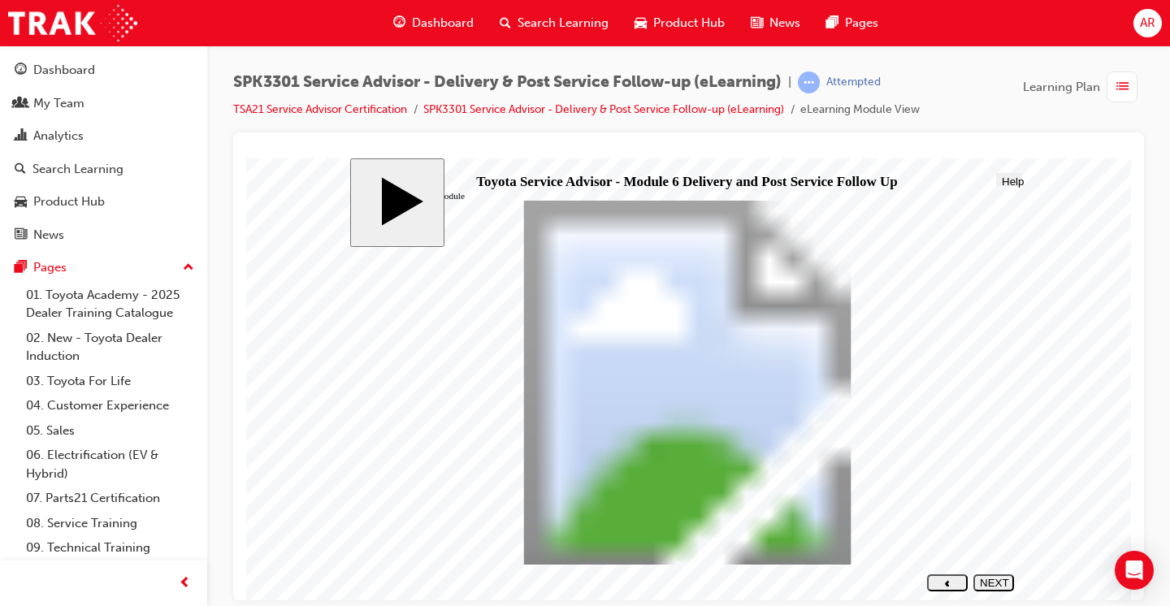
click at [982, 578] on div "NEXT" at bounding box center [994, 588] width 28 height 24
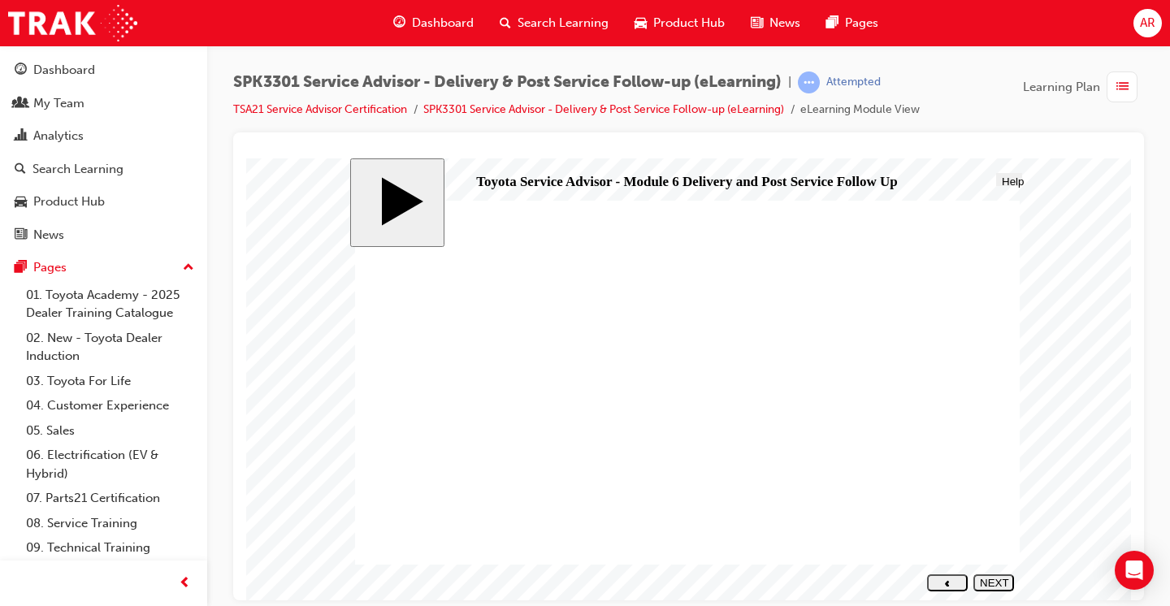
click at [998, 586] on div "NEXT" at bounding box center [994, 588] width 28 height 24
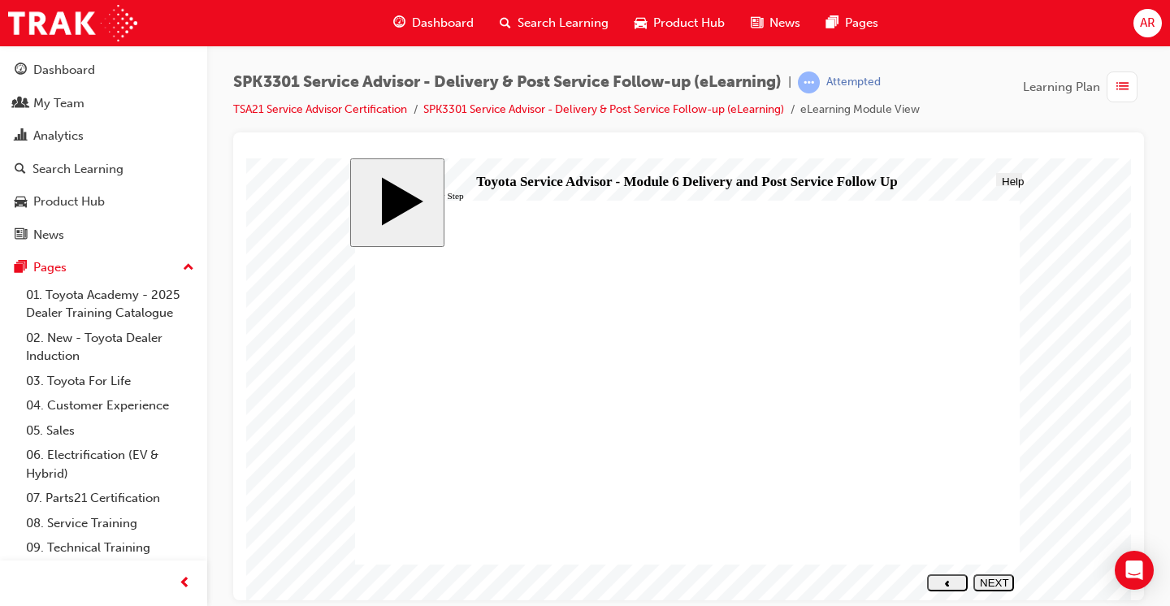
click at [996, 582] on div "NEXT" at bounding box center [994, 588] width 28 height 24
click at [996, 591] on icon "next" at bounding box center [993, 594] width 5 height 6
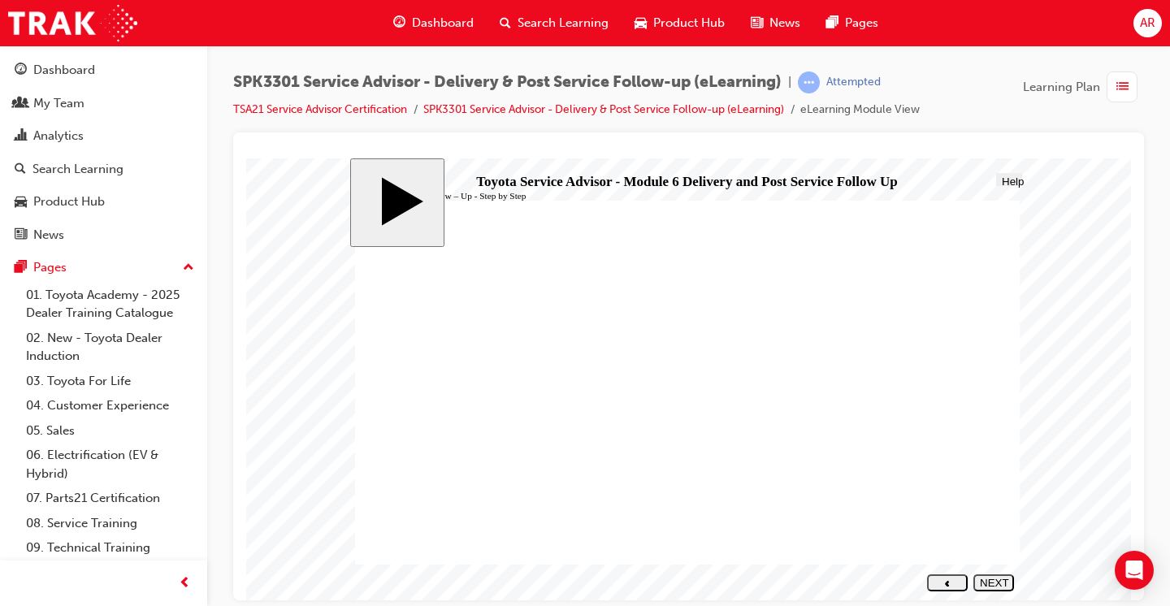
click at [1000, 582] on div "NEXT" at bounding box center [994, 588] width 28 height 24
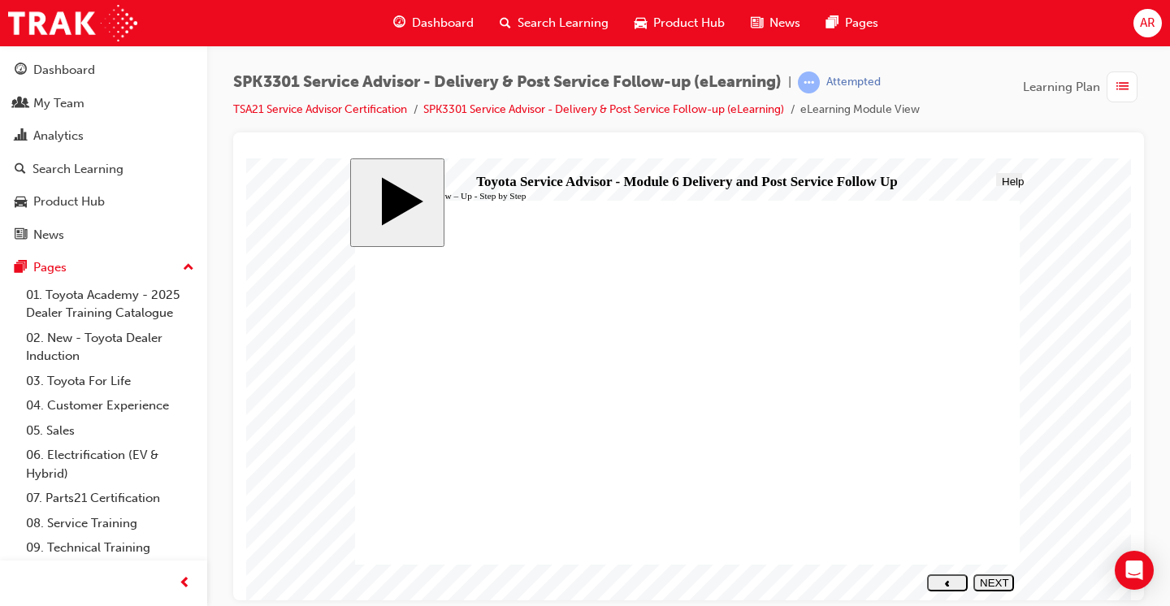
click at [997, 582] on div "NEXT" at bounding box center [994, 588] width 28 height 24
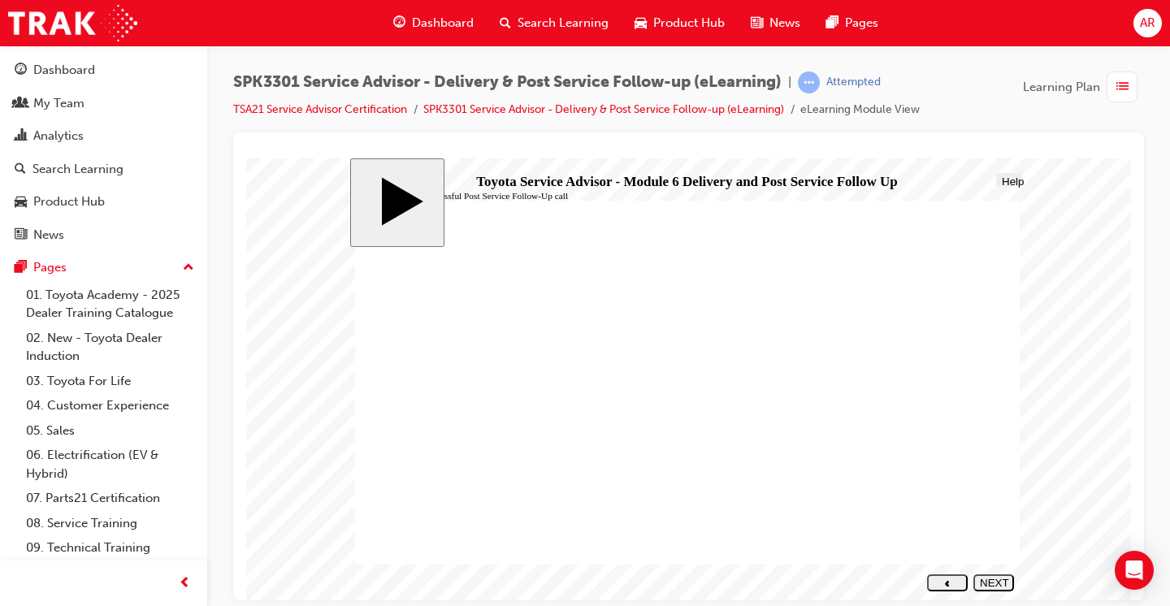
click at [989, 586] on div "NEXT" at bounding box center [994, 588] width 28 height 24
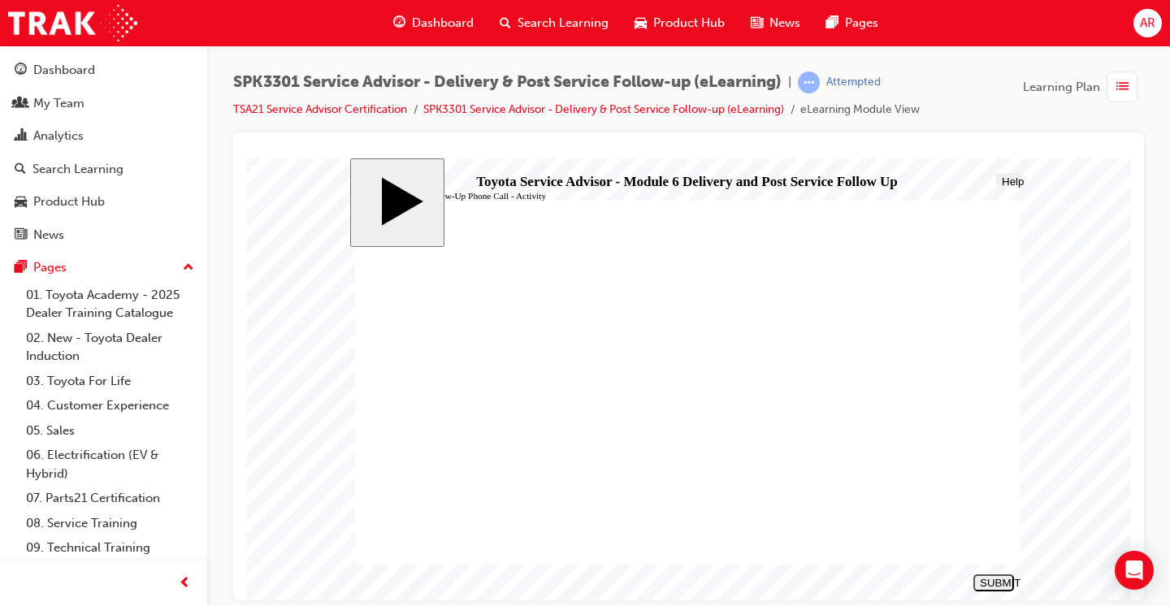
drag, startPoint x: 537, startPoint y: 442, endPoint x: 868, endPoint y: 324, distance: 351.0
drag, startPoint x: 538, startPoint y: 444, endPoint x: 803, endPoint y: 351, distance: 281.6
drag, startPoint x: 456, startPoint y: 434, endPoint x: 807, endPoint y: 357, distance: 359.1
drag, startPoint x: 560, startPoint y: 361, endPoint x: 879, endPoint y: 331, distance: 320.6
drag, startPoint x: 538, startPoint y: 384, endPoint x: 881, endPoint y: 328, distance: 348.1
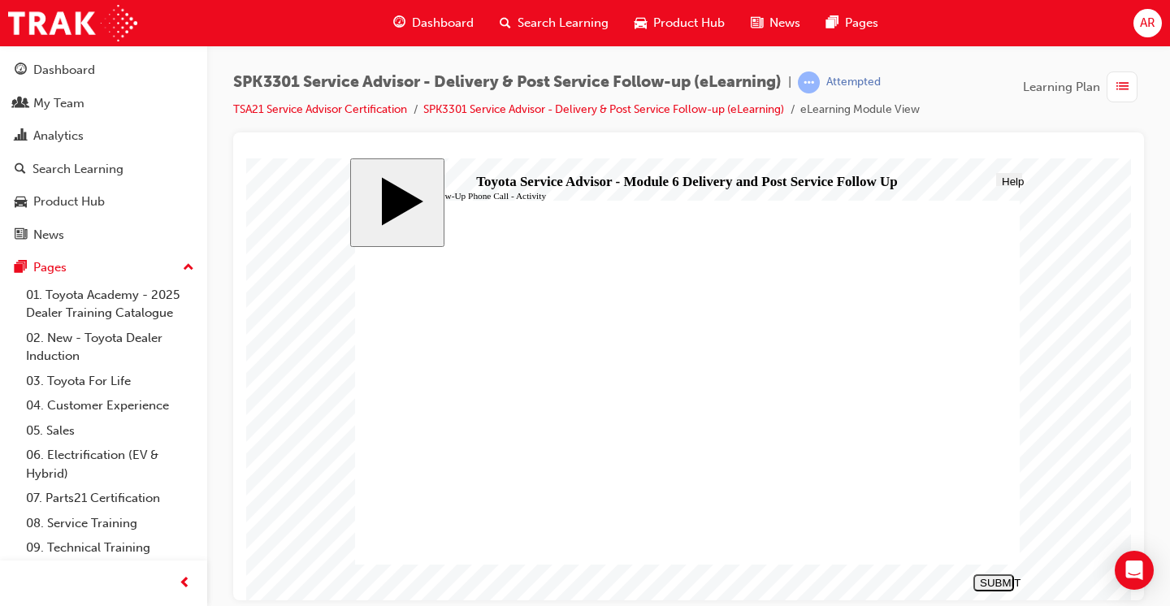
drag, startPoint x: 564, startPoint y: 470, endPoint x: 912, endPoint y: 321, distance: 379.2
drag, startPoint x: 526, startPoint y: 364, endPoint x: 767, endPoint y: 367, distance: 241.3
drag, startPoint x: 542, startPoint y: 444, endPoint x: 868, endPoint y: 395, distance: 329.5
drag, startPoint x: 561, startPoint y: 389, endPoint x: 881, endPoint y: 431, distance: 321.9
drag, startPoint x: 529, startPoint y: 498, endPoint x: 842, endPoint y: 461, distance: 315.8
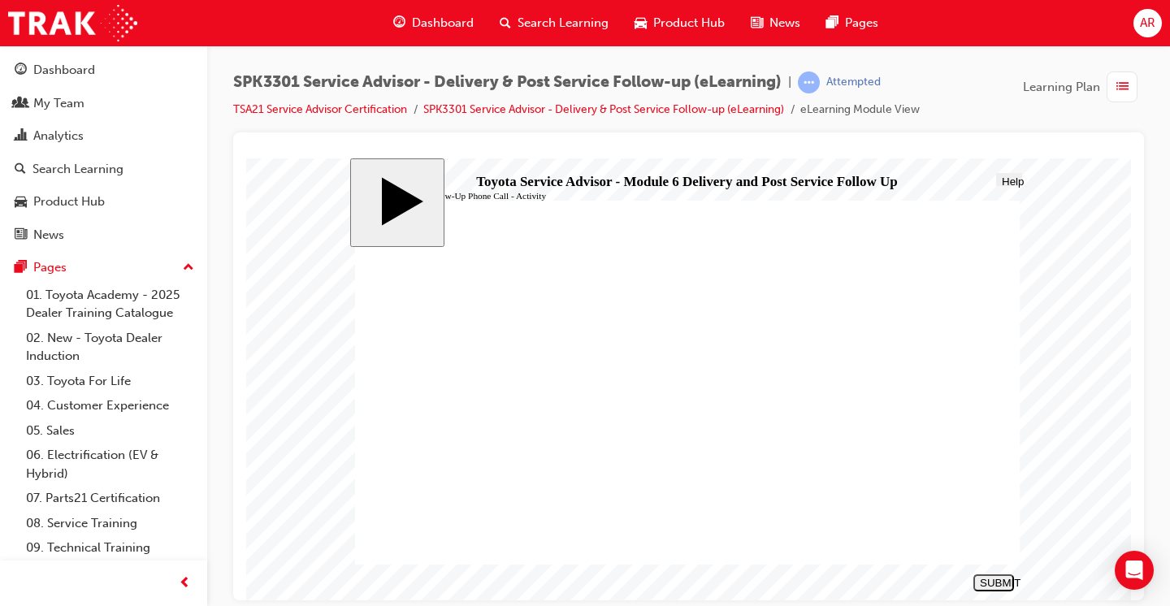
drag, startPoint x: 537, startPoint y: 415, endPoint x: 824, endPoint y: 461, distance: 290.4
drag, startPoint x: 488, startPoint y: 410, endPoint x: 849, endPoint y: 479, distance: 367.2
click at [982, 584] on div "SUBMIT" at bounding box center [994, 582] width 28 height 12
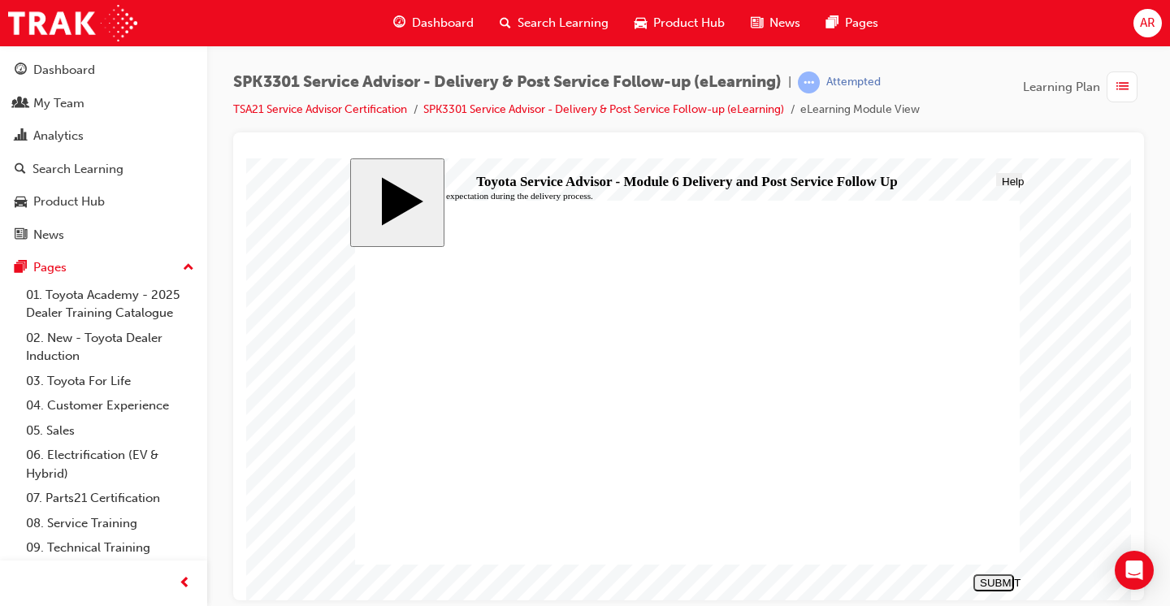
radio input "false"
radio input "true"
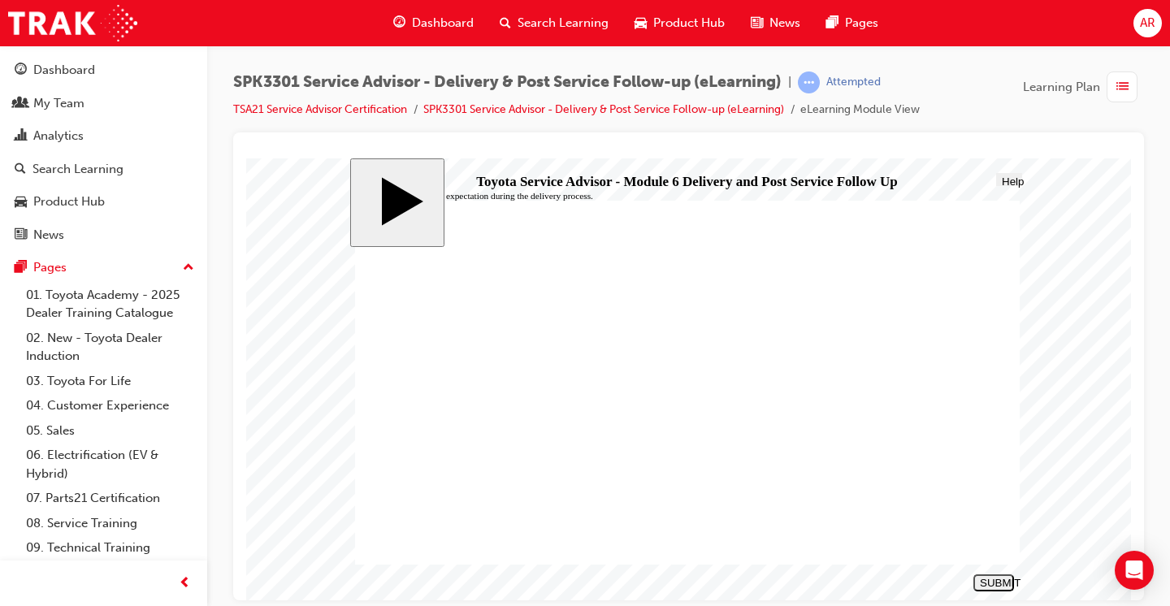
radio input "true"
click at [988, 582] on div "SUBMIT" at bounding box center [994, 582] width 28 height 12
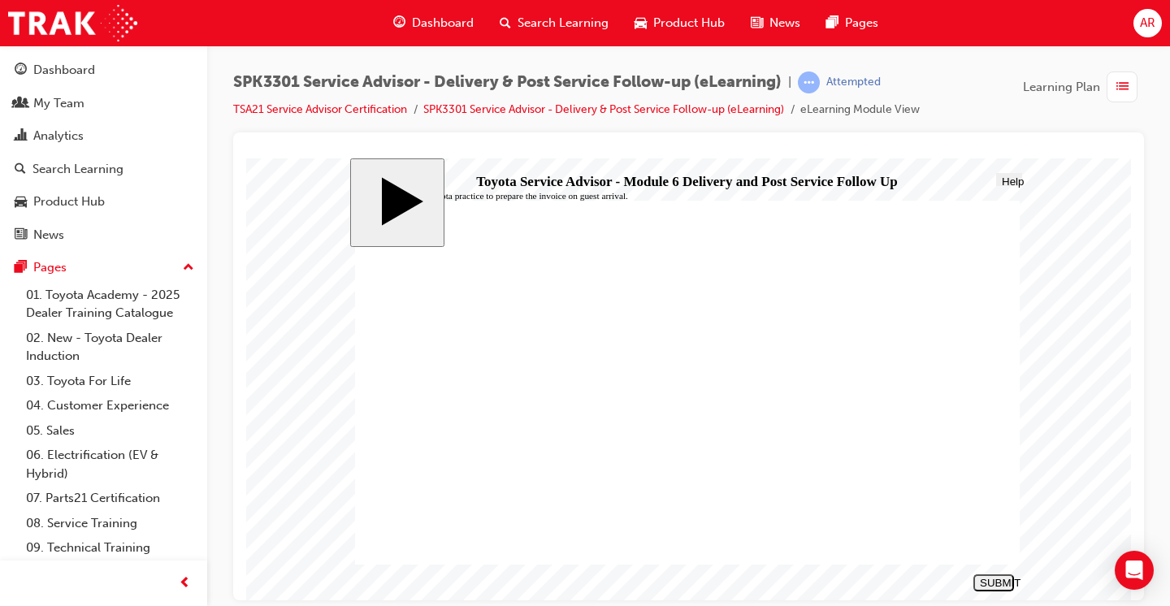
radio input "true"
click at [995, 586] on div "SUBMIT" at bounding box center [994, 582] width 28 height 12
radio input "true"
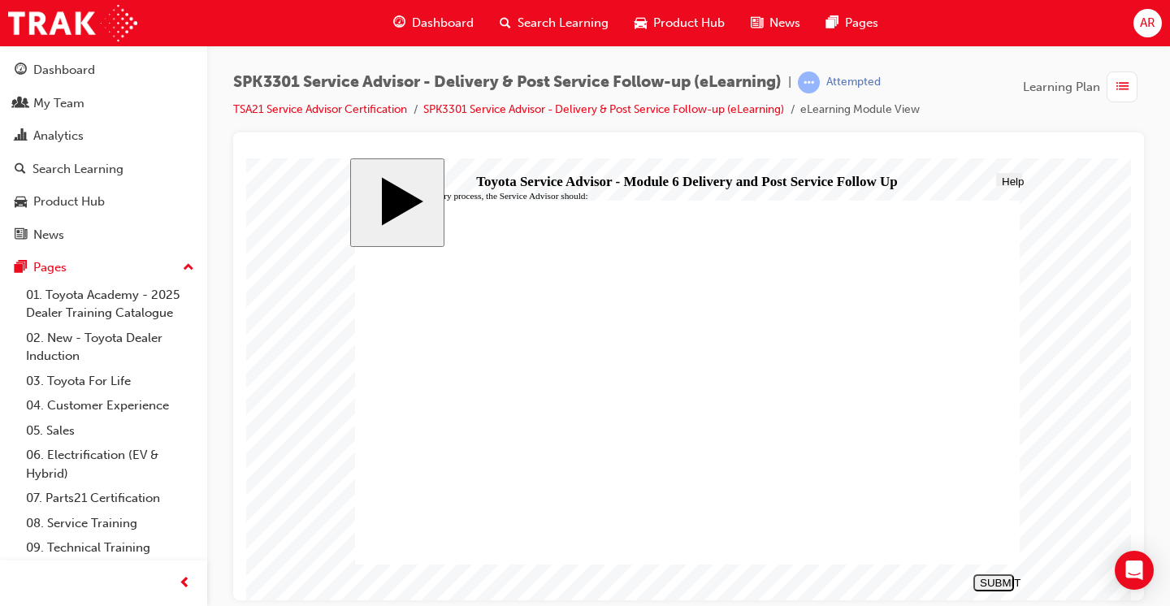
click at [1001, 582] on div "SUBMIT" at bounding box center [994, 582] width 28 height 12
radio input "true"
click at [995, 582] on div "SUBMIT" at bounding box center [994, 582] width 28 height 12
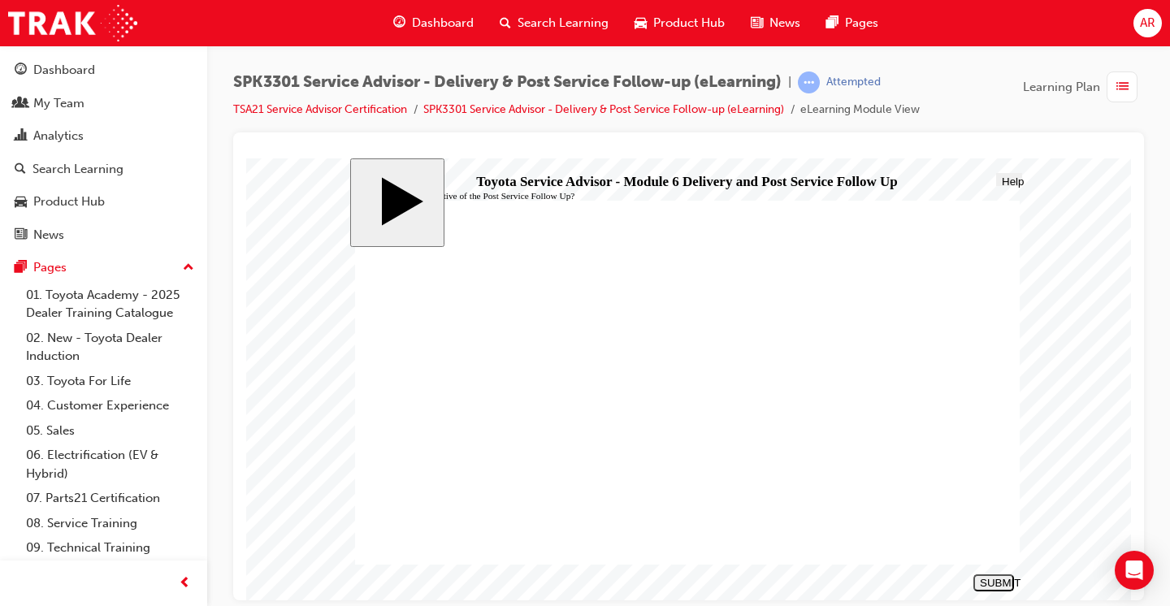
radio input "true"
click at [997, 583] on div "SUBMIT" at bounding box center [994, 582] width 28 height 12
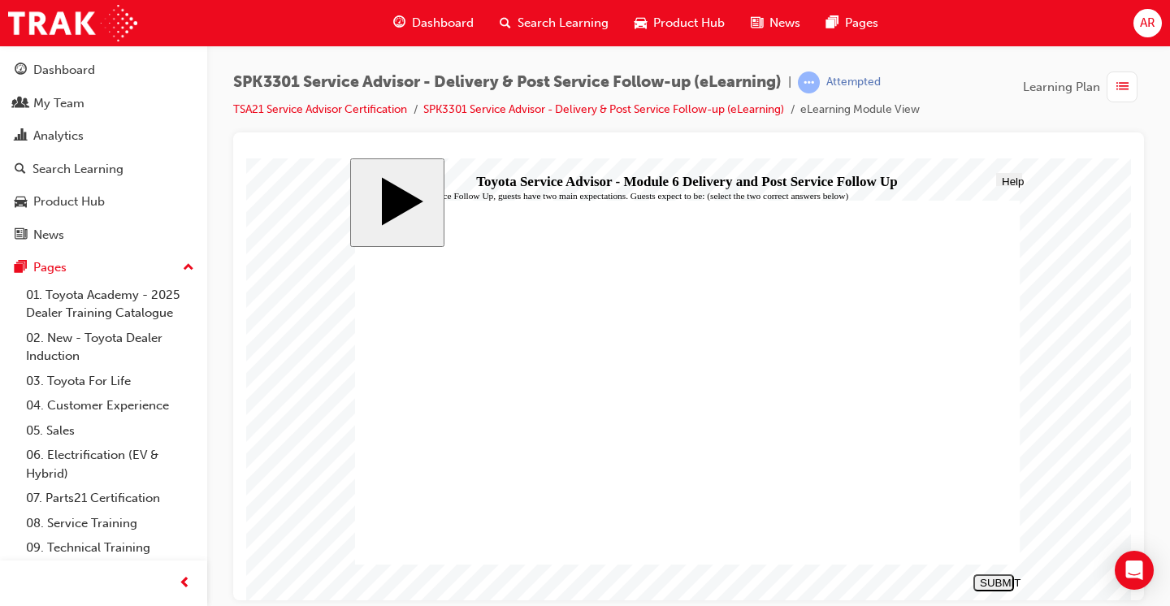
checkbox input "true"
click at [995, 573] on nav "SUBMIT NEXT PREV" at bounding box center [990, 582] width 46 height 27
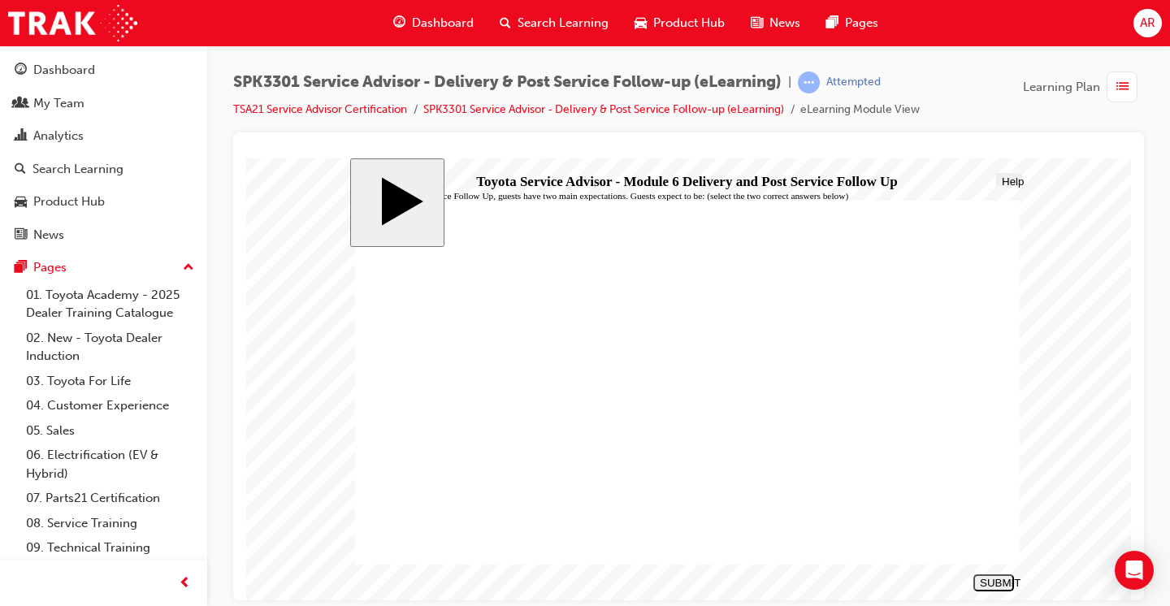
click at [995, 578] on div "SUBMIT" at bounding box center [994, 582] width 28 height 12
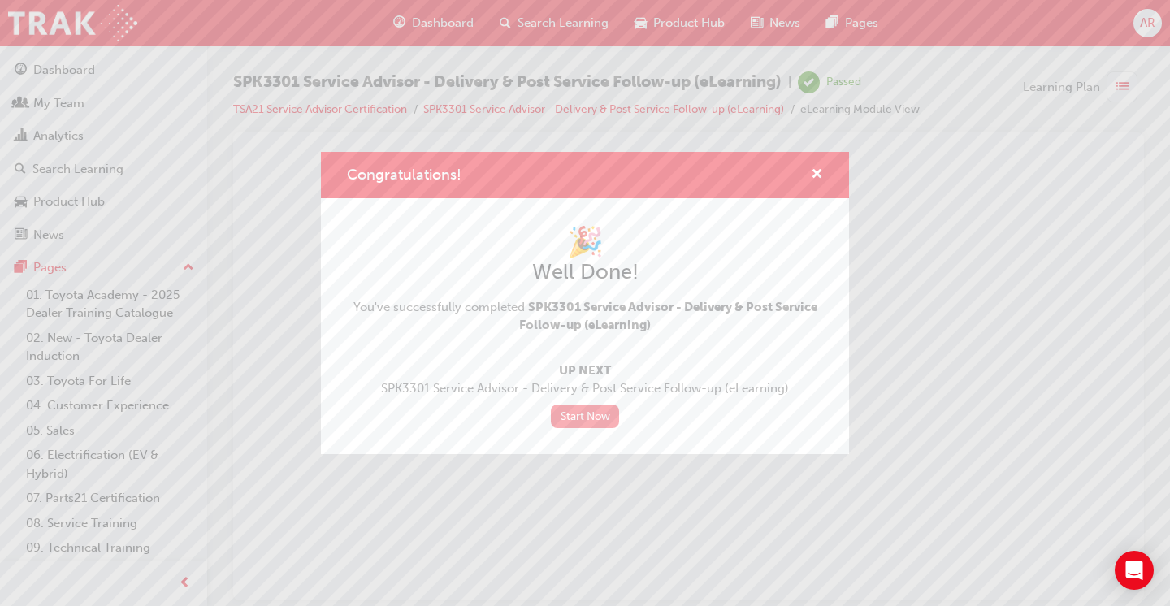
click at [595, 413] on link "Start Now" at bounding box center [585, 417] width 68 height 24
click at [816, 193] on div "Congratulations!" at bounding box center [585, 175] width 528 height 46
click at [828, 176] on div "Congratulations!" at bounding box center [585, 175] width 528 height 46
click at [816, 171] on span "cross-icon" at bounding box center [817, 175] width 12 height 15
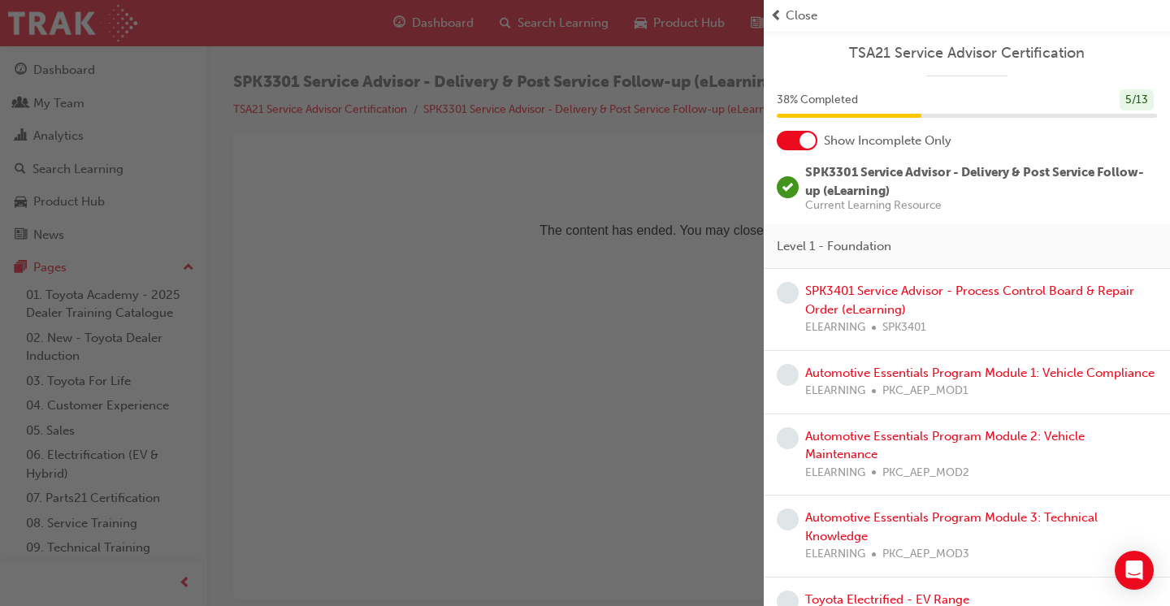
click at [917, 296] on div "SPK3401 Service Advisor - Process Control Board & Repair Order (eLearning) ELEA…" at bounding box center [981, 309] width 352 height 55
click at [911, 292] on link "SPK3401 Service Advisor - Process Control Board & Repair Order (eLearning)" at bounding box center [969, 299] width 329 height 33
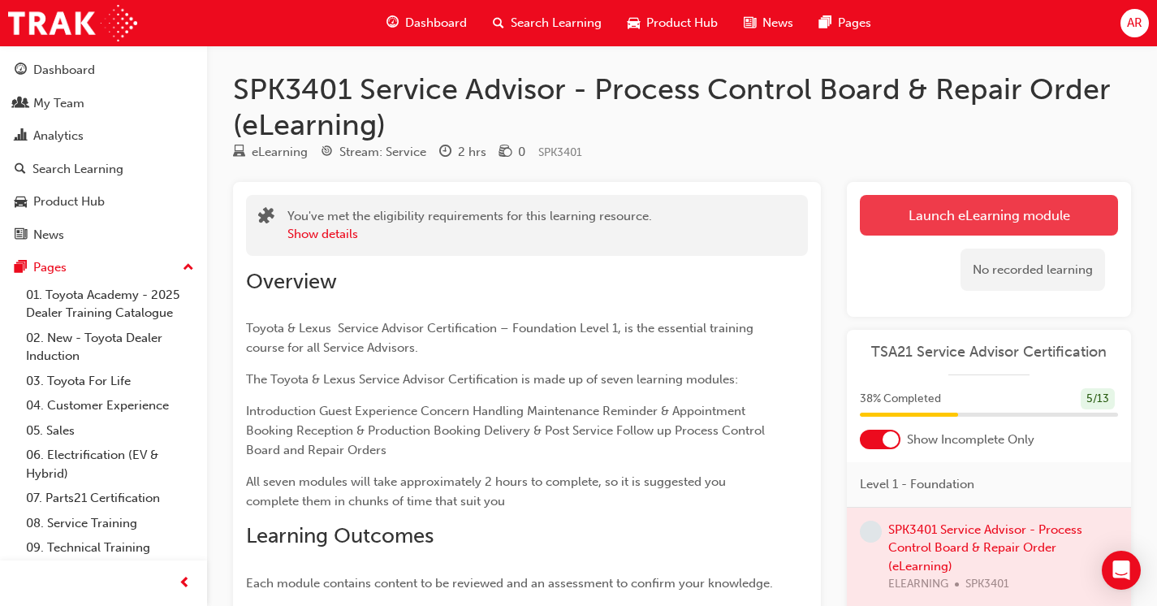
click at [1017, 224] on link "Launch eLearning module" at bounding box center [989, 215] width 258 height 41
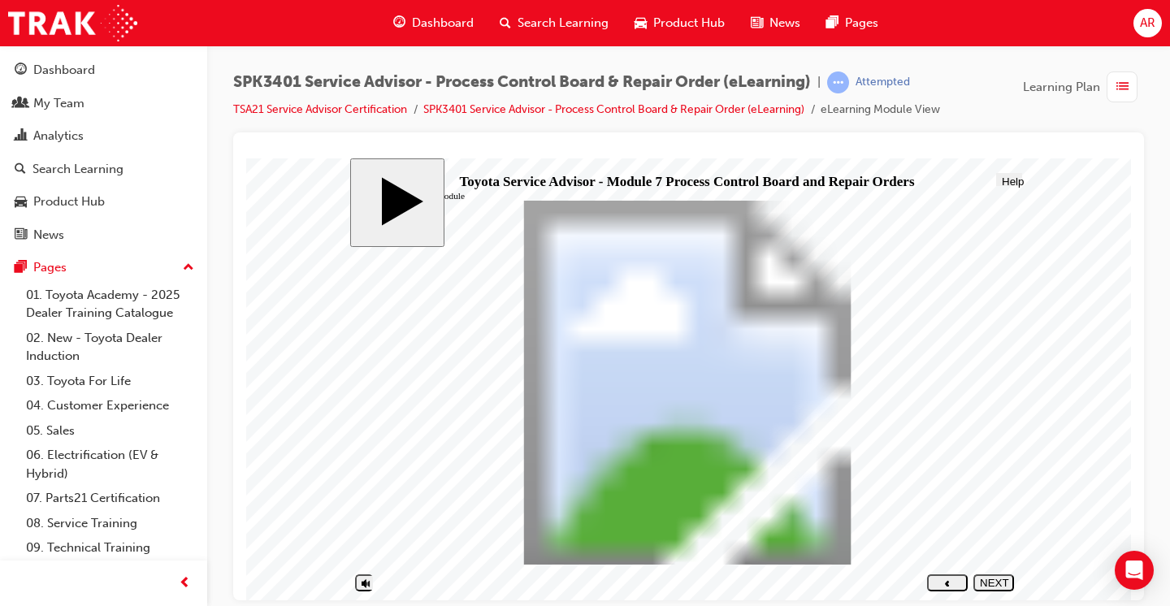
click at [987, 585] on div "NEXT" at bounding box center [994, 588] width 28 height 24
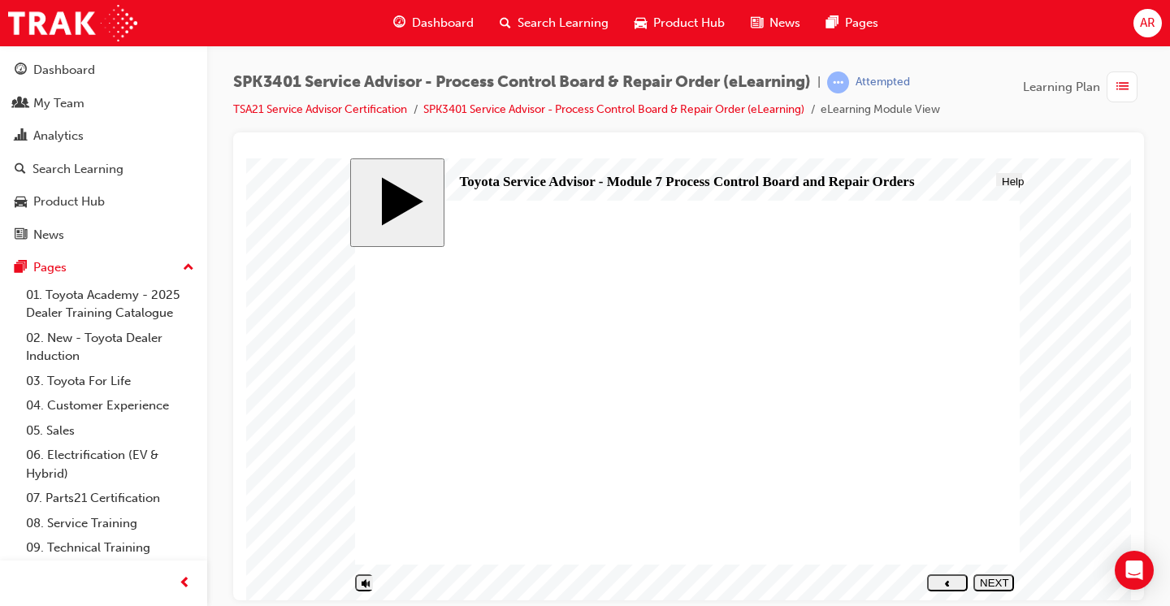
click at [987, 585] on div "NEXT" at bounding box center [994, 588] width 28 height 24
click at [995, 581] on div "NEXT" at bounding box center [994, 588] width 28 height 24
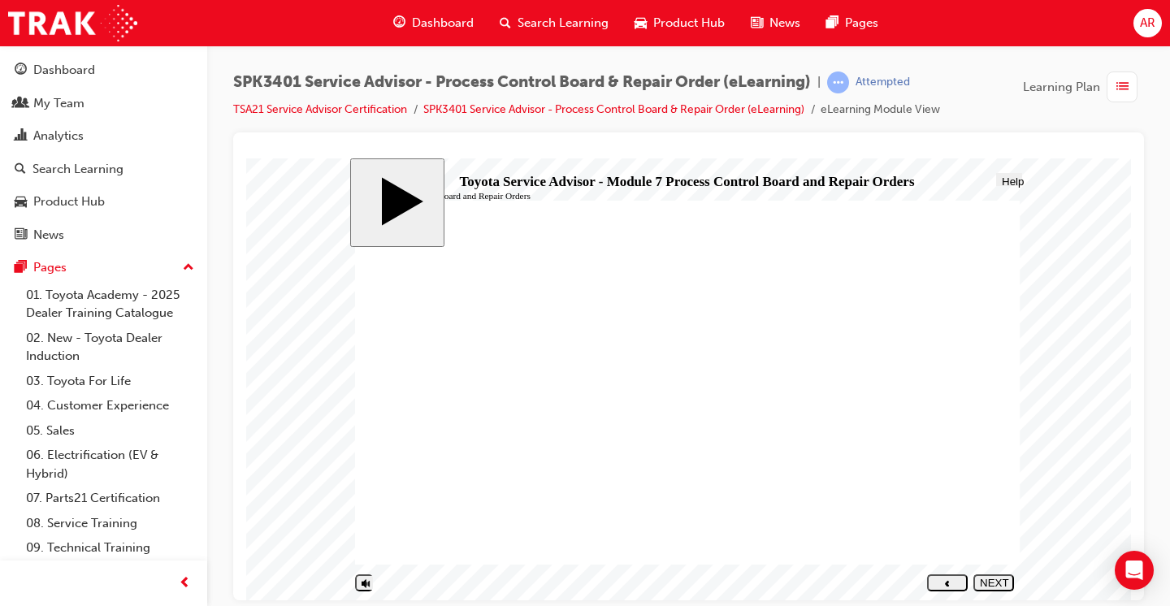
click at [989, 584] on div "NEXT" at bounding box center [994, 588] width 28 height 24
click at [994, 583] on div "NEXT" at bounding box center [994, 588] width 28 height 24
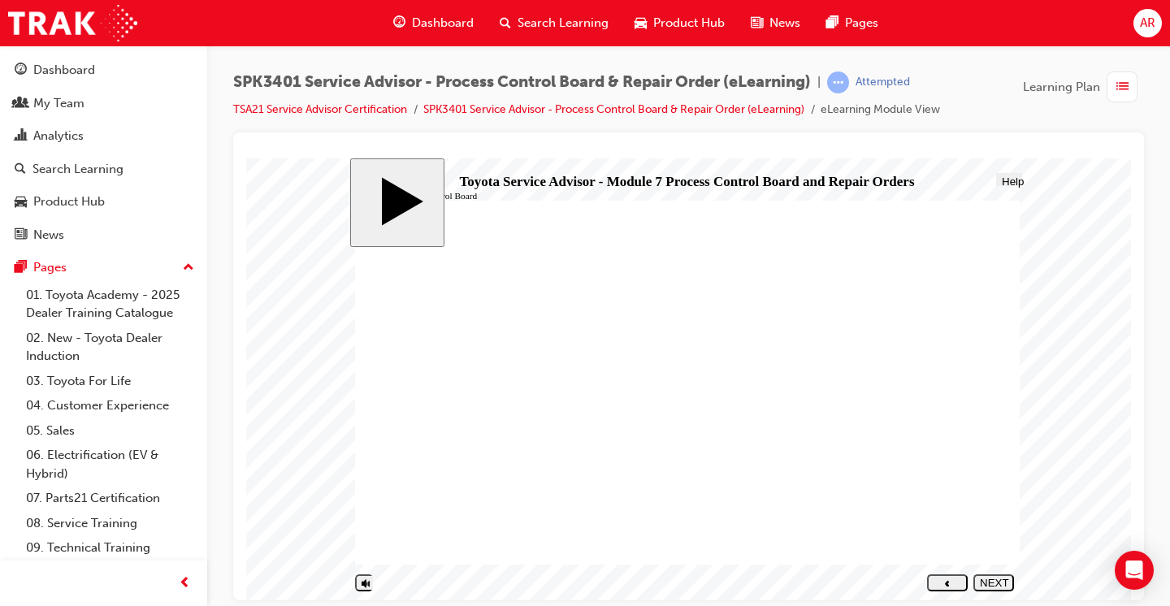
click at [991, 580] on div "NEXT" at bounding box center [994, 588] width 28 height 24
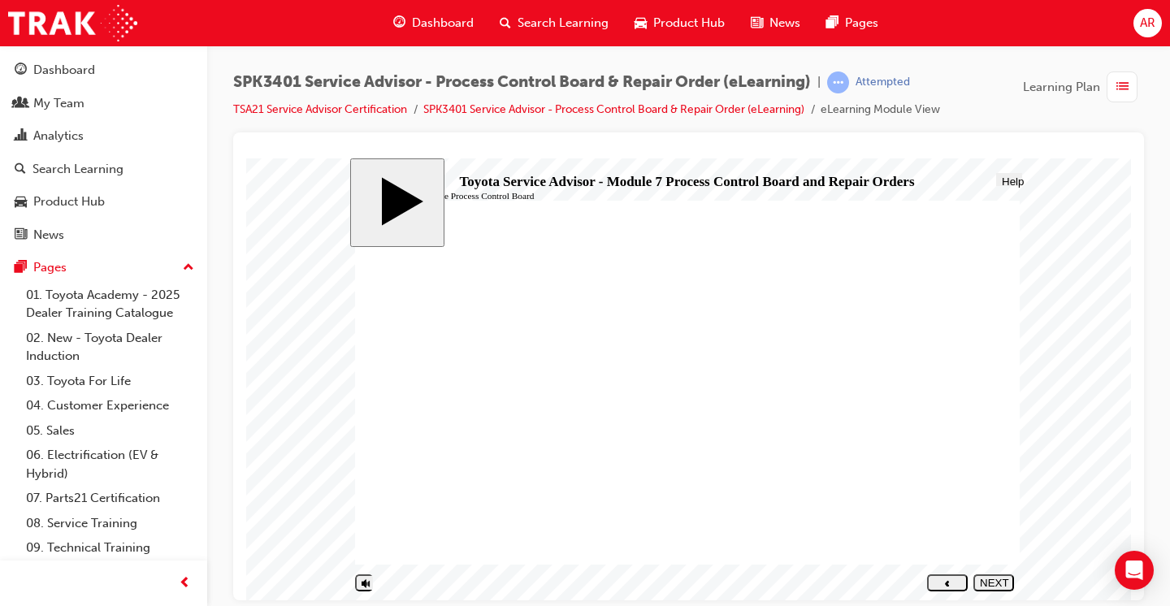
click at [990, 583] on div "NEXT" at bounding box center [994, 588] width 28 height 24
drag, startPoint x: 490, startPoint y: 469, endPoint x: 826, endPoint y: 339, distance: 360.8
drag, startPoint x: 507, startPoint y: 410, endPoint x: 786, endPoint y: 321, distance: 293.4
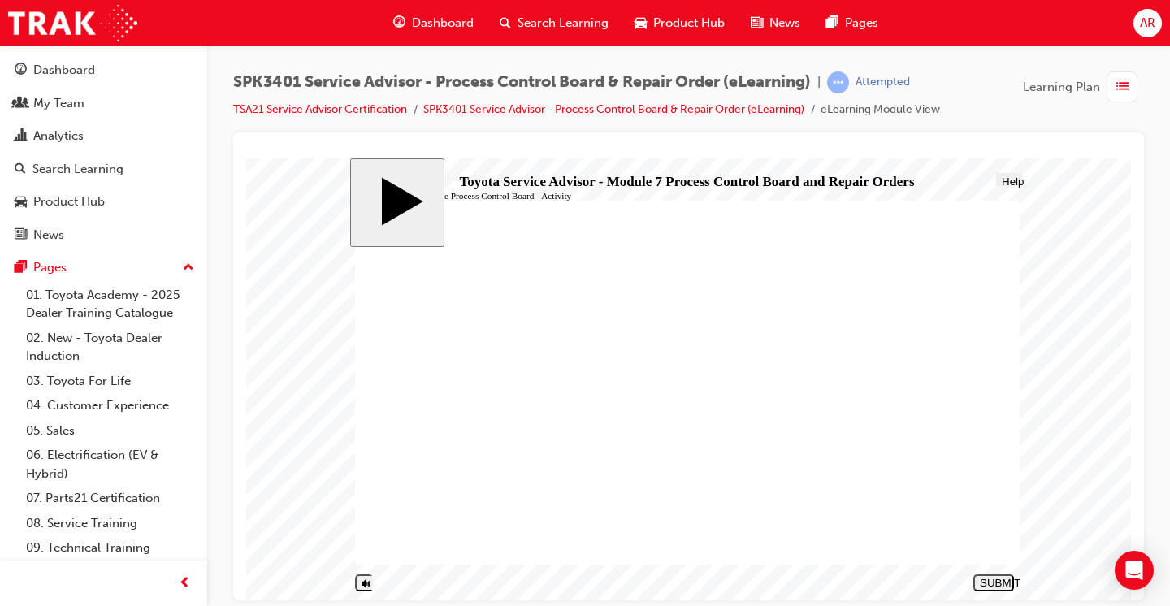
drag, startPoint x: 520, startPoint y: 388, endPoint x: 856, endPoint y: 361, distance: 337.4
drag, startPoint x: 509, startPoint y: 472, endPoint x: 840, endPoint y: 357, distance: 349.9
drag, startPoint x: 486, startPoint y: 384, endPoint x: 808, endPoint y: 398, distance: 322.8
drag, startPoint x: 526, startPoint y: 436, endPoint x: 868, endPoint y: 418, distance: 341.6
drag, startPoint x: 534, startPoint y: 357, endPoint x: 872, endPoint y: 459, distance: 352.8
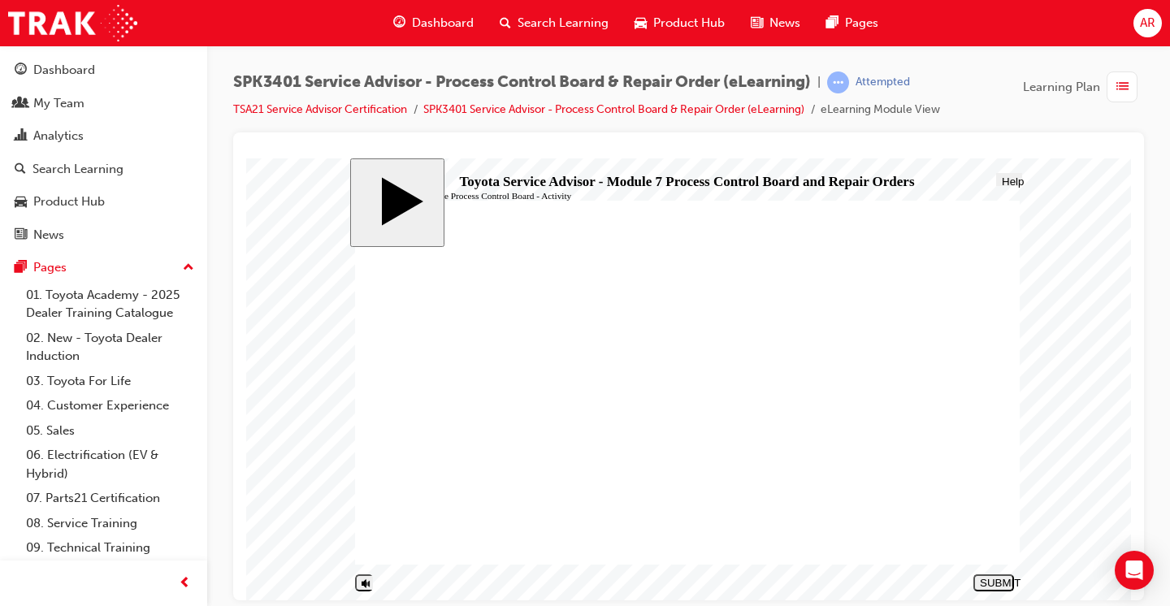
drag, startPoint x: 574, startPoint y: 523, endPoint x: 851, endPoint y: 469, distance: 282.1
drag, startPoint x: 521, startPoint y: 366, endPoint x: 874, endPoint y: 489, distance: 374.0
drag, startPoint x: 594, startPoint y: 491, endPoint x: 884, endPoint y: 509, distance: 290.5
click at [1002, 577] on button "SUBMIT" at bounding box center [993, 581] width 41 height 17
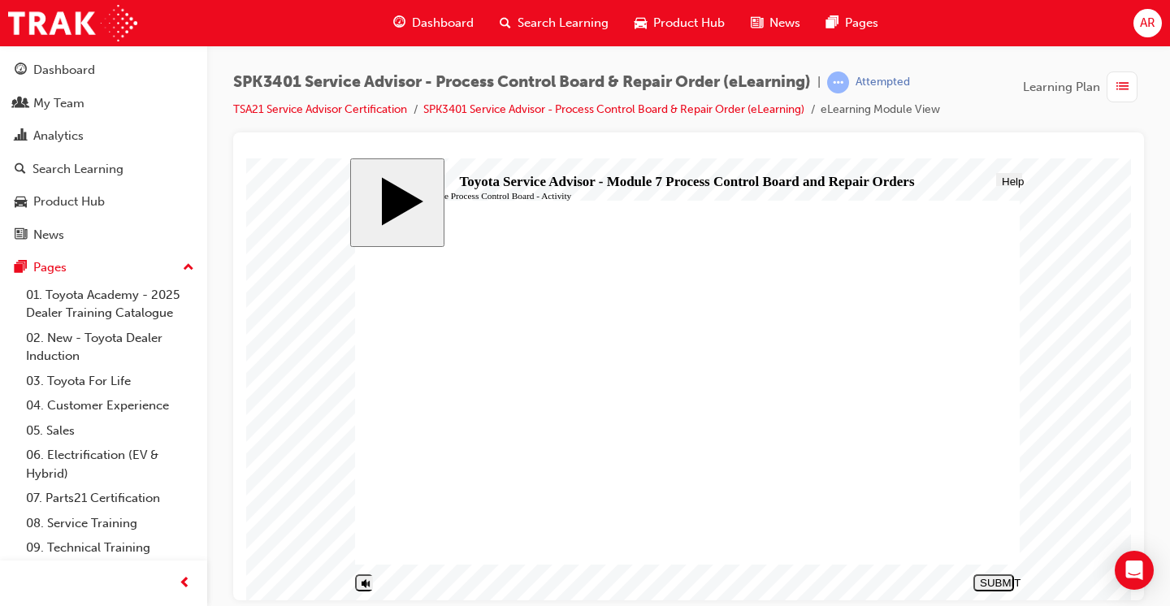
click at [997, 572] on nav "SUBMIT NEXT PREV" at bounding box center [967, 582] width 93 height 27
click at [997, 580] on div "NEXT" at bounding box center [994, 588] width 28 height 24
click at [997, 581] on div "NEXT" at bounding box center [994, 588] width 28 height 24
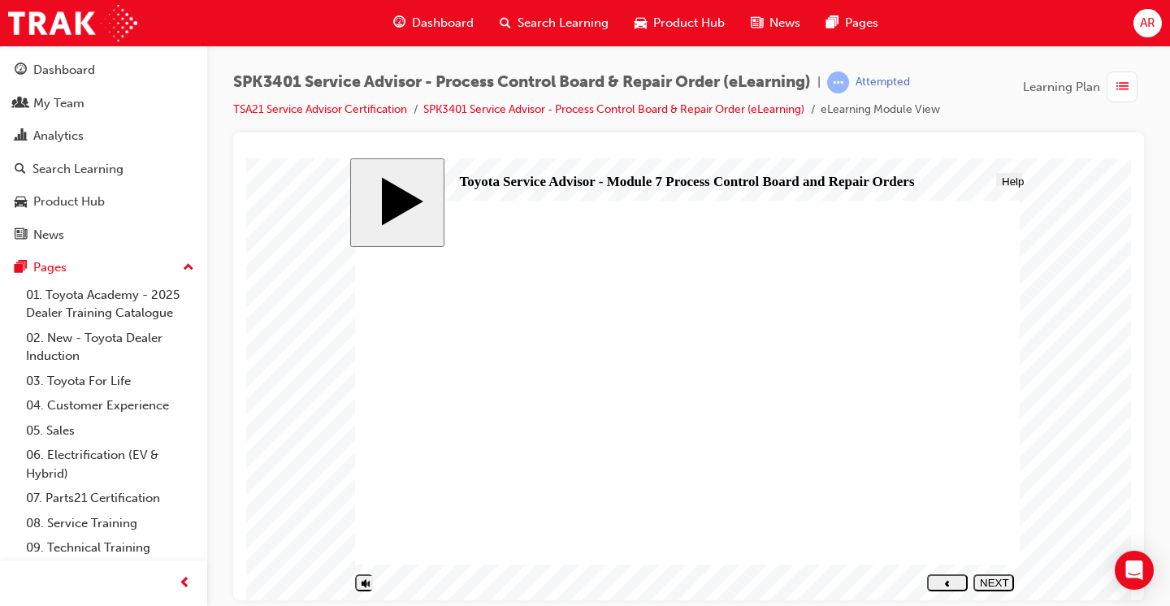
click at [992, 582] on div "NEXT" at bounding box center [994, 588] width 28 height 24
click at [961, 585] on div "PREV" at bounding box center [947, 588] width 28 height 24
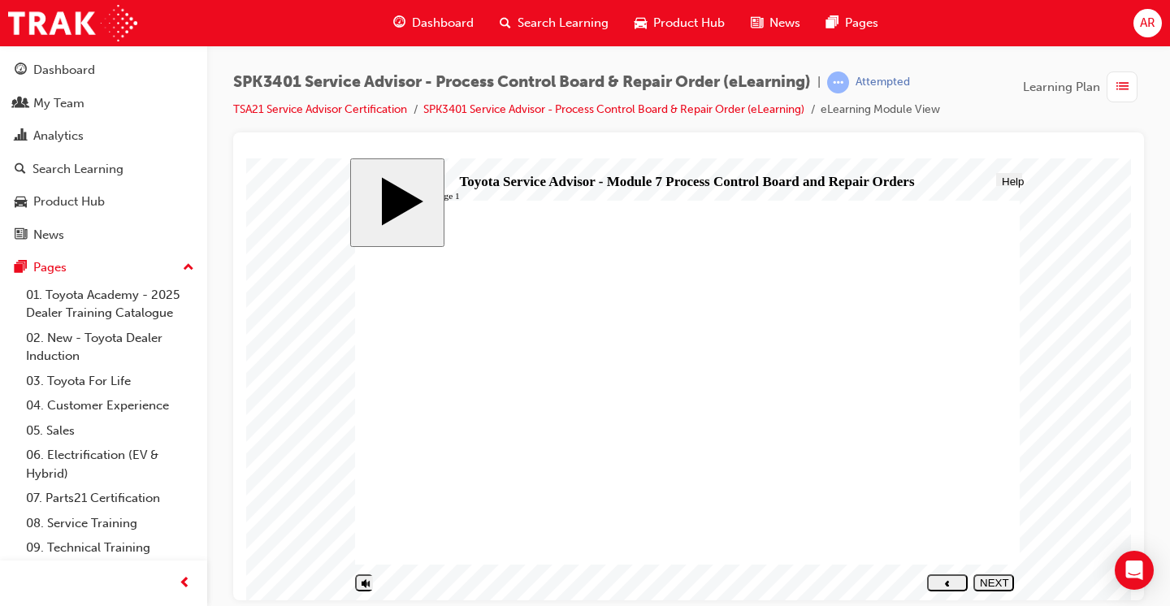
click at [988, 589] on button "NEXT" at bounding box center [993, 581] width 41 height 17
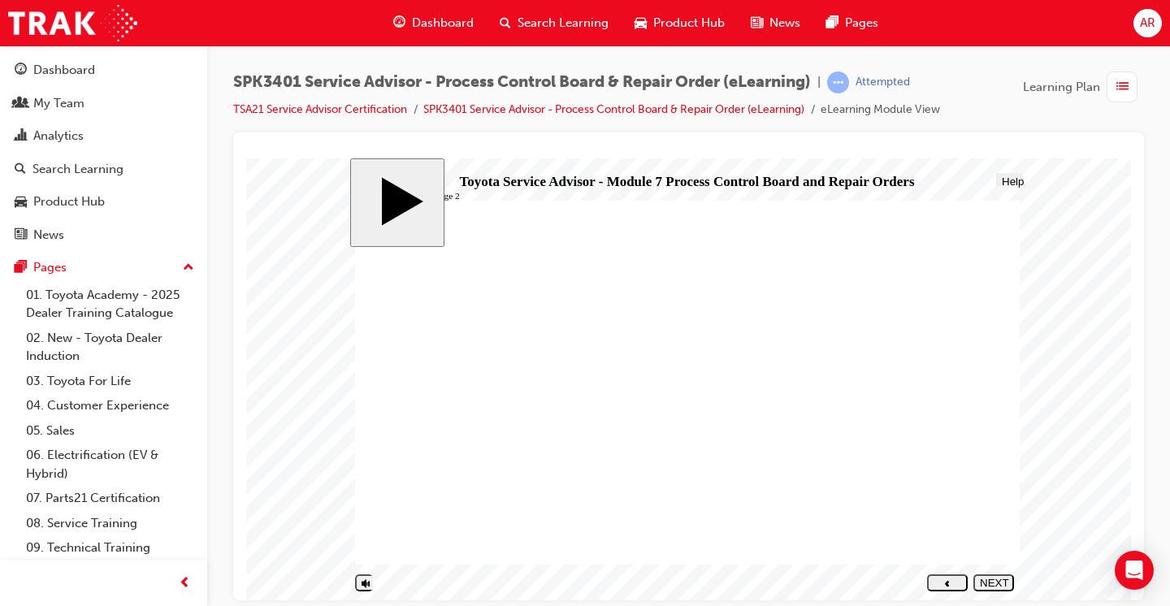
click at [991, 582] on div "NEXT" at bounding box center [994, 588] width 28 height 24
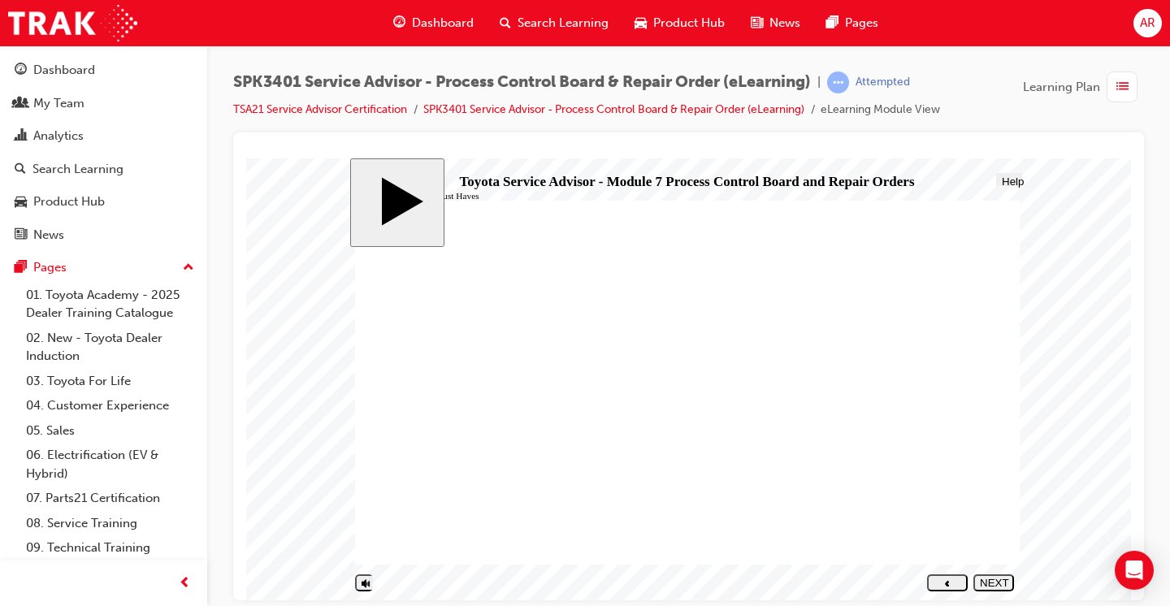
click at [990, 582] on div "NEXT" at bounding box center [994, 588] width 28 height 24
radio input "true"
click at [986, 581] on div "SUBMIT" at bounding box center [994, 582] width 28 height 12
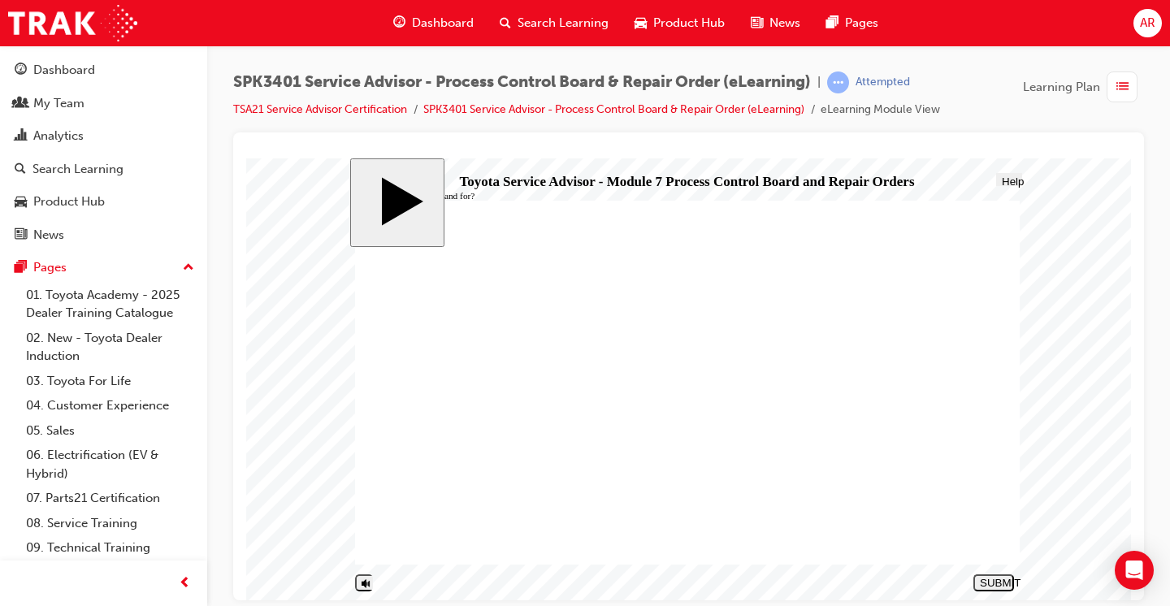
radio input "true"
click at [994, 584] on div "SUBMIT" at bounding box center [994, 582] width 28 height 12
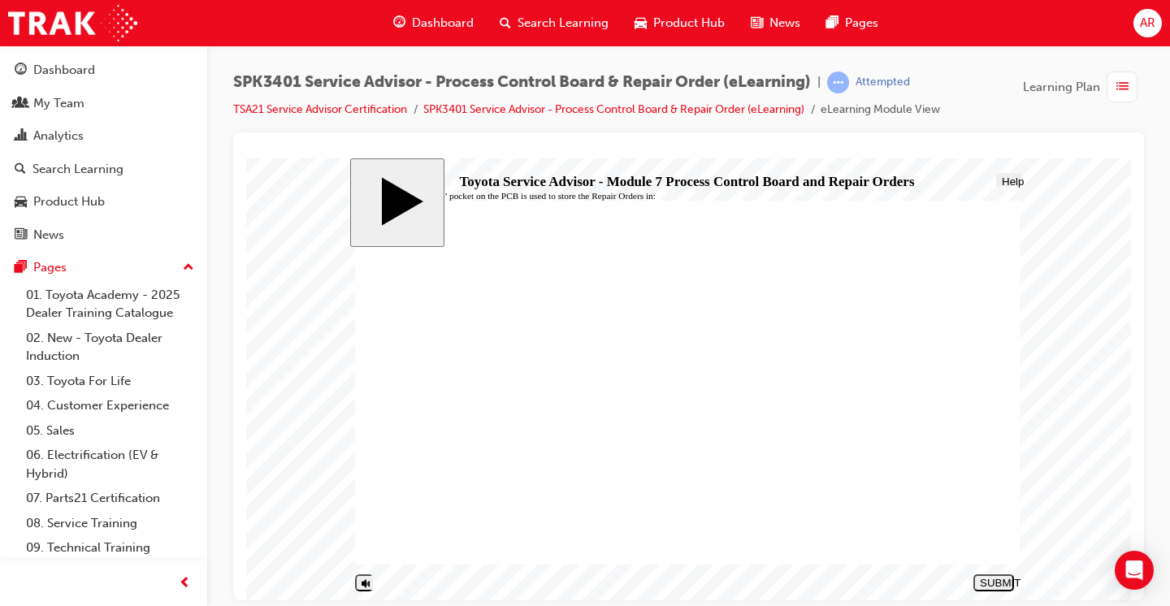
radio input "true"
click at [993, 582] on div "SUBMIT" at bounding box center [994, 582] width 28 height 12
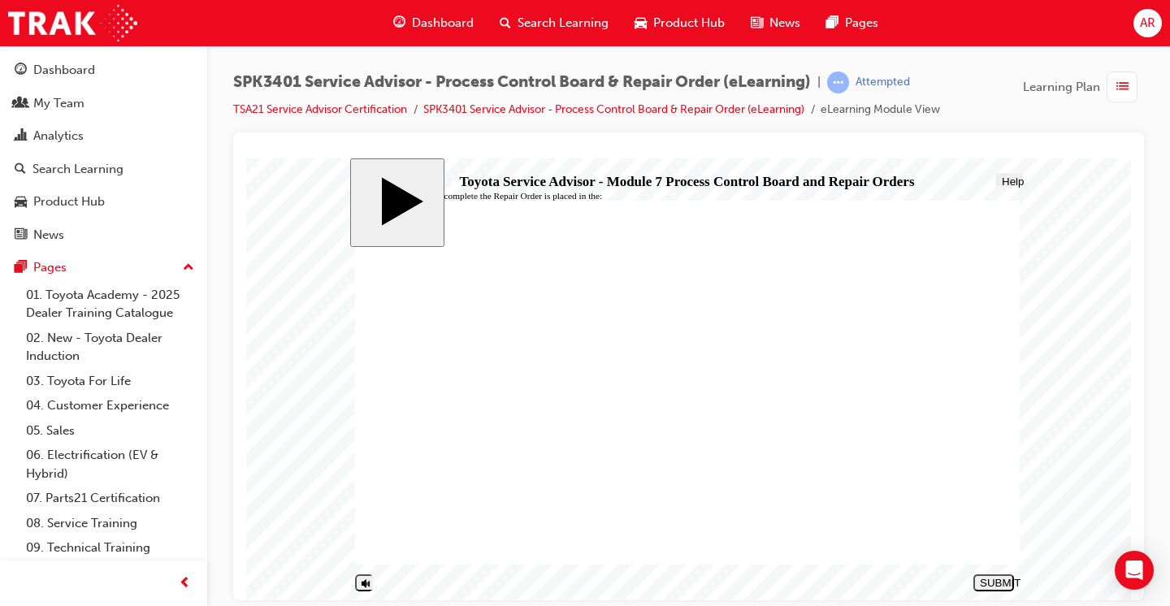
radio input "true"
click at [996, 589] on button "SUBMIT" at bounding box center [993, 581] width 41 height 17
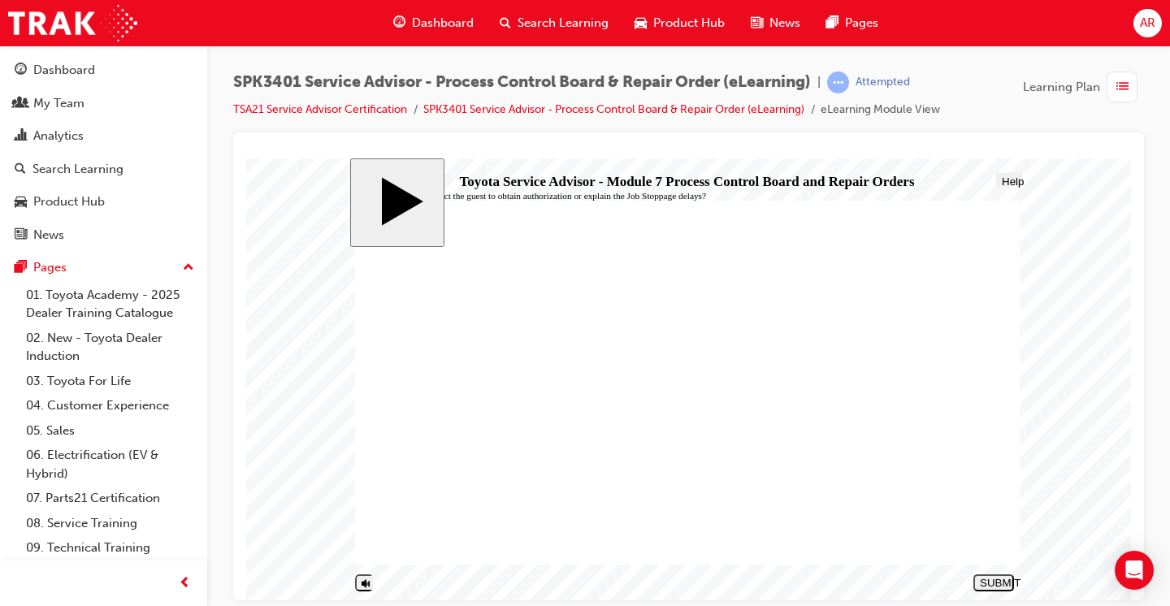
radio input "true"
click at [993, 584] on div "SUBMIT" at bounding box center [994, 582] width 28 height 12
radio input "true"
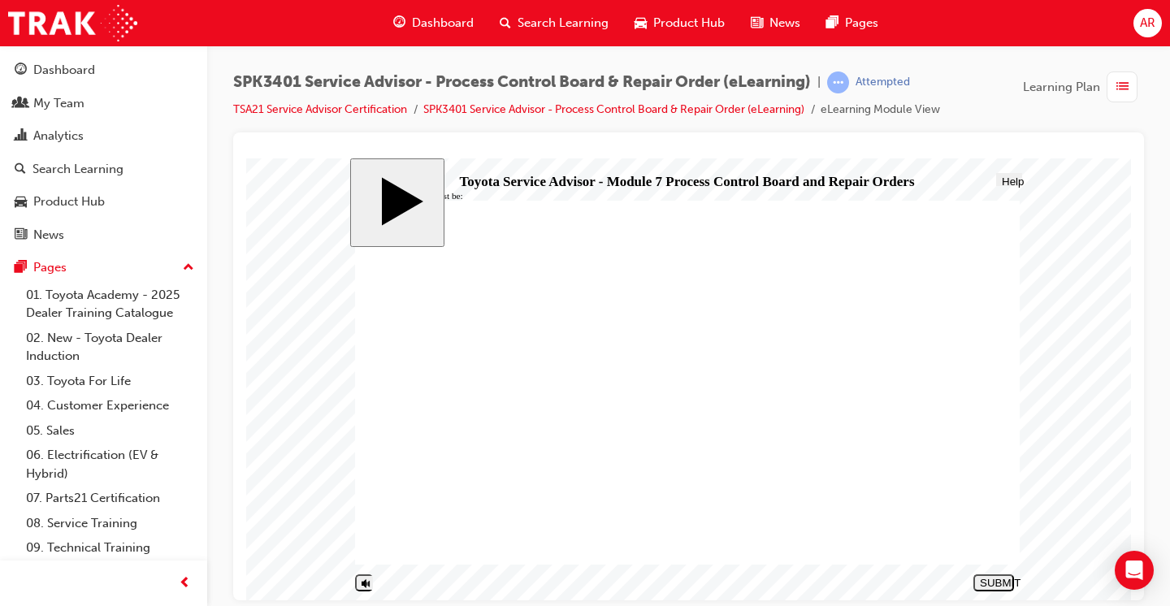
radio input "true"
click at [984, 577] on button "SUBMIT" at bounding box center [993, 581] width 41 height 17
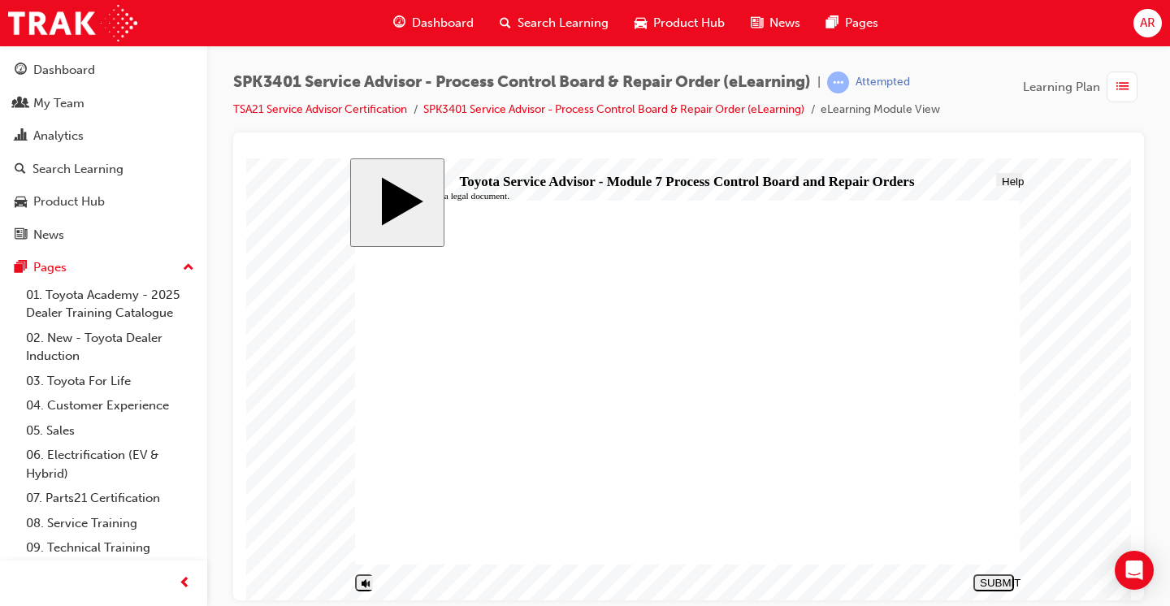
radio input "true"
click at [990, 578] on button "SUBMIT" at bounding box center [993, 581] width 41 height 17
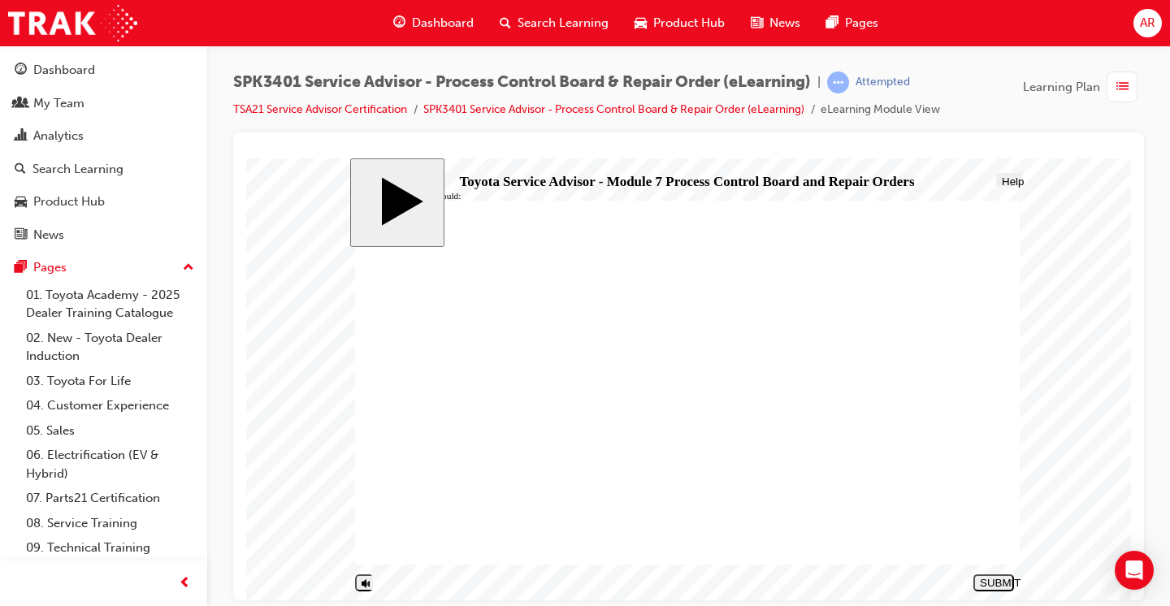
radio input "false"
radio input "true"
click at [994, 580] on div "SUBMIT" at bounding box center [994, 582] width 28 height 12
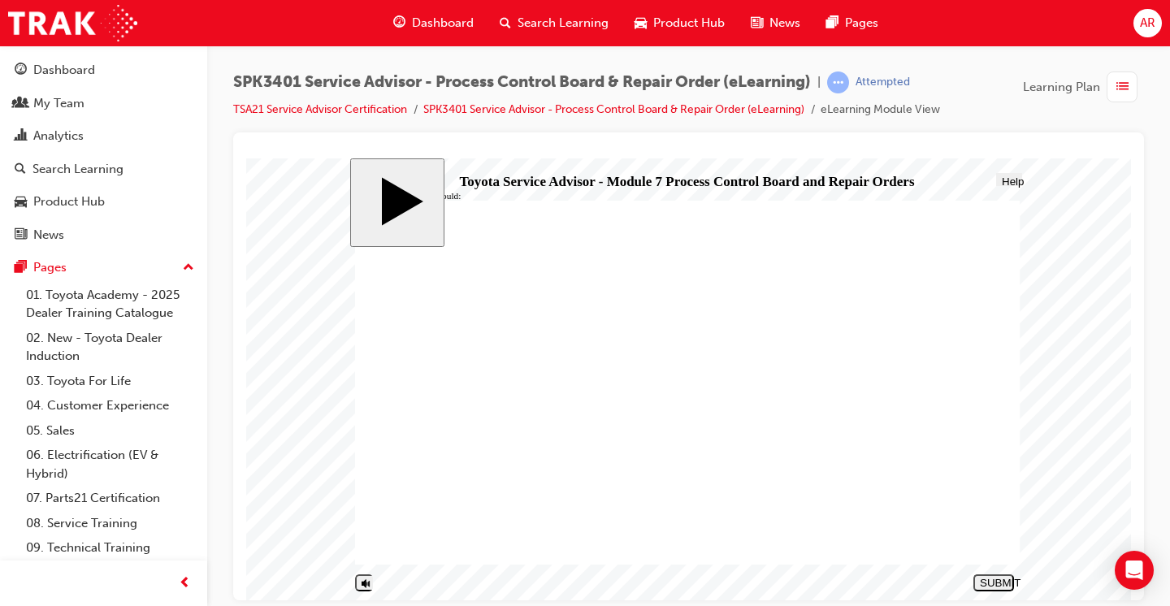
radio input "true"
click at [1003, 578] on button "SUBMIT" at bounding box center [993, 581] width 41 height 17
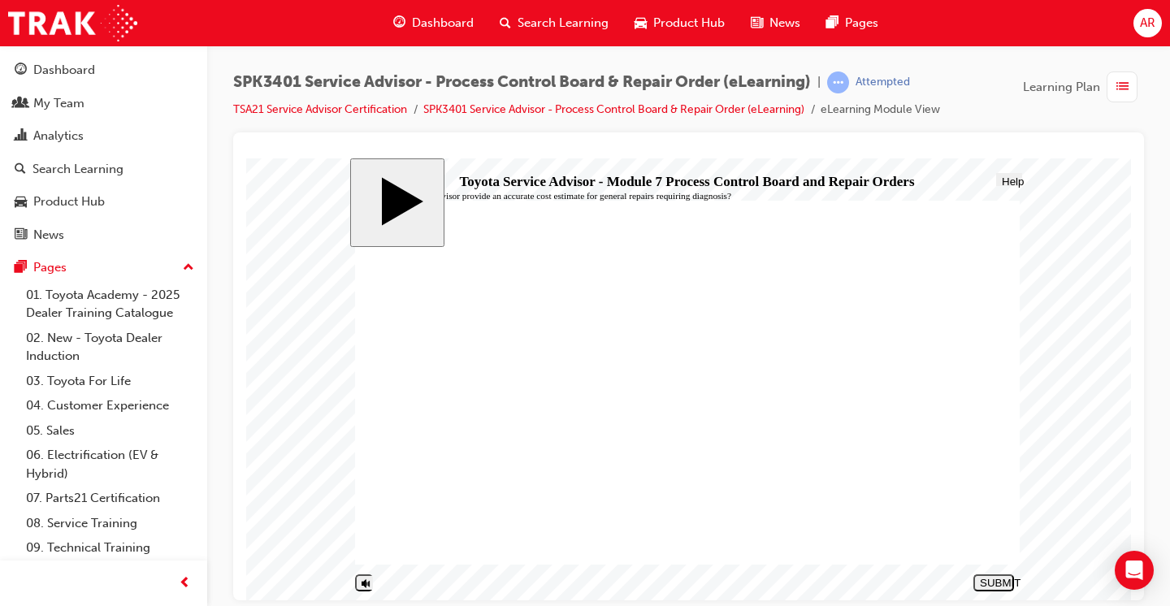
radio input "true"
click at [992, 582] on div "SUBMIT" at bounding box center [994, 582] width 28 height 12
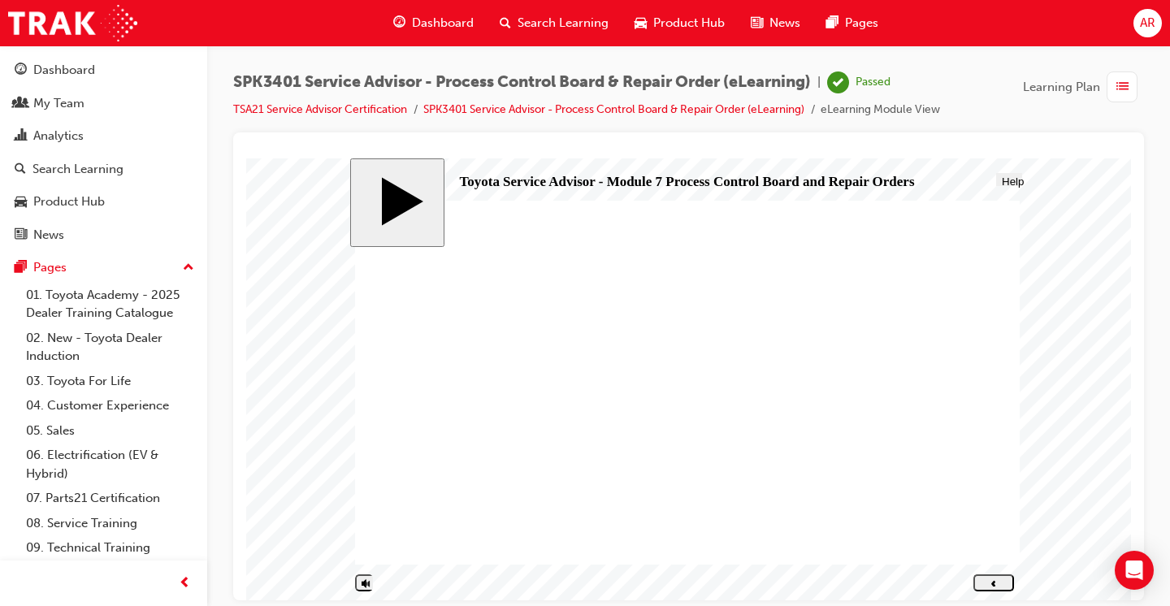
click at [390, 110] on link "TSA21 Service Advisor Certification" at bounding box center [320, 109] width 174 height 14
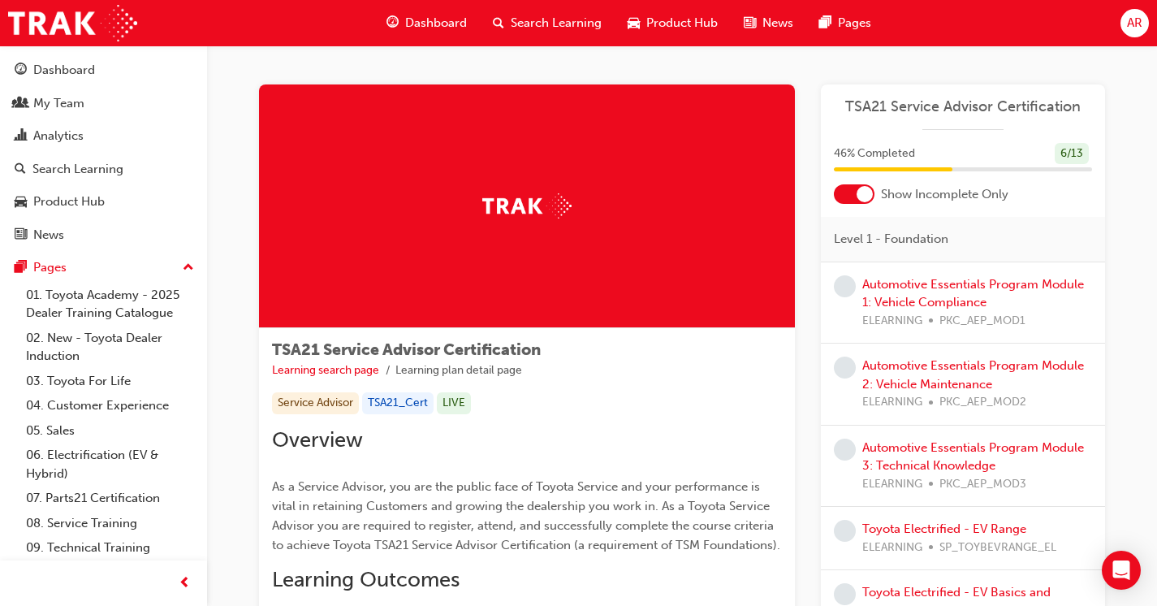
click at [865, 190] on div at bounding box center [865, 194] width 16 height 16
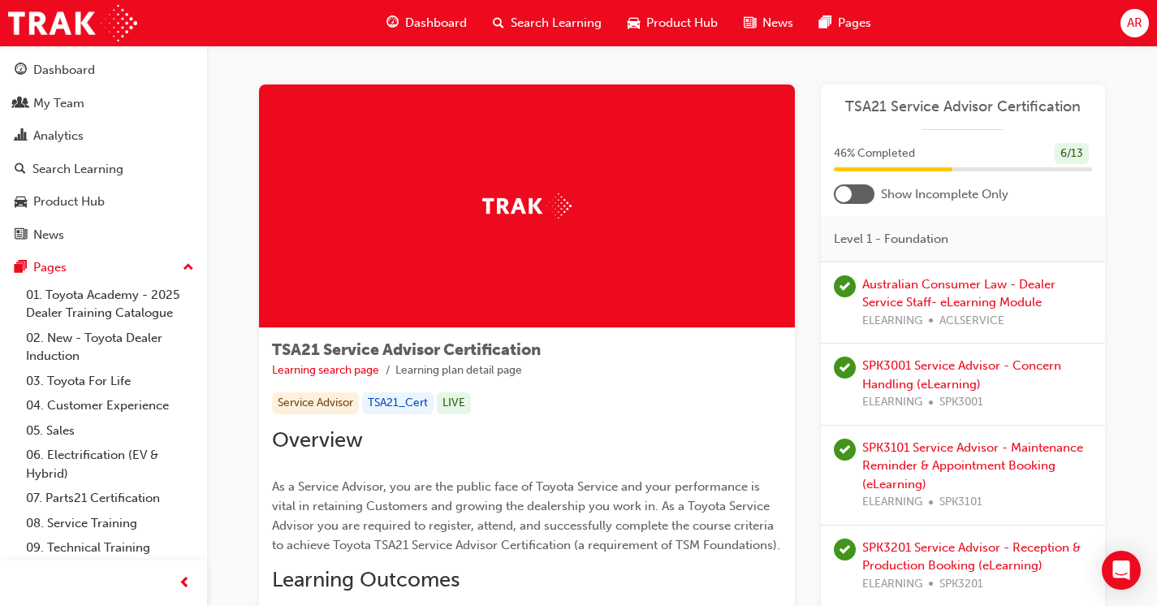
click at [863, 194] on div at bounding box center [854, 193] width 41 height 19
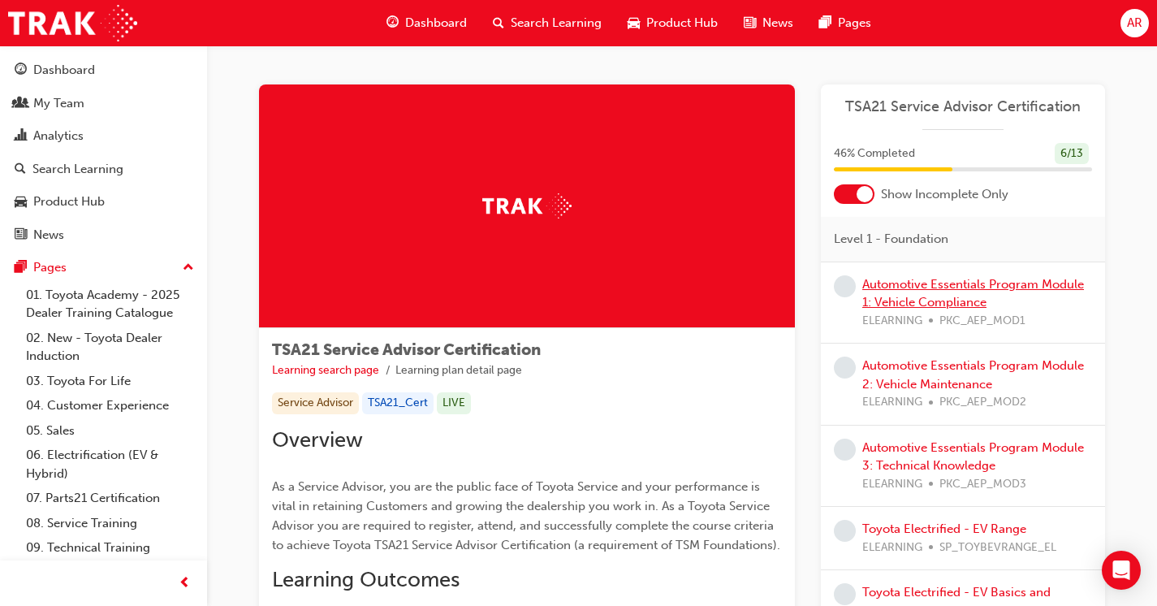
click at [978, 294] on link "Automotive Essentials Program Module 1: Vehicle Compliance" at bounding box center [974, 293] width 222 height 33
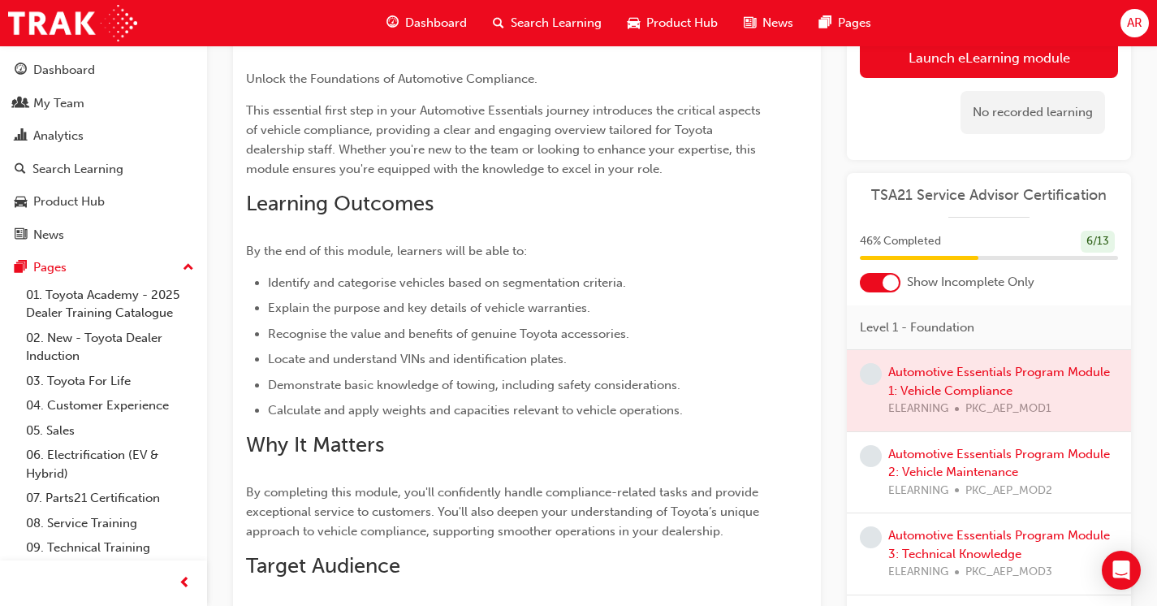
scroll to position [148, 0]
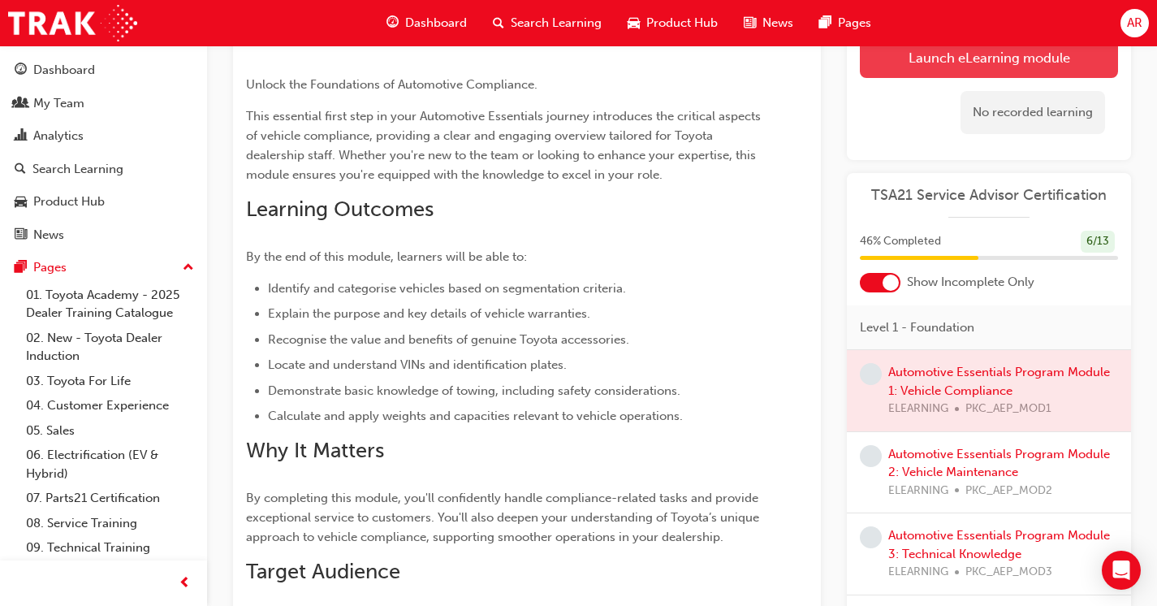
click at [935, 70] on link "Launch eLearning module" at bounding box center [989, 57] width 258 height 41
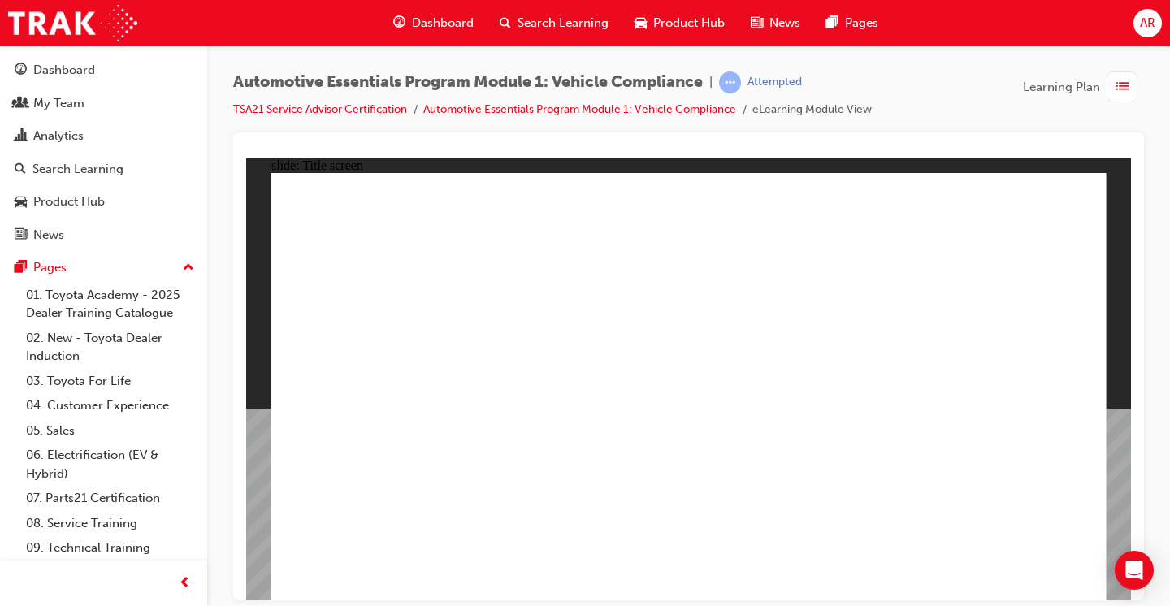
drag, startPoint x: 710, startPoint y: 514, endPoint x: 693, endPoint y: 514, distance: 17.1
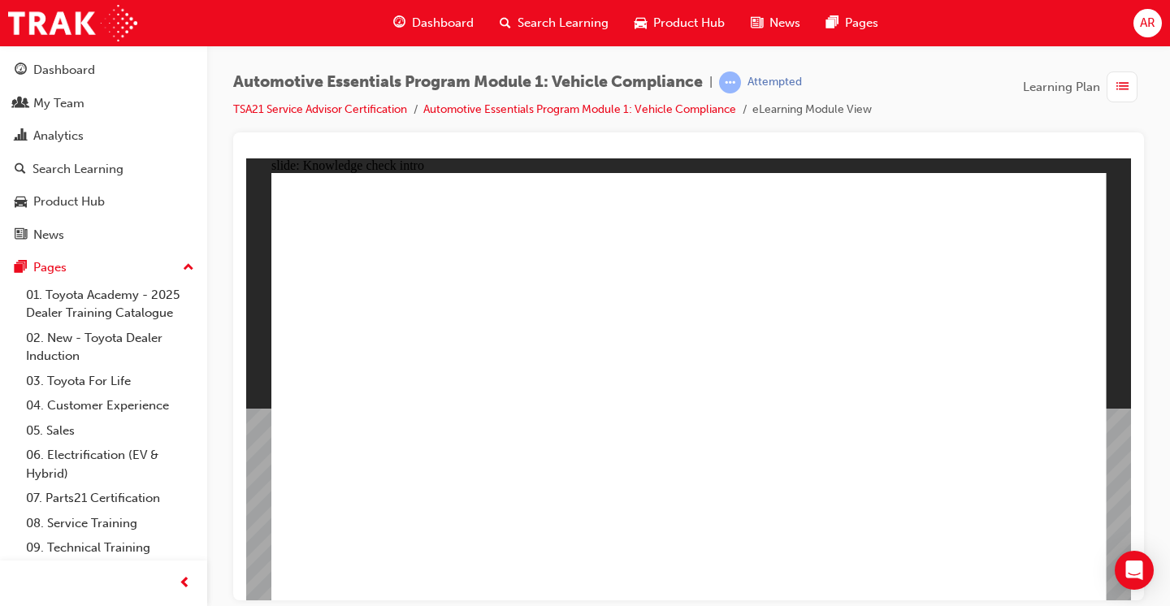
radio input "true"
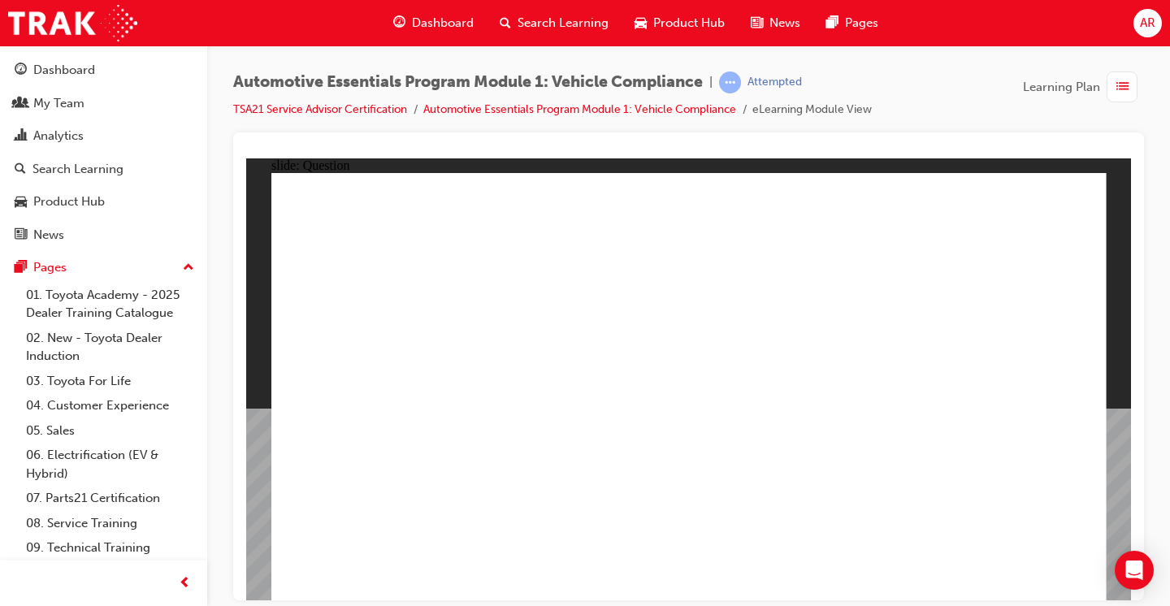
radio input "true"
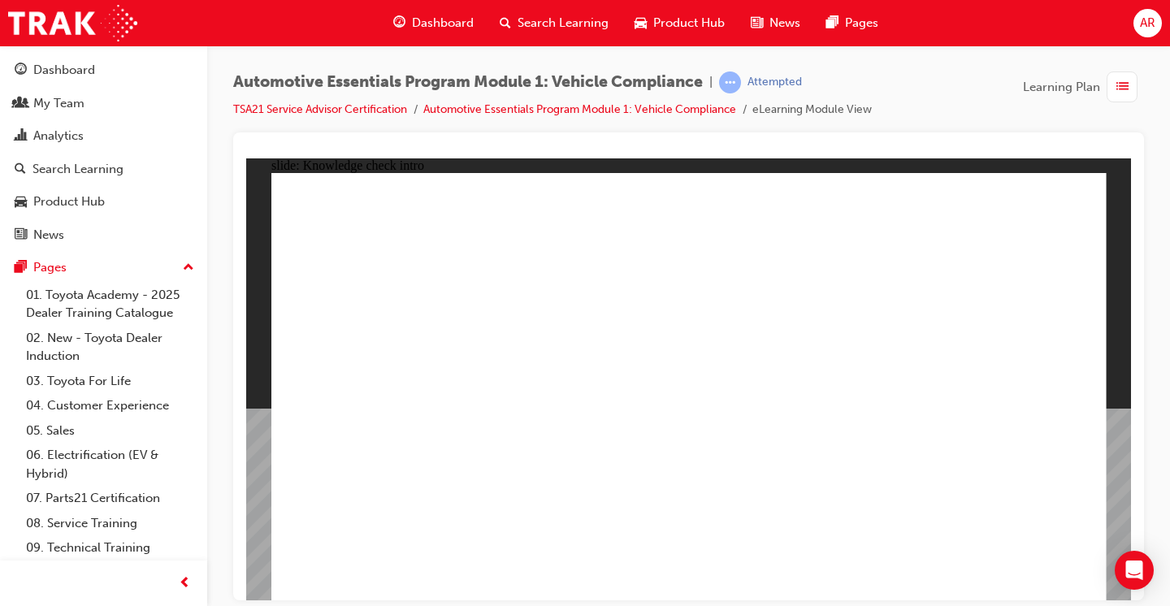
radio input "true"
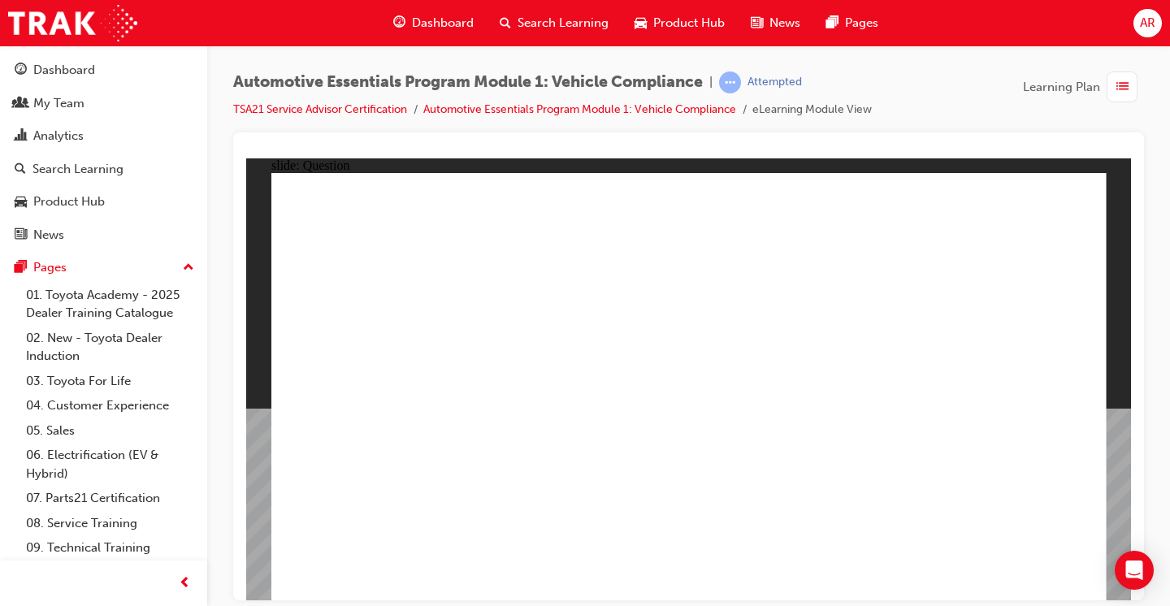
radio input "true"
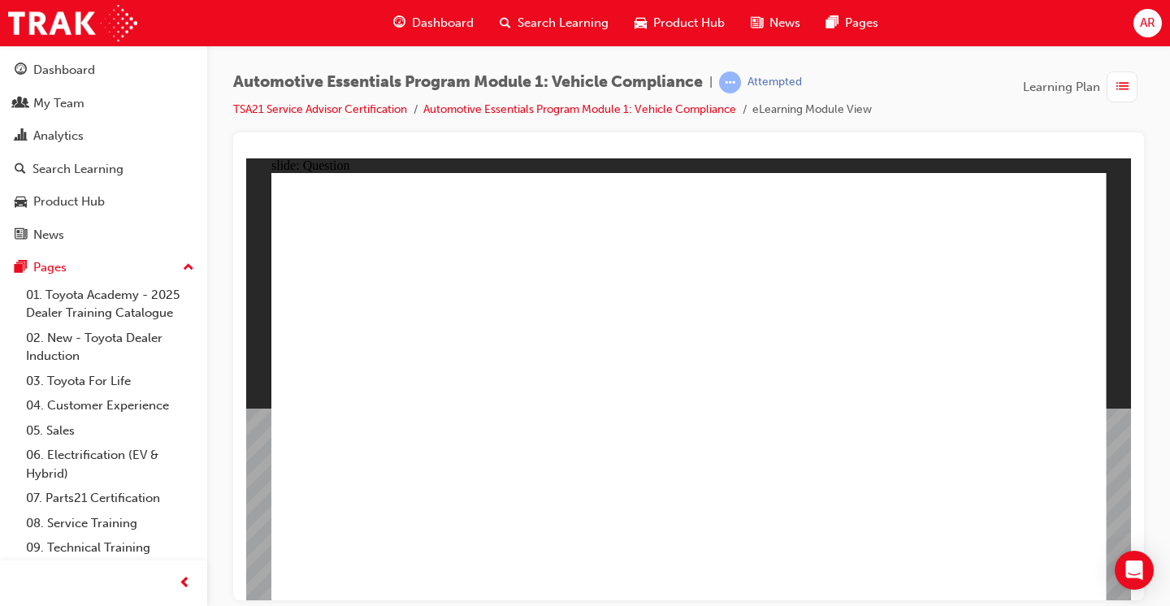
radio input "true"
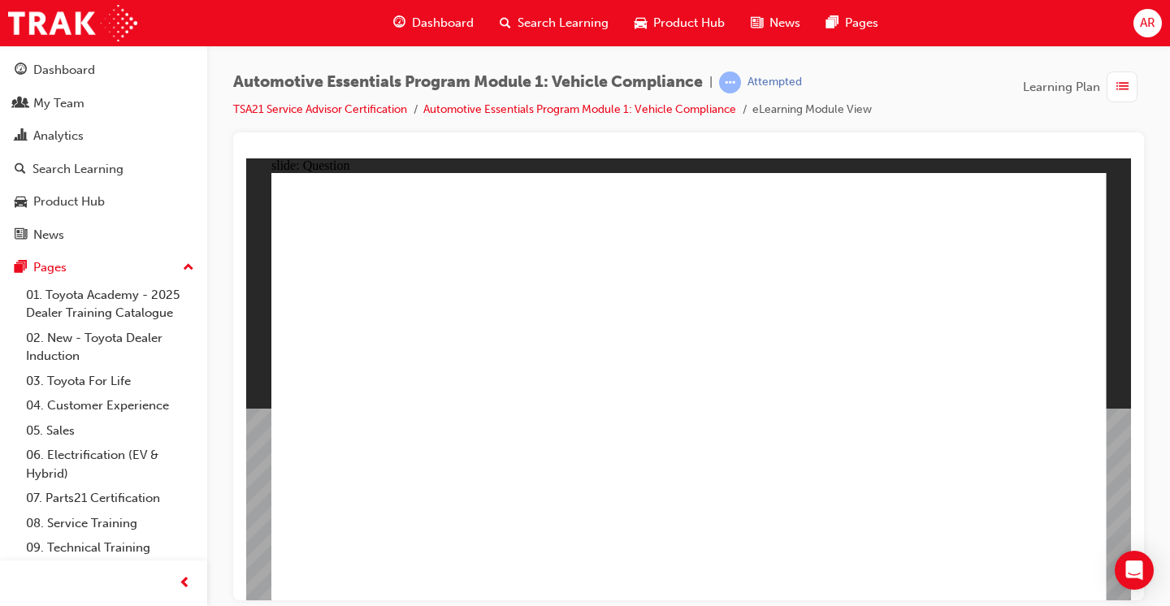
radio input "true"
drag, startPoint x: 730, startPoint y: 456, endPoint x: 704, endPoint y: 468, distance: 28.7
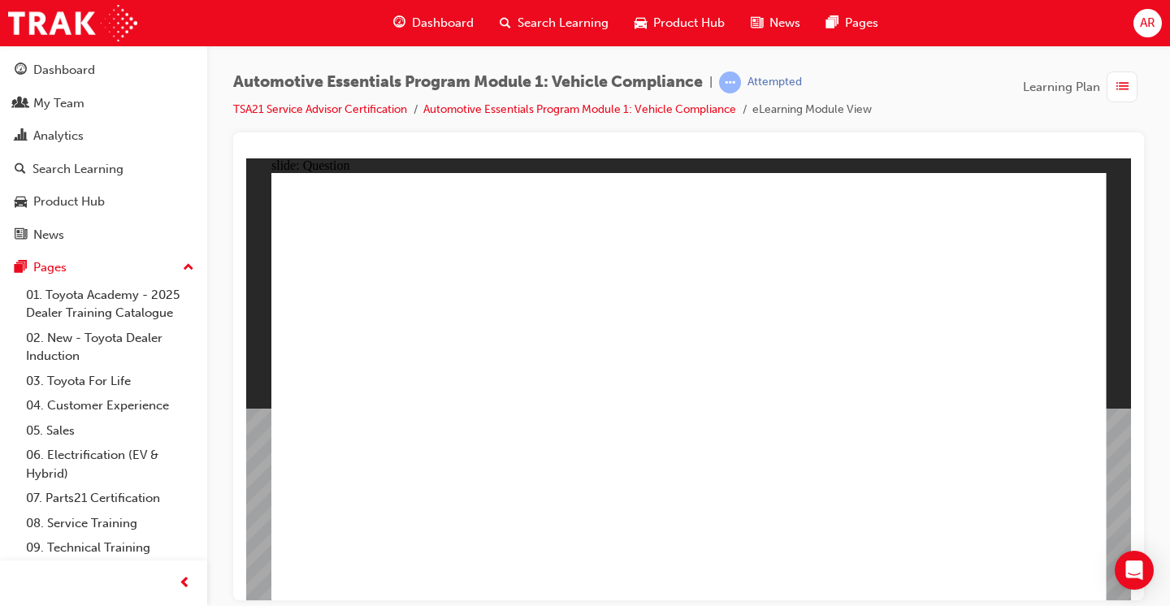
radio input "true"
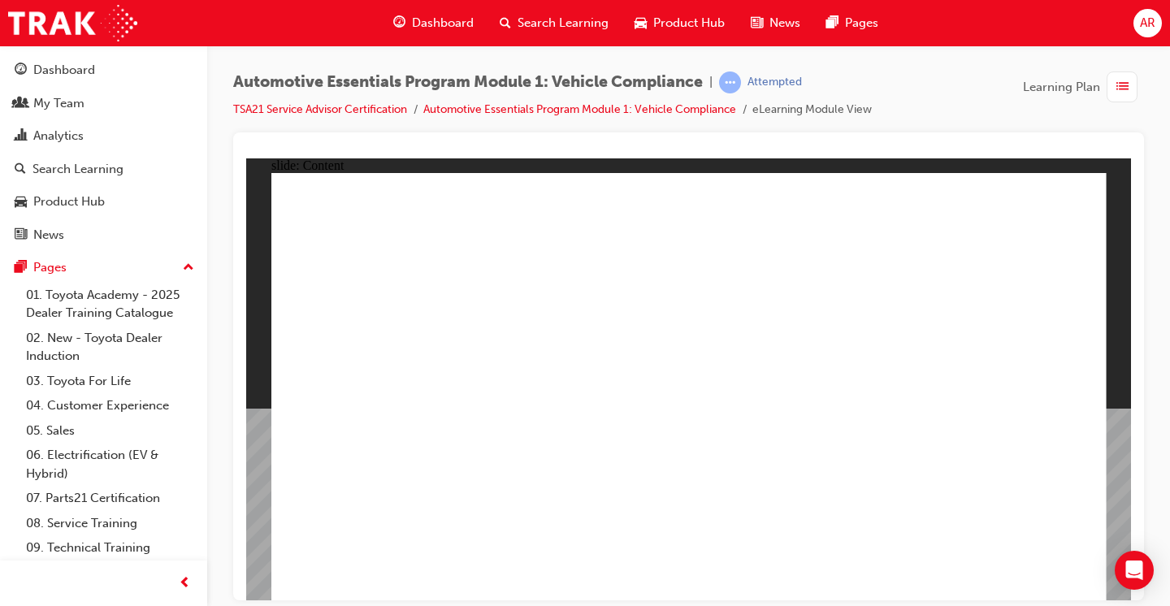
drag, startPoint x: 1062, startPoint y: 206, endPoint x: 1075, endPoint y: 195, distance: 16.7
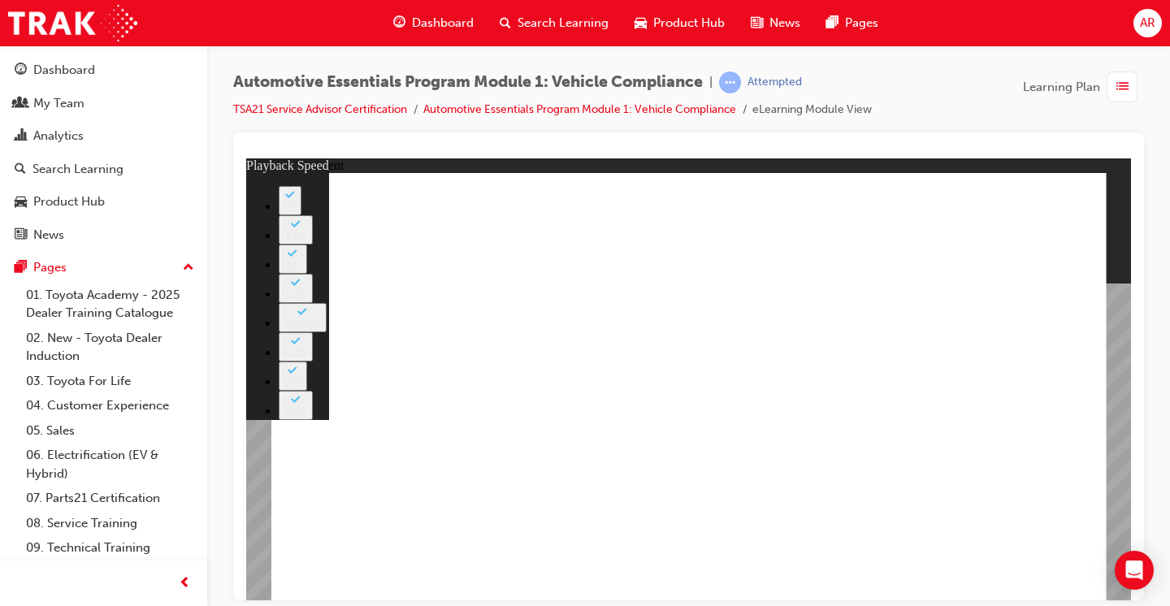
type input "43"
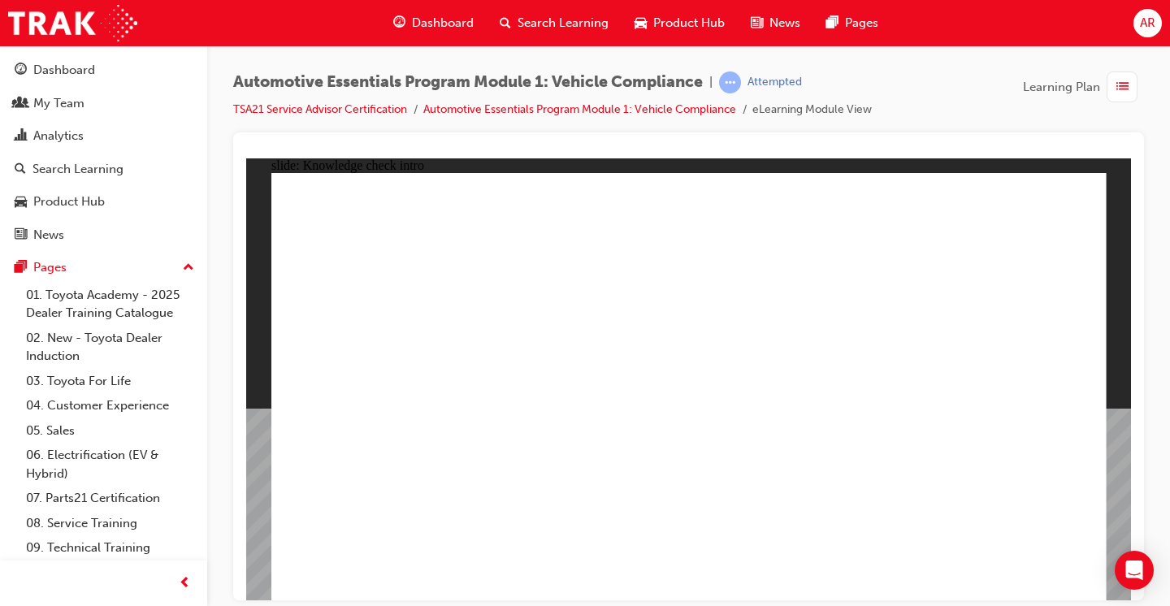
radio input "true"
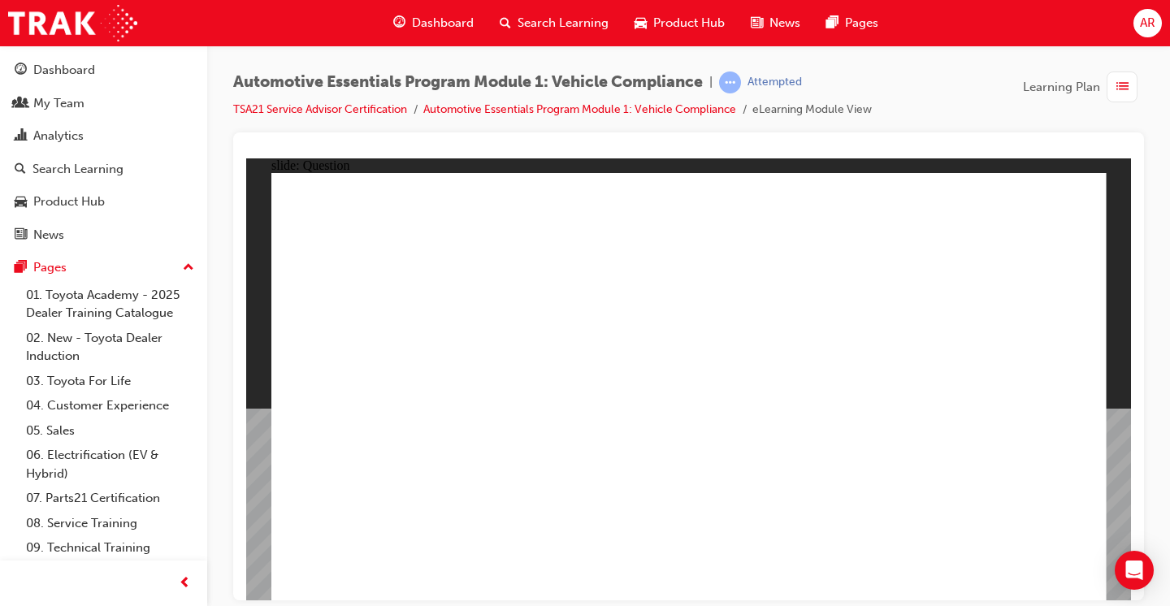
radio input "true"
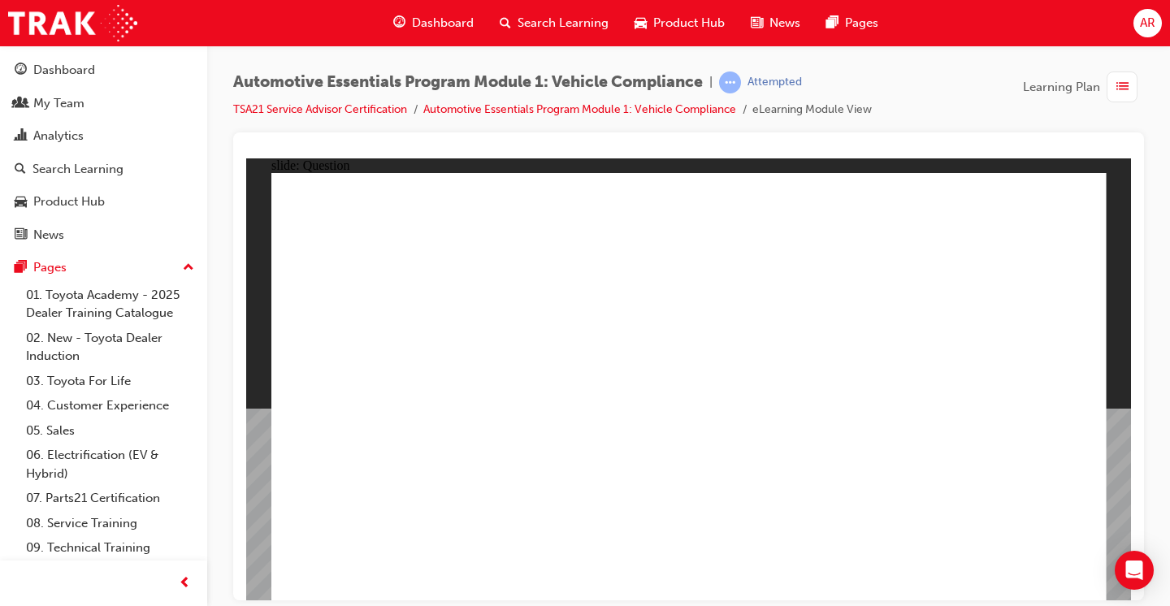
radio input "true"
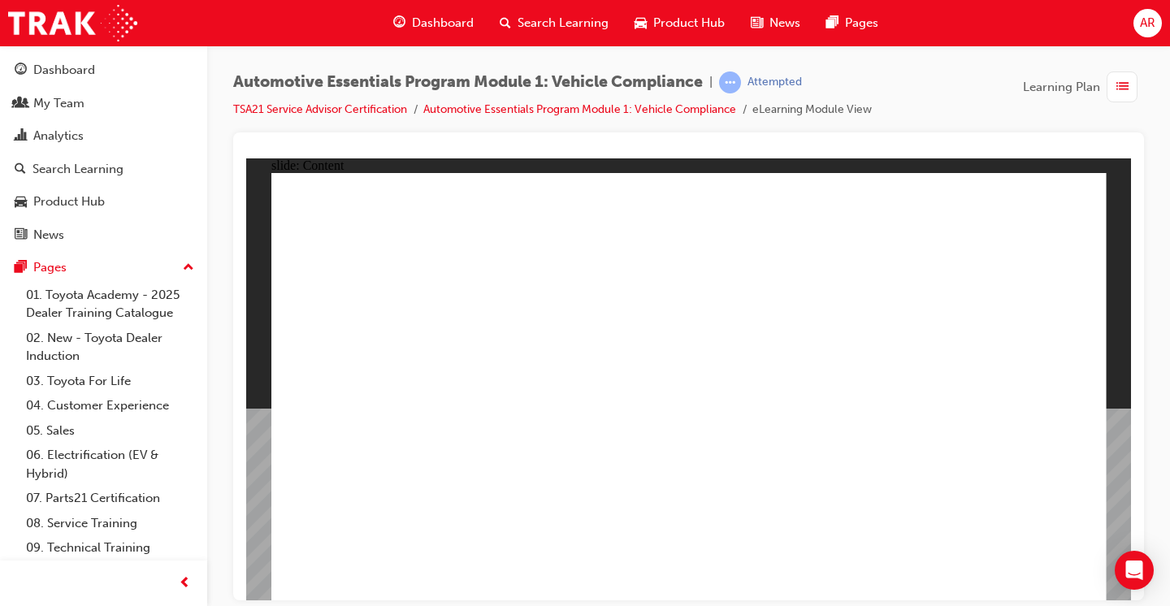
drag, startPoint x: 648, startPoint y: 393, endPoint x: 647, endPoint y: 405, distance: 12.2
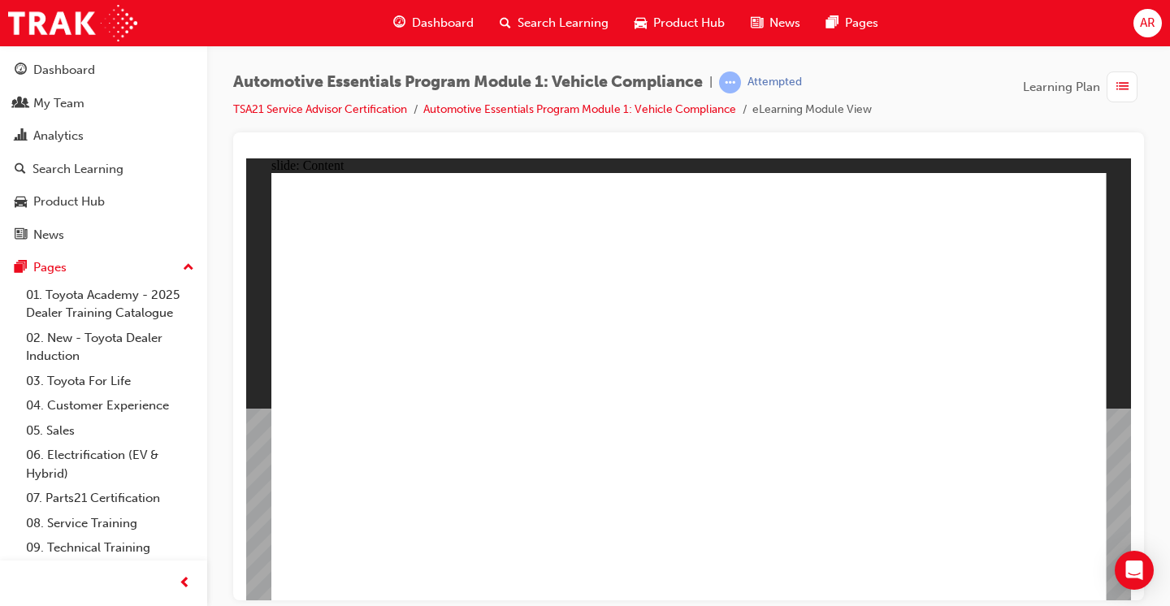
drag, startPoint x: 1091, startPoint y: 194, endPoint x: 1071, endPoint y: 187, distance: 21.6
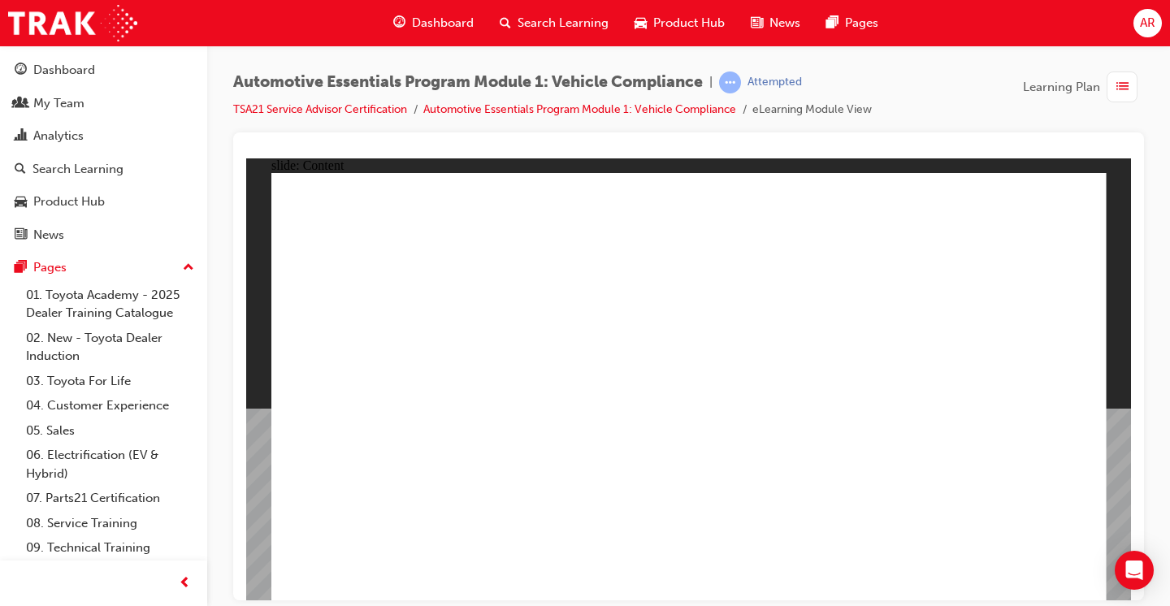
drag, startPoint x: 1080, startPoint y: 210, endPoint x: 1071, endPoint y: 191, distance: 21.4
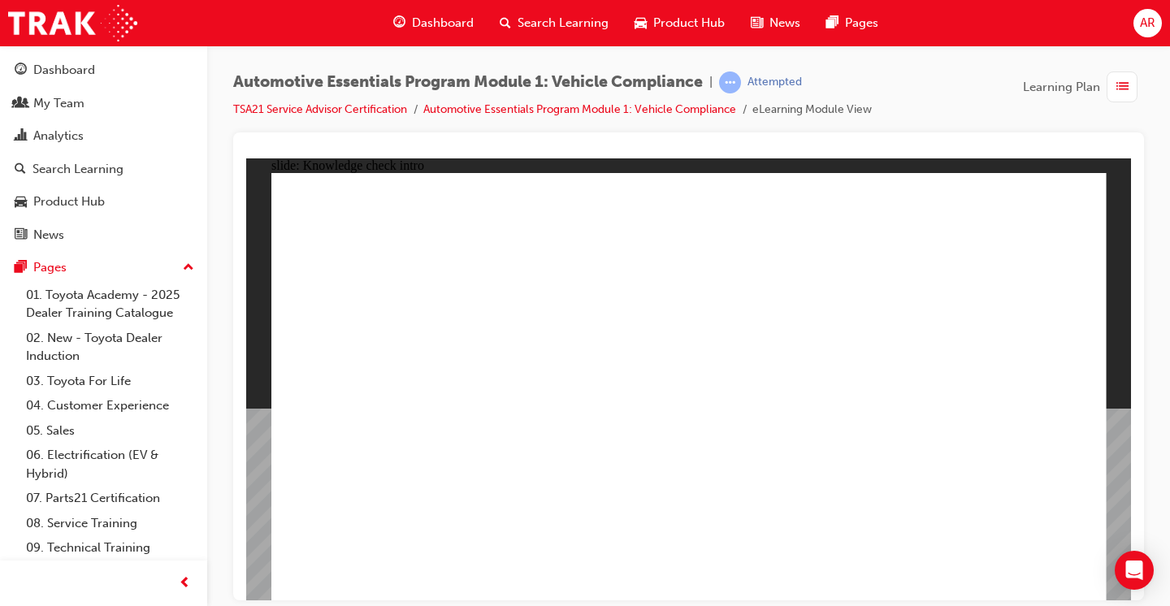
radio input "true"
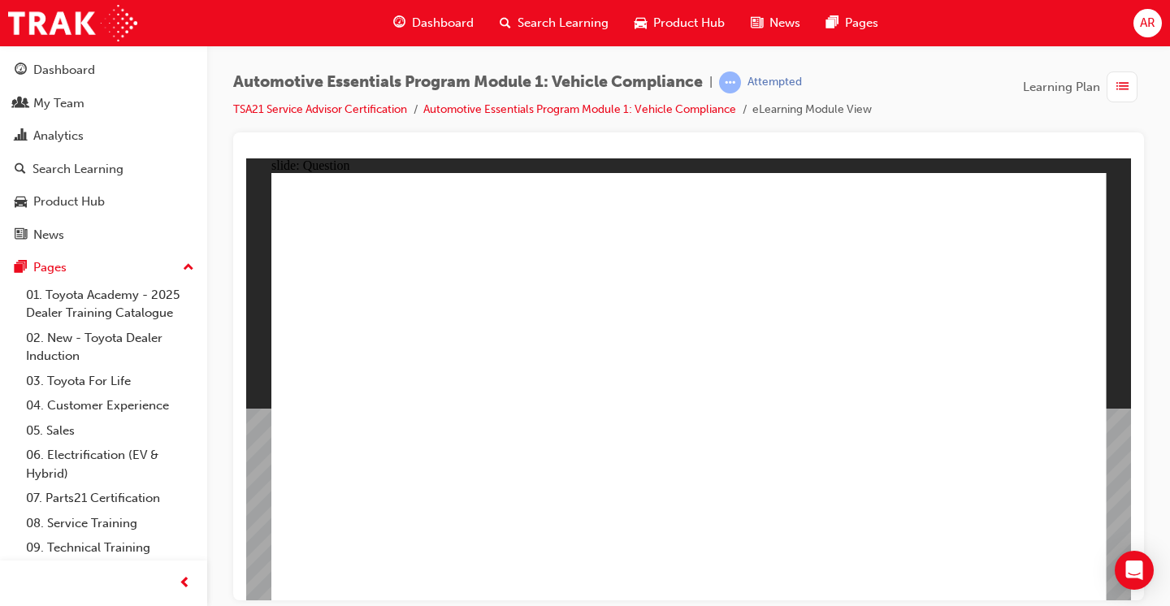
radio input "true"
drag, startPoint x: 1025, startPoint y: 557, endPoint x: 1028, endPoint y: 570, distance: 13.2
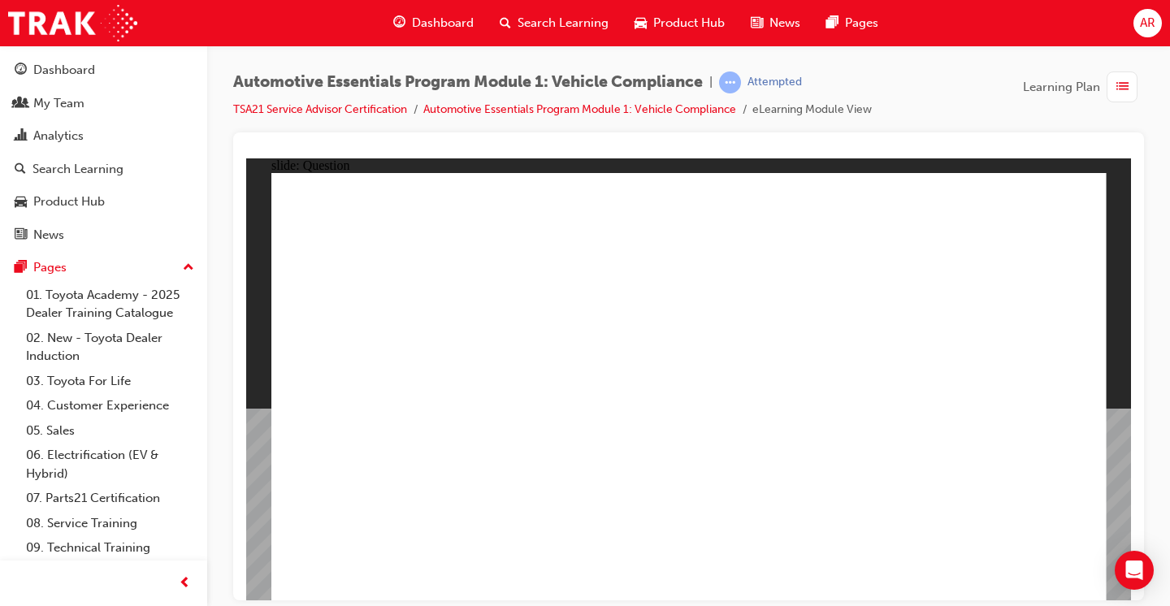
drag, startPoint x: 836, startPoint y: 350, endPoint x: 835, endPoint y: 340, distance: 9.8
radio input "true"
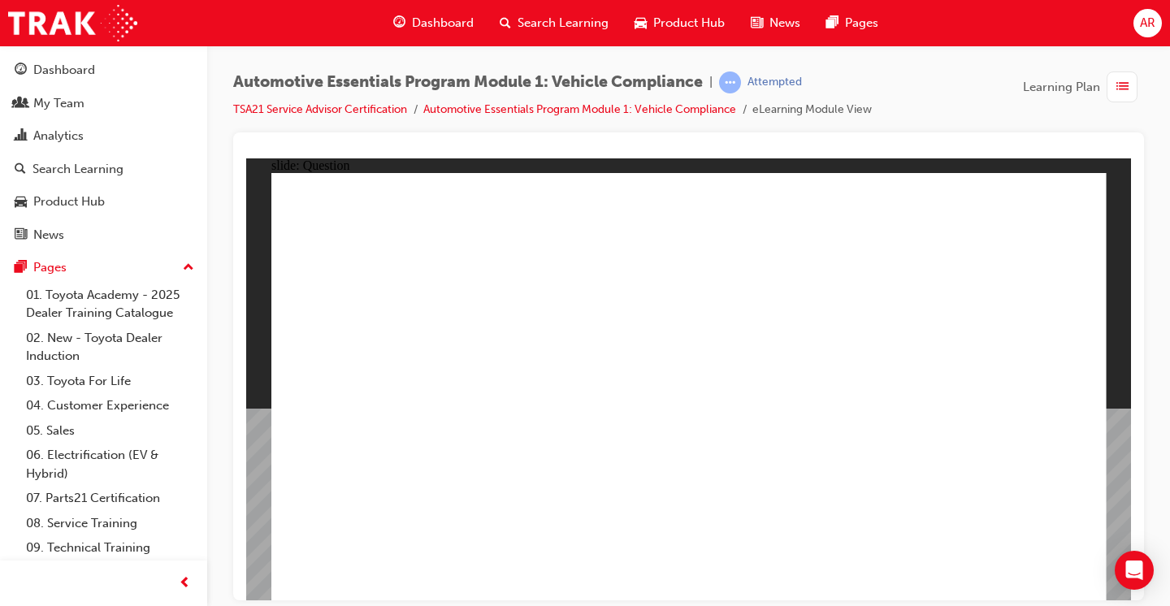
drag, startPoint x: 681, startPoint y: 448, endPoint x: 686, endPoint y: 460, distance: 13.4
radio input "true"
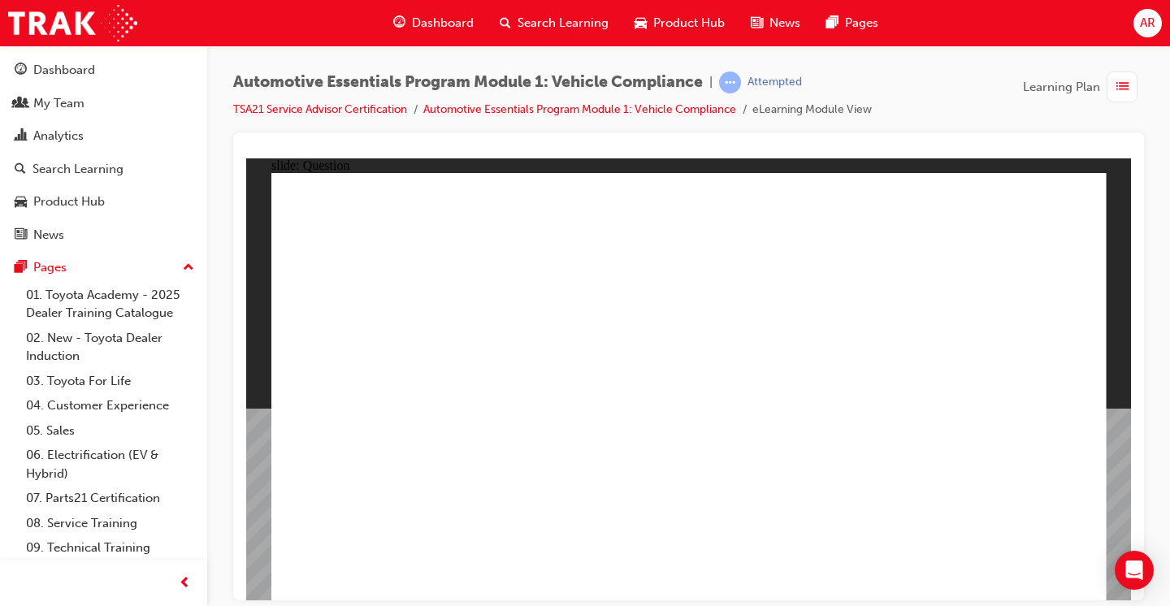
radio input "true"
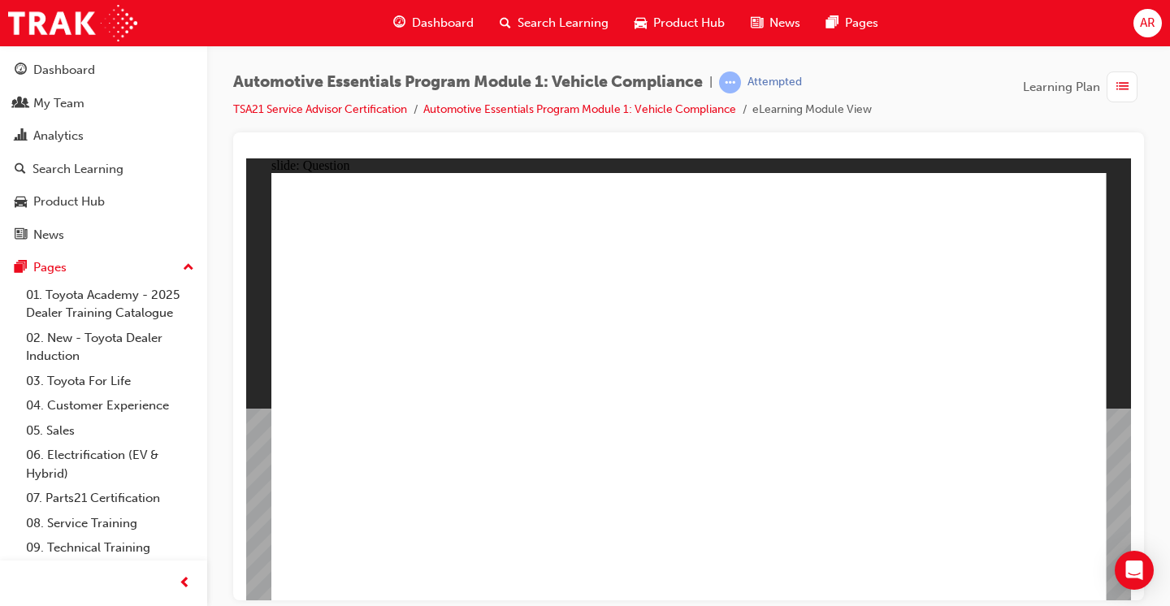
radio input "true"
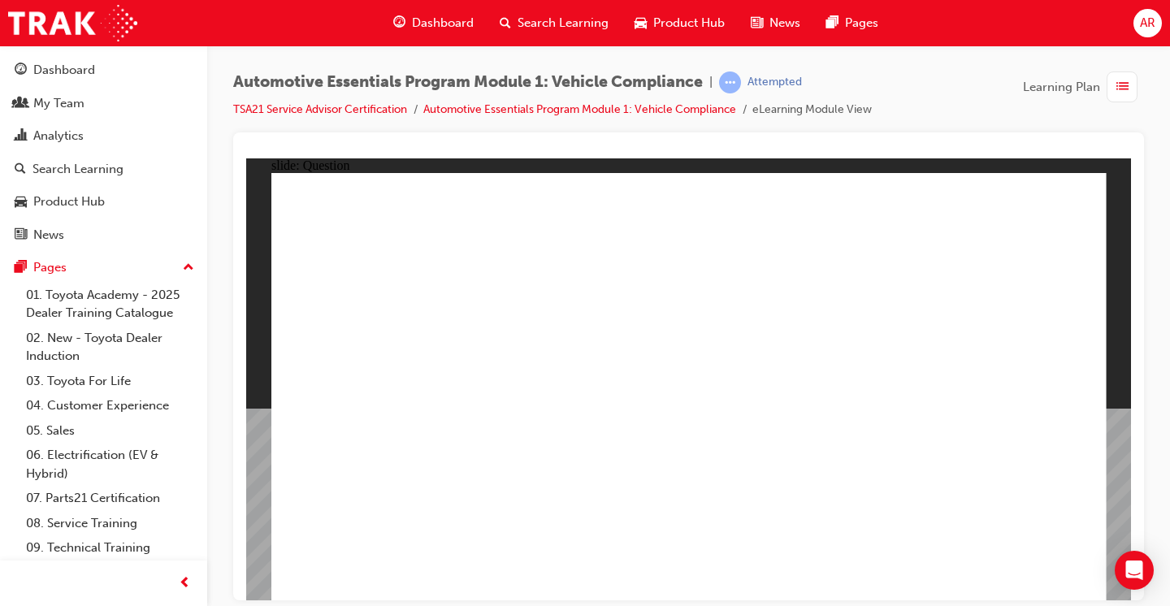
radio input "true"
drag, startPoint x: 684, startPoint y: 474, endPoint x: 690, endPoint y: 459, distance: 16.0
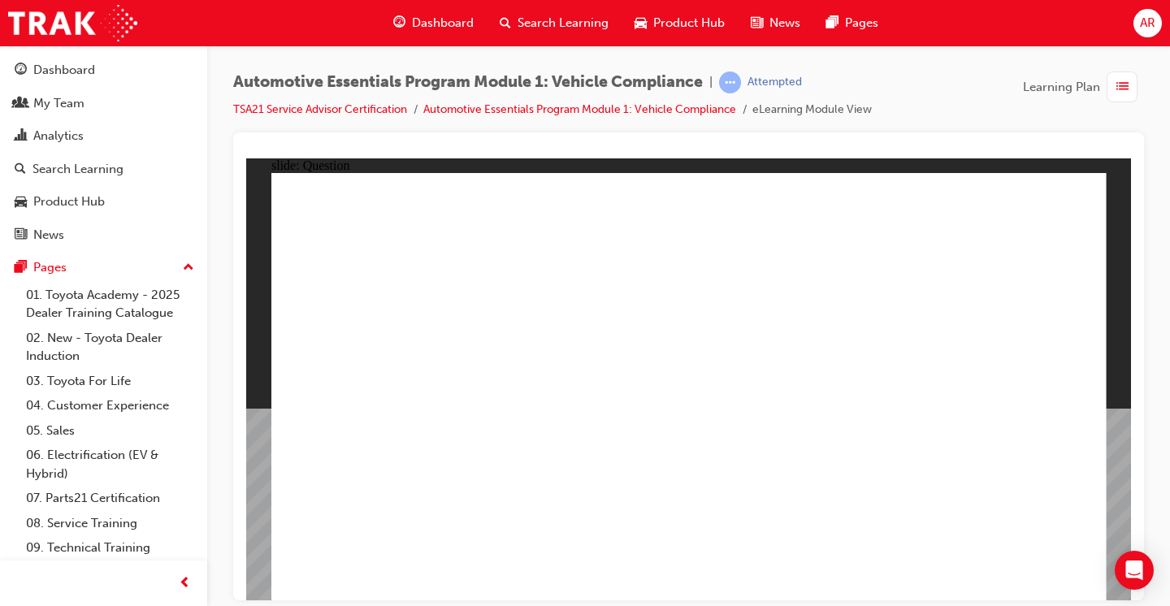
radio input "true"
drag, startPoint x: 717, startPoint y: 450, endPoint x: 709, endPoint y: 461, distance: 14.0
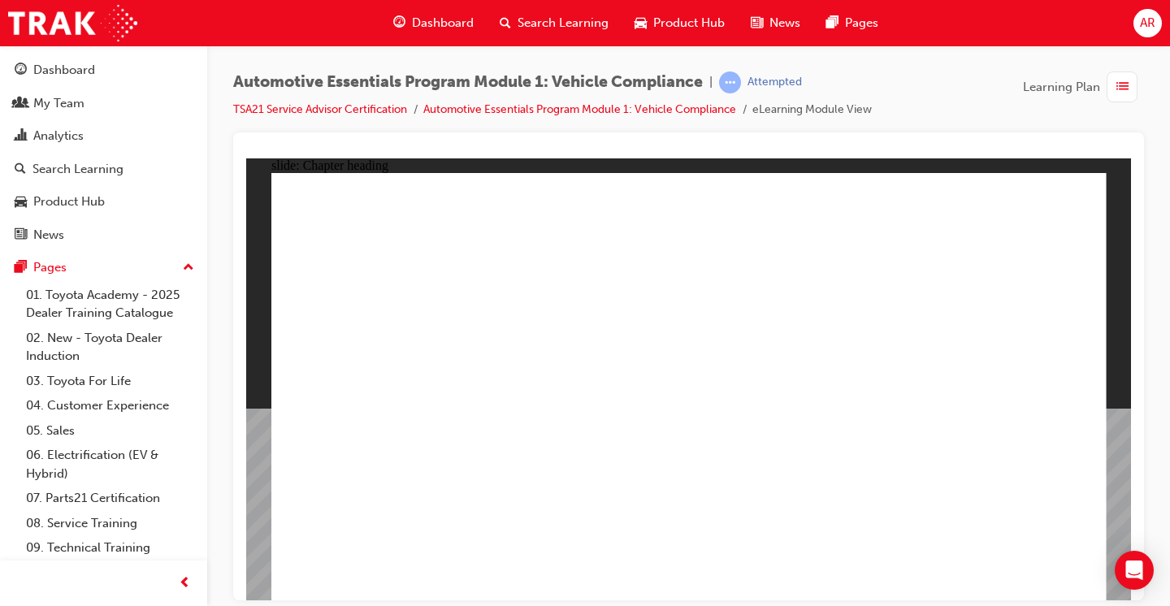
click at [1119, 81] on span "list-icon" at bounding box center [1122, 87] width 12 height 20
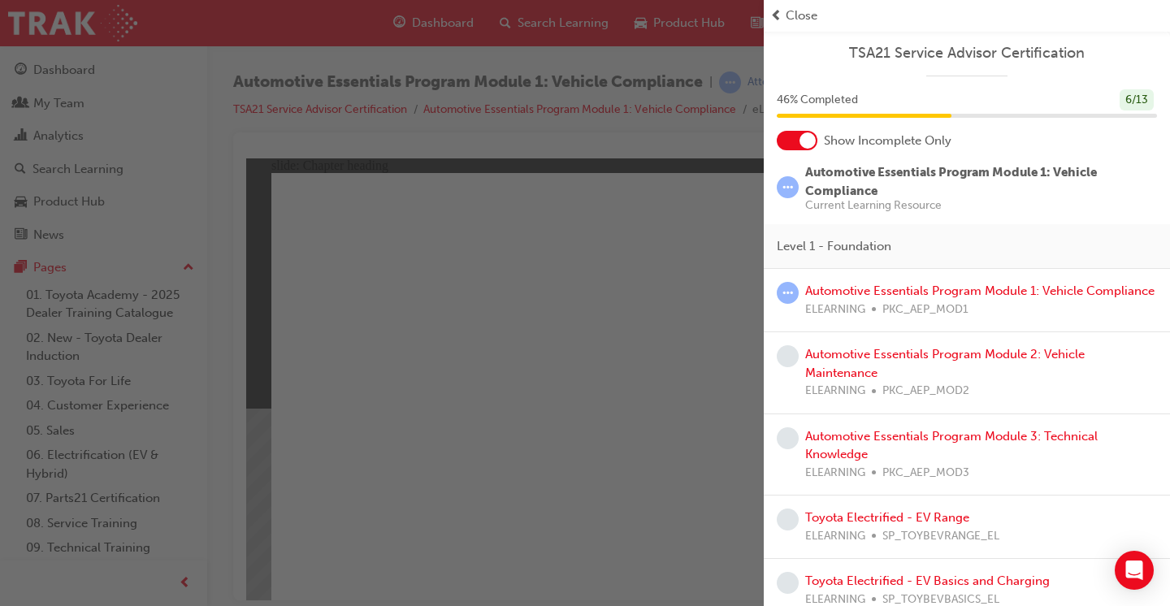
click at [805, 136] on div at bounding box center [807, 140] width 16 height 16
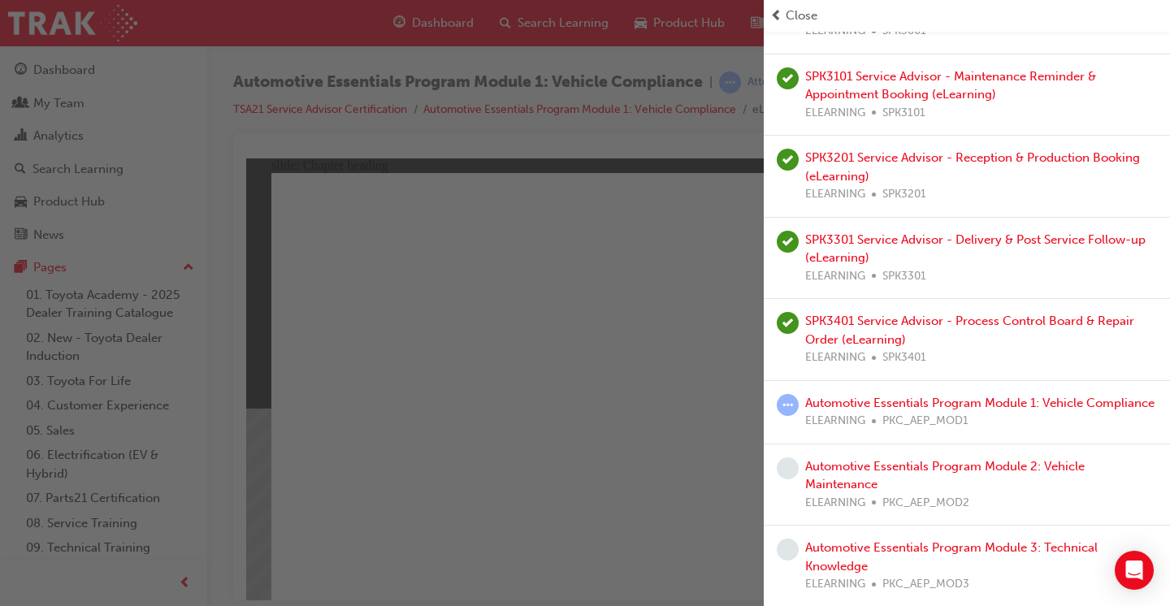
scroll to position [356, 0]
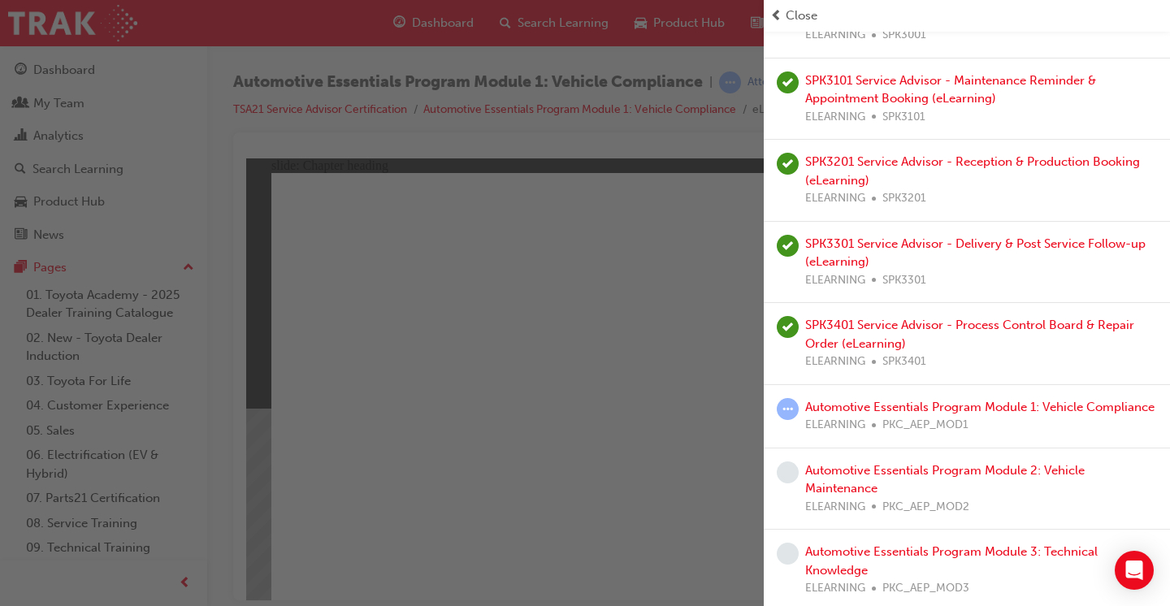
click at [786, 19] on span "Close" at bounding box center [801, 15] width 32 height 19
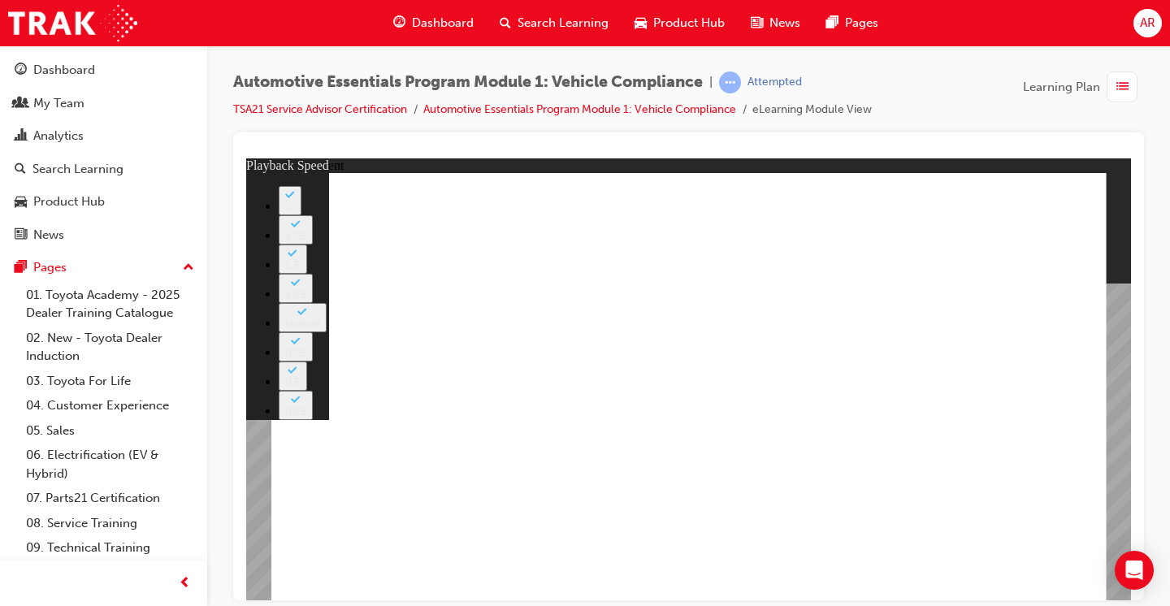
type input "35"
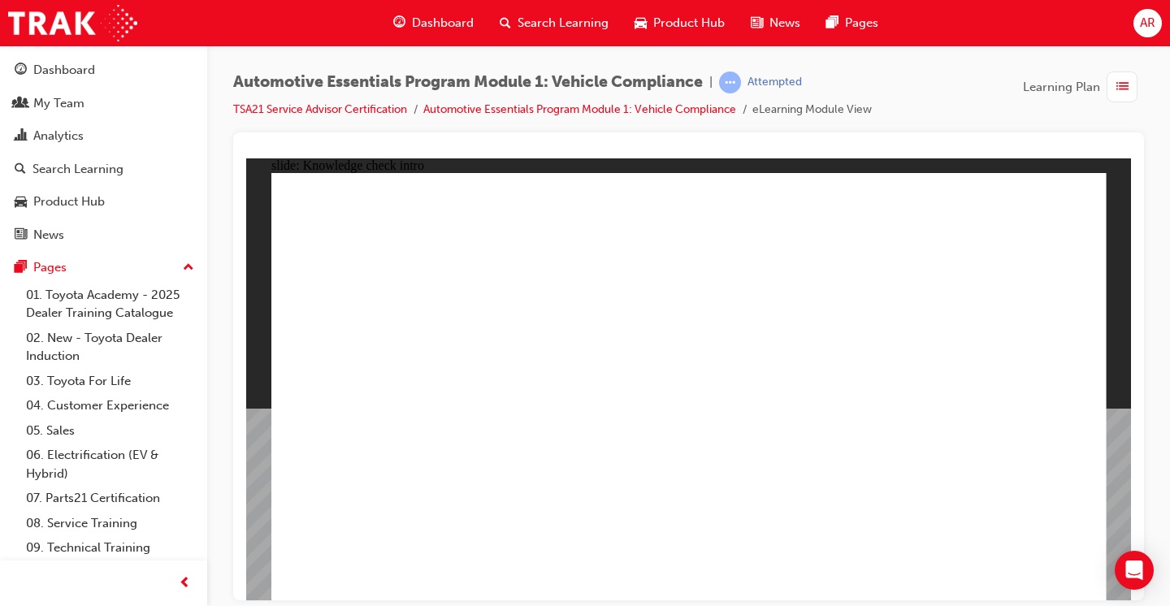
radio input "true"
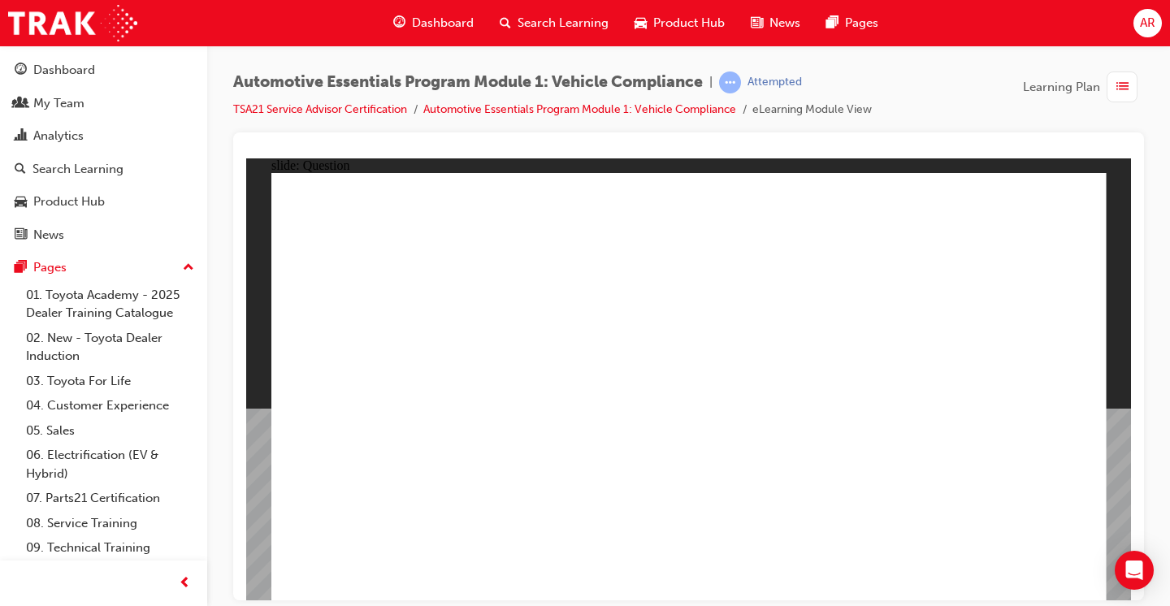
radio input "true"
